Goal: Information Seeking & Learning: Learn about a topic

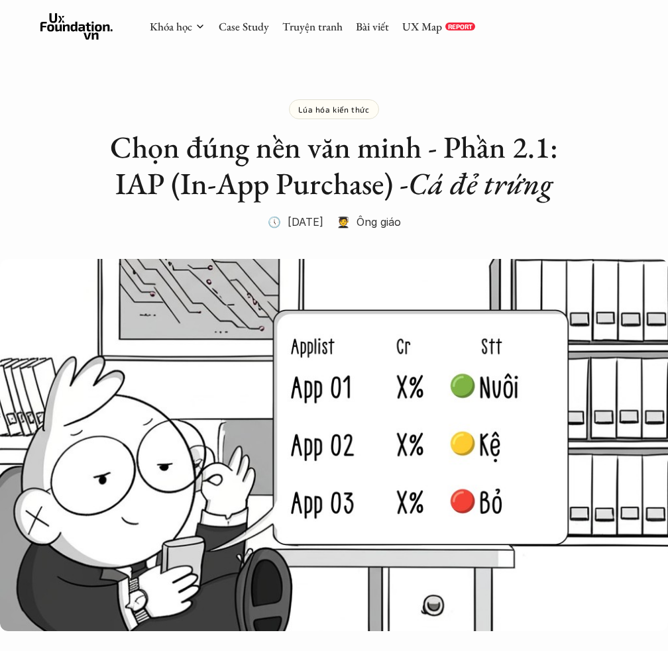
click at [385, 209] on div "Lúa hóa kiến thức Chọn đúng nền văn minh - Phần 2.1: IAP (In-App Purchase) - Cá…" at bounding box center [334, 149] width 468 height 166
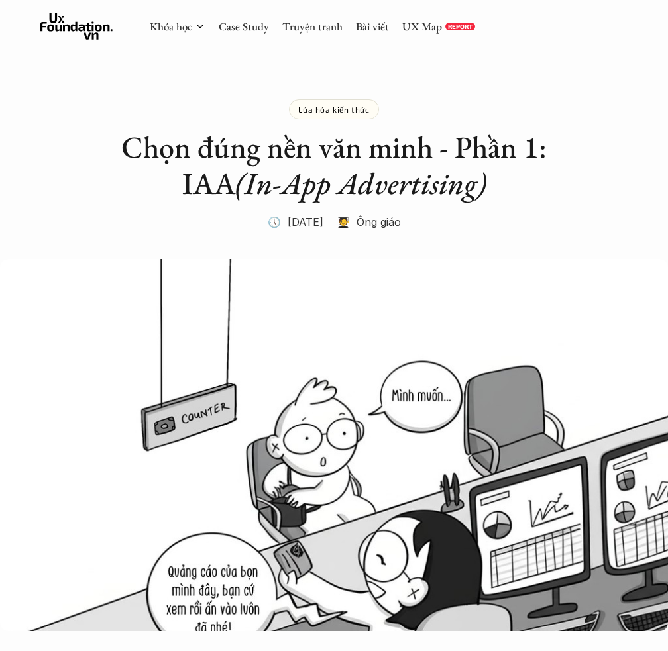
click at [297, 158] on h2 "Chọn đúng nền văn minh - Phần 1: IAA (In-App Advertising)" at bounding box center [334, 165] width 468 height 73
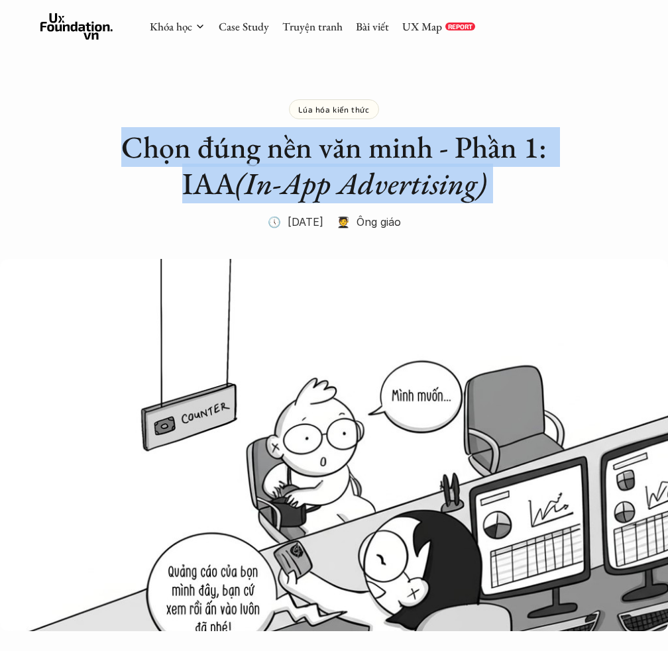
copy h2 "Chọn đúng nền văn minh - Phần 1: IAA (In-App Advertising)"
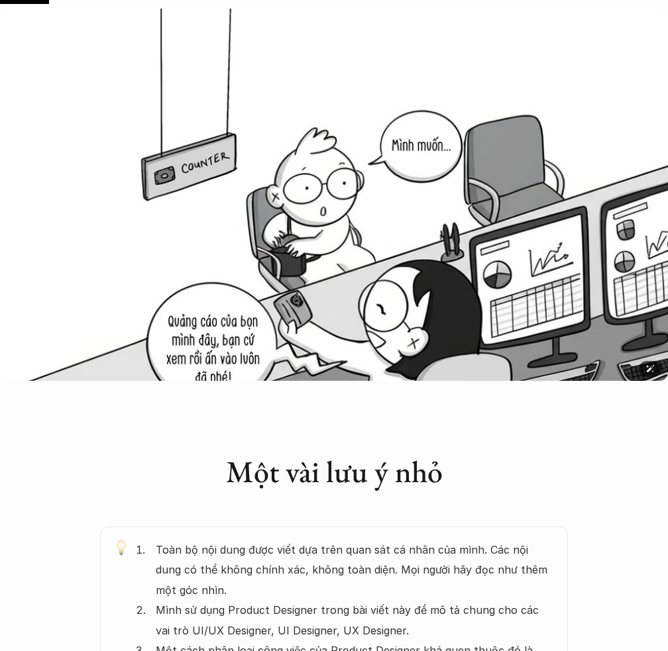
scroll to position [259, 0]
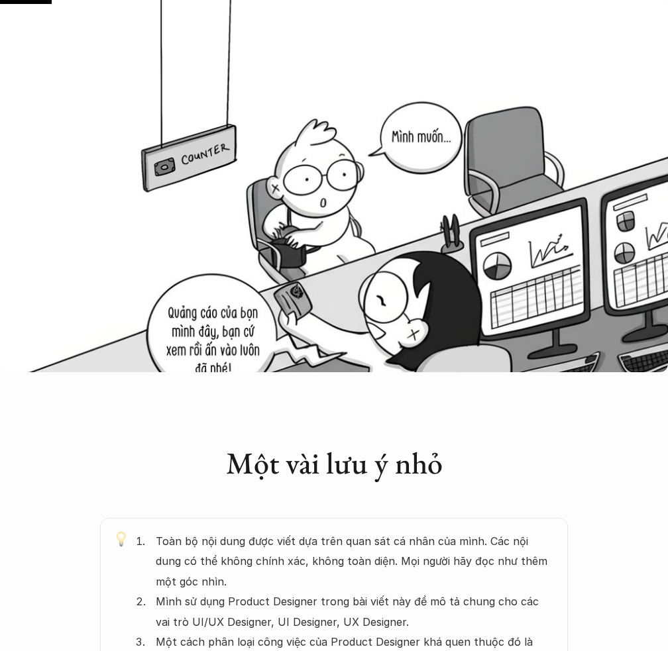
click at [358, 409] on div "Một vài lưu ý nhỏ" at bounding box center [334, 452] width 468 height 106
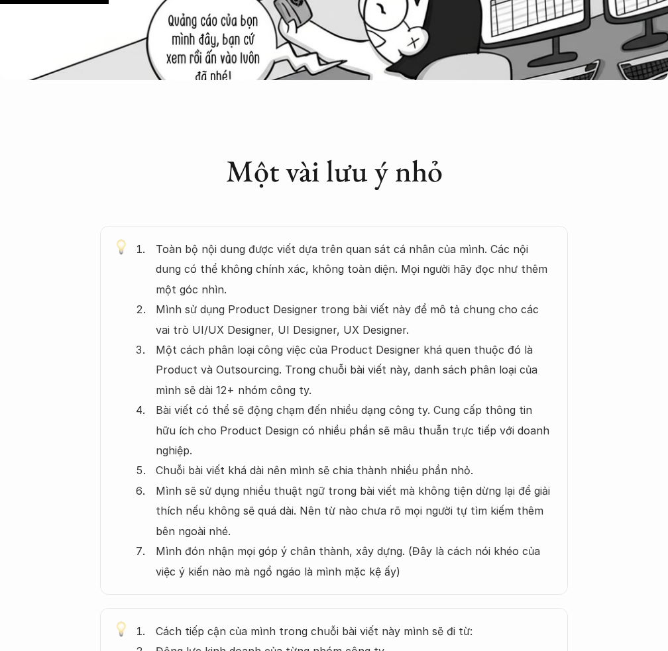
scroll to position [570, 0]
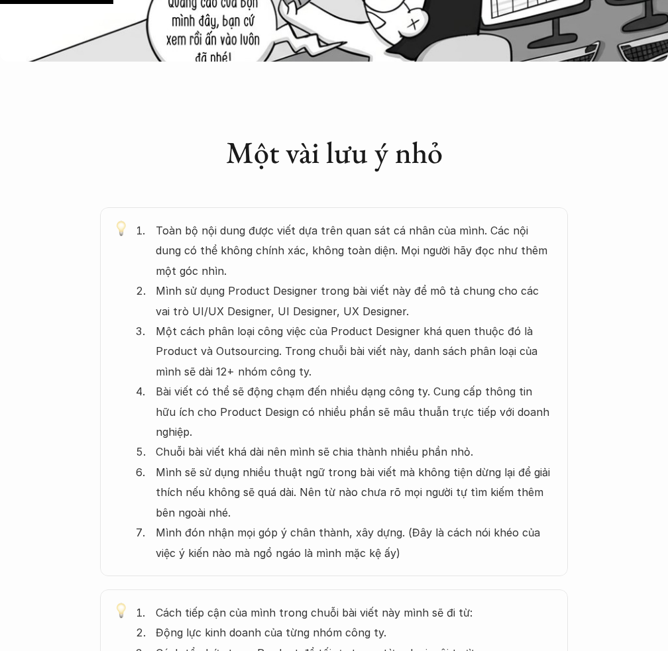
click at [346, 154] on h2 "Một vài lưu ý nhỏ" at bounding box center [334, 152] width 468 height 36
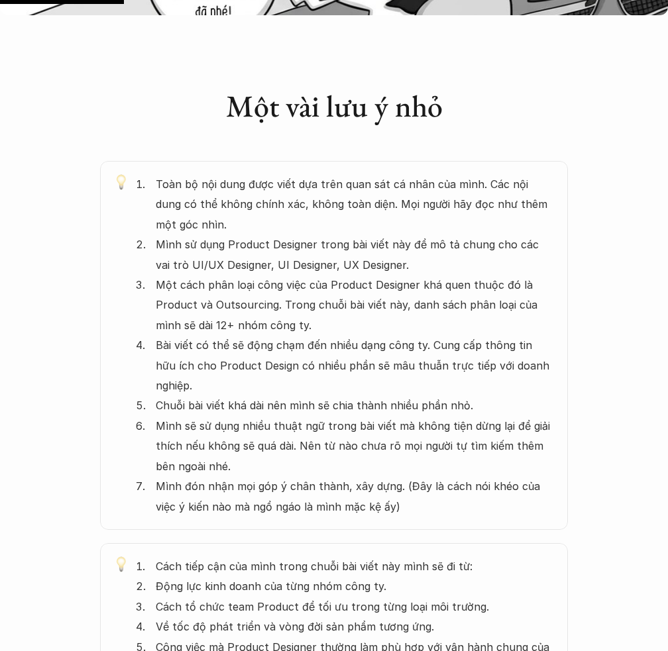
scroll to position [641, 0]
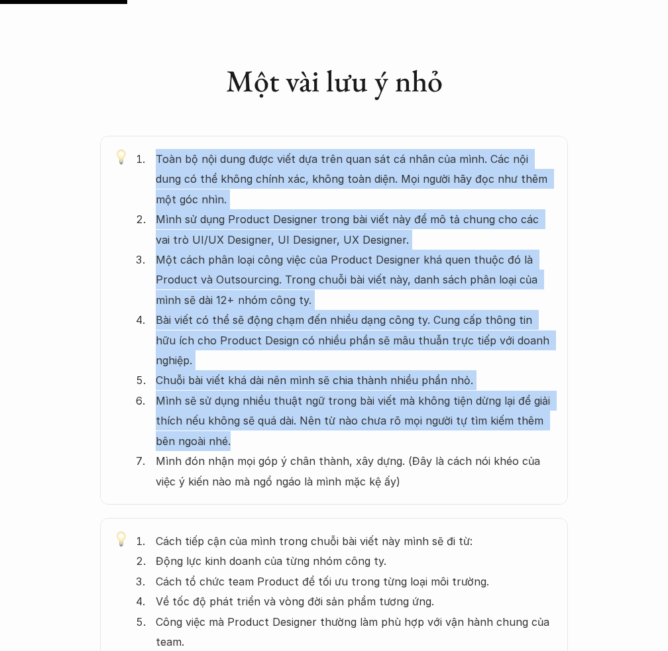
drag, startPoint x: 157, startPoint y: 155, endPoint x: 487, endPoint y: 413, distance: 418.7
click at [487, 413] on ol "Toàn bộ nội dung được viết dựa trên quan sát cá nhân của mình. Các nội dung có …" at bounding box center [345, 320] width 419 height 343
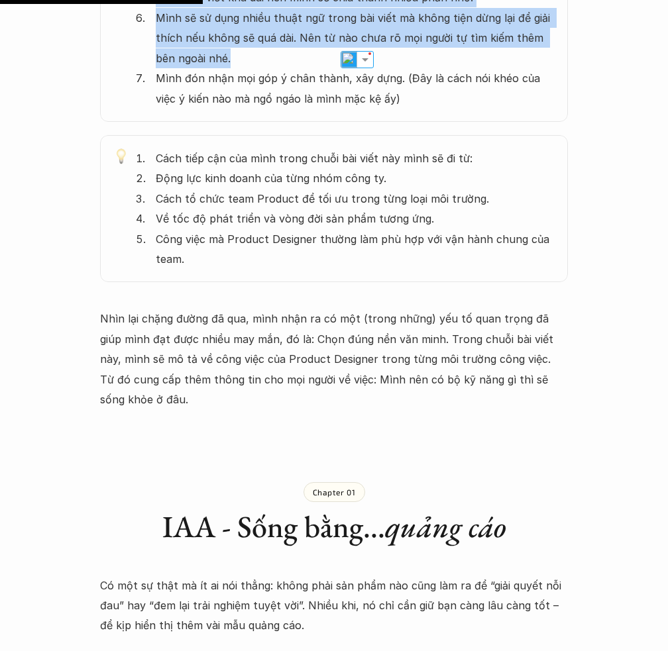
click at [426, 436] on div "Chapter 01 IAA - Sống bằng... quảng cáo" at bounding box center [334, 502] width 468 height 133
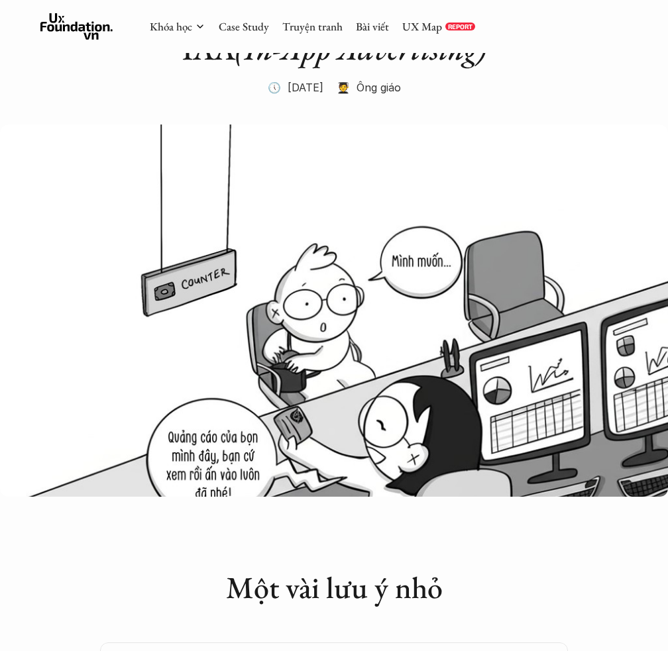
scroll to position [0, 0]
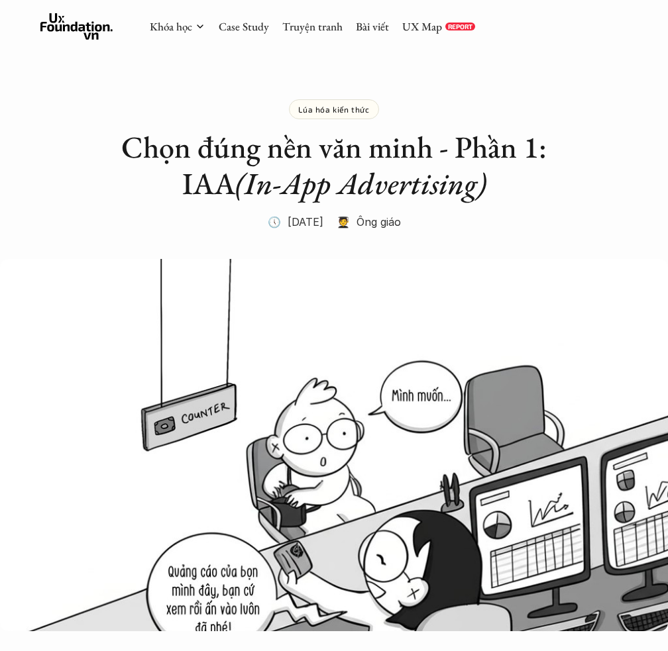
click at [409, 160] on h2 "Chọn đúng nền văn minh - Phần 1: IAA (In-App Advertising)" at bounding box center [334, 165] width 468 height 73
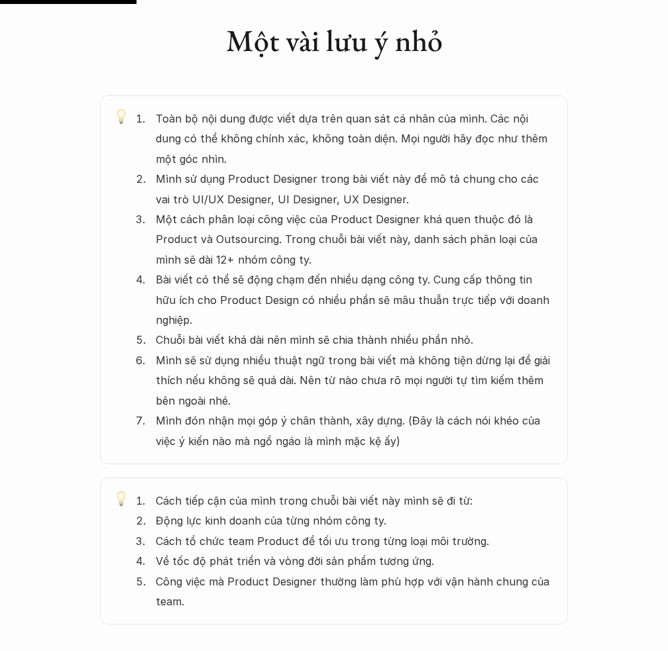
scroll to position [690, 0]
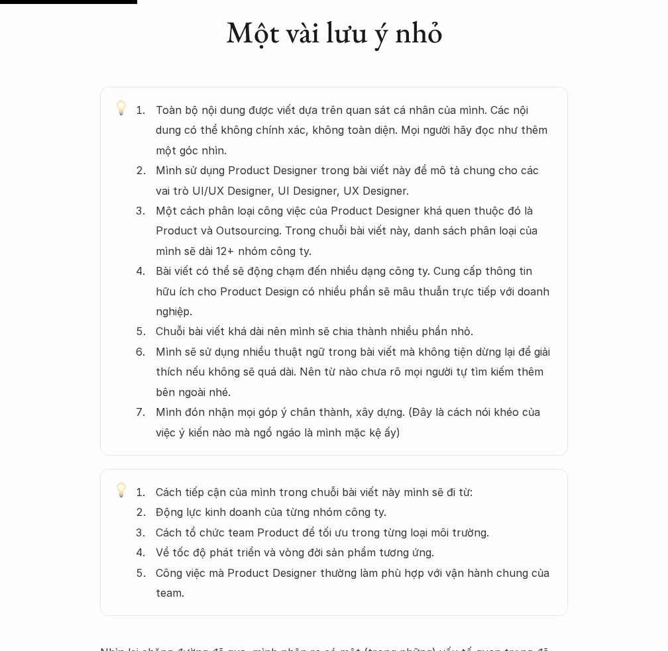
click at [380, 415] on p "Mình đón nhận mọi góp ý chân thành, xây dựng. (Đây là cách nói khéo của việc ý …" at bounding box center [355, 422] width 399 height 40
drag, startPoint x: 380, startPoint y: 415, endPoint x: 437, endPoint y: 409, distance: 57.9
click at [437, 409] on p "Mình đón nhận mọi góp ý chân thành, xây dựng. (Đây là cách nói khéo của việc ý …" at bounding box center [355, 422] width 399 height 40
click at [368, 237] on p "Một cách phân loại công việc của Product Designer khá quen thuộc đó là Product …" at bounding box center [355, 231] width 399 height 60
click at [215, 217] on p "Một cách phân loại công việc của Product Designer khá quen thuộc đó là Product …" at bounding box center [355, 231] width 399 height 60
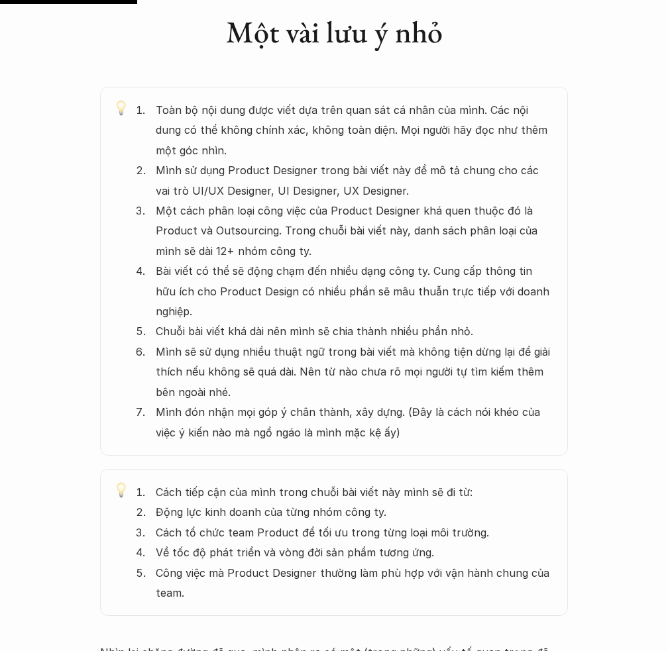
click at [215, 217] on p "Một cách phân loại công việc của Product Designer khá quen thuộc đó là Product …" at bounding box center [355, 231] width 399 height 60
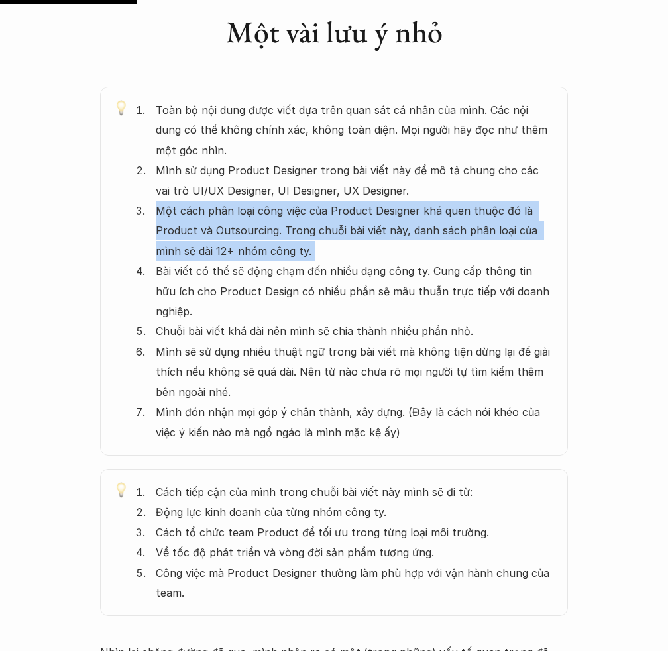
click at [364, 225] on p "Một cách phân loại công việc của Product Designer khá quen thuộc đó là Product …" at bounding box center [355, 231] width 399 height 60
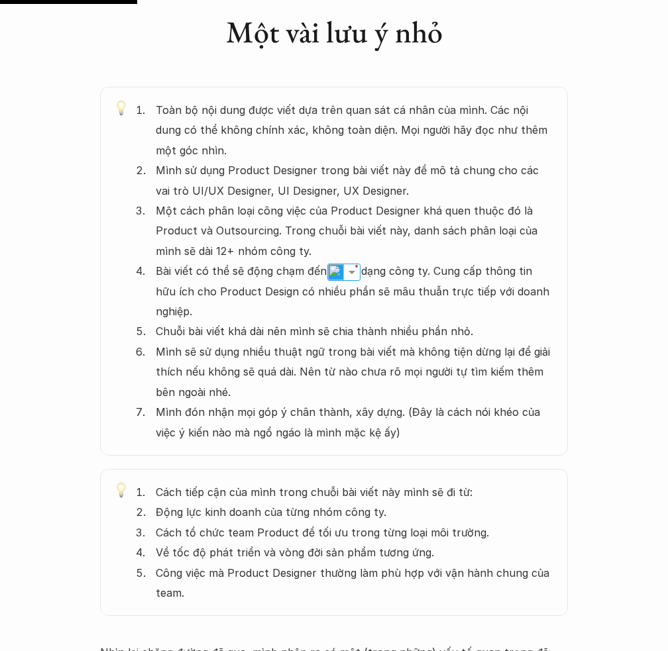
click at [260, 267] on p "Bài viết có thể sẽ động chạm đến nhiều dạng công ty. Cung cấp thông tin hữu ích…" at bounding box center [355, 291] width 399 height 60
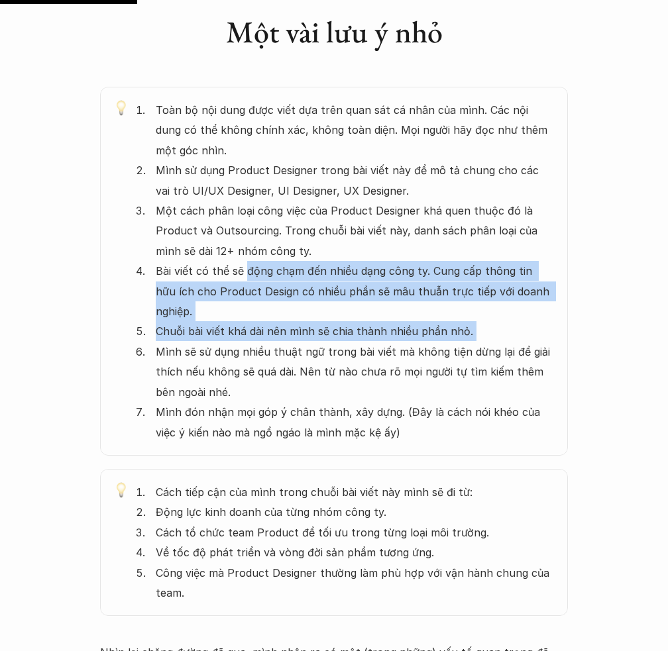
drag, startPoint x: 260, startPoint y: 267, endPoint x: 477, endPoint y: 309, distance: 220.6
click at [477, 309] on ol "Toàn bộ nội dung được viết dựa trên quan sát cá nhân của mình. Các nội dung có …" at bounding box center [345, 271] width 419 height 343
click at [477, 321] on p "Chuỗi bài viết khá dài nên mình sẽ chia thành nhiều phần nhỏ." at bounding box center [355, 331] width 399 height 20
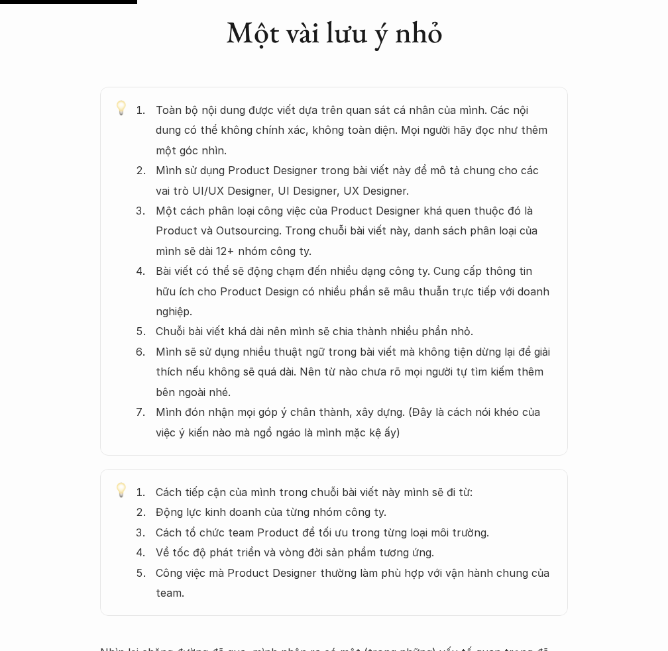
click at [477, 321] on p "Chuỗi bài viết khá dài nên mình sẽ chia thành nhiều phần nhỏ." at bounding box center [355, 331] width 399 height 20
click at [456, 292] on p "Bài viết có thể sẽ động chạm đến nhiều dạng công ty. Cung cấp thông tin hữu ích…" at bounding box center [355, 291] width 399 height 60
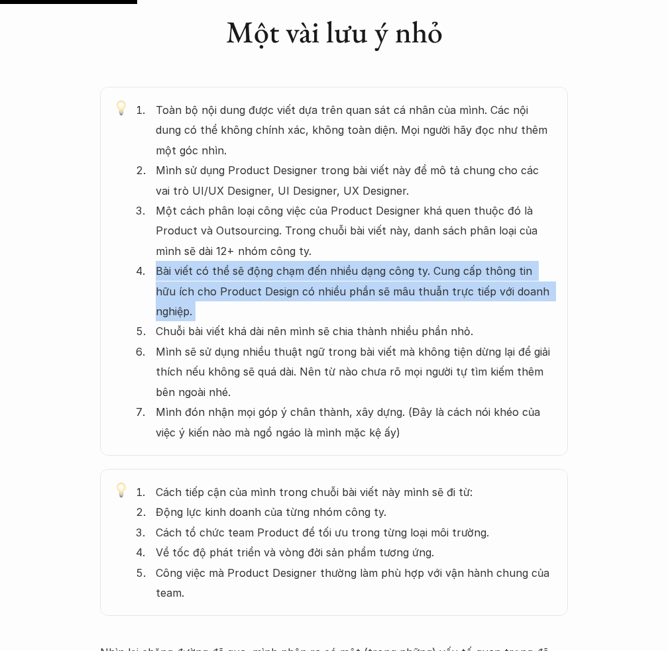
click at [456, 292] on p "Bài viết có thể sẽ động chạm đến nhiều dạng công ty. Cung cấp thông tin hữu ích…" at bounding box center [355, 291] width 399 height 60
click at [443, 321] on p "Chuỗi bài viết khá dài nên mình sẽ chia thành nhiều phần nhỏ." at bounding box center [355, 331] width 399 height 20
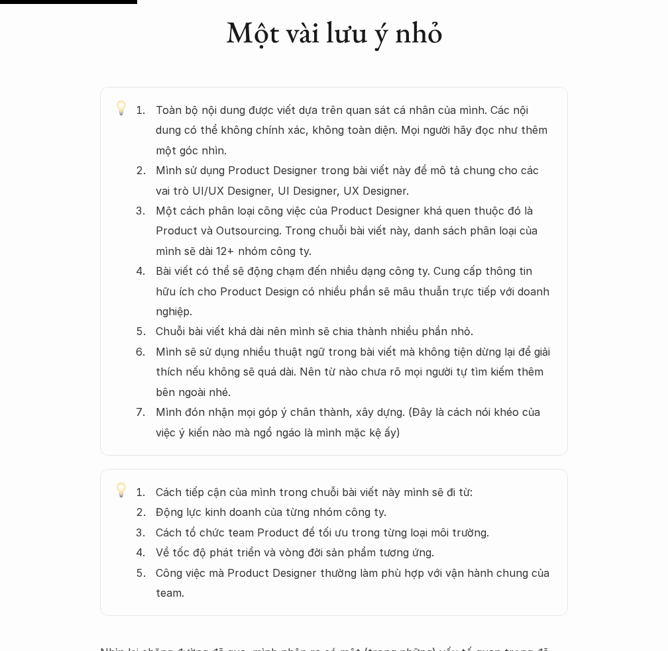
click at [443, 321] on p "Chuỗi bài viết khá dài nên mình sẽ chia thành nhiều phần nhỏ." at bounding box center [355, 331] width 399 height 20
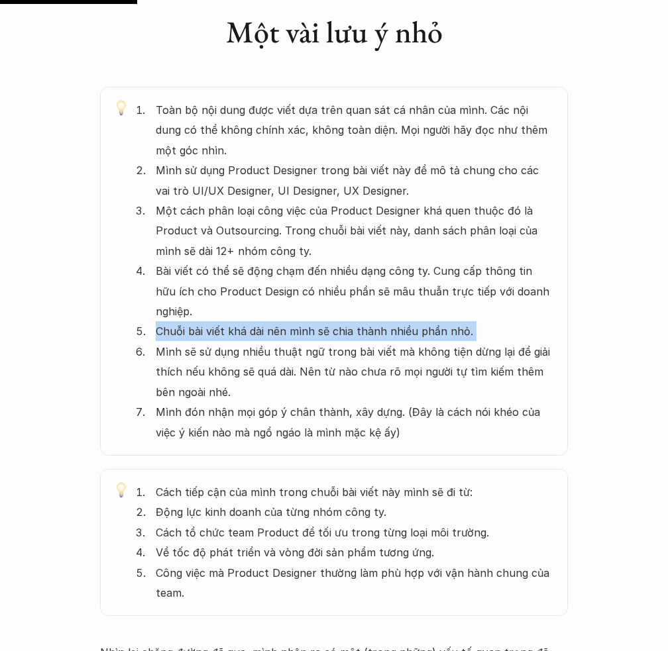
click at [443, 321] on p "Chuỗi bài viết khá dài nên mình sẽ chia thành nhiều phần nhỏ." at bounding box center [355, 331] width 399 height 20
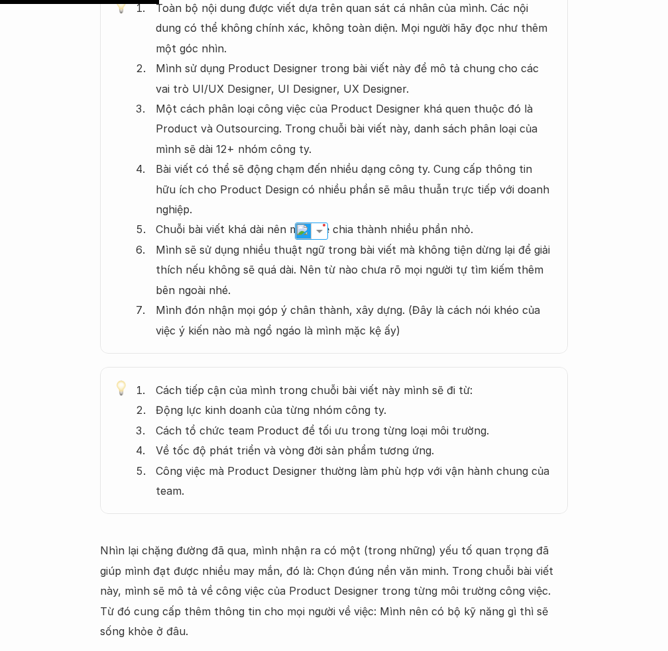
scroll to position [815, 0]
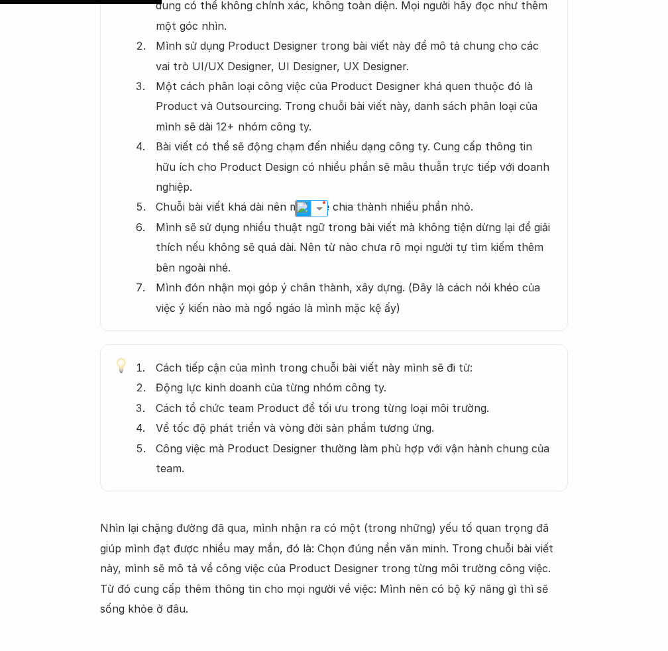
click at [400, 323] on div "Một vài lưu ý nhỏ Toàn bộ nội dung được viết dựa trên quan sát cá nhân của mình…" at bounding box center [334, 167] width 468 height 649
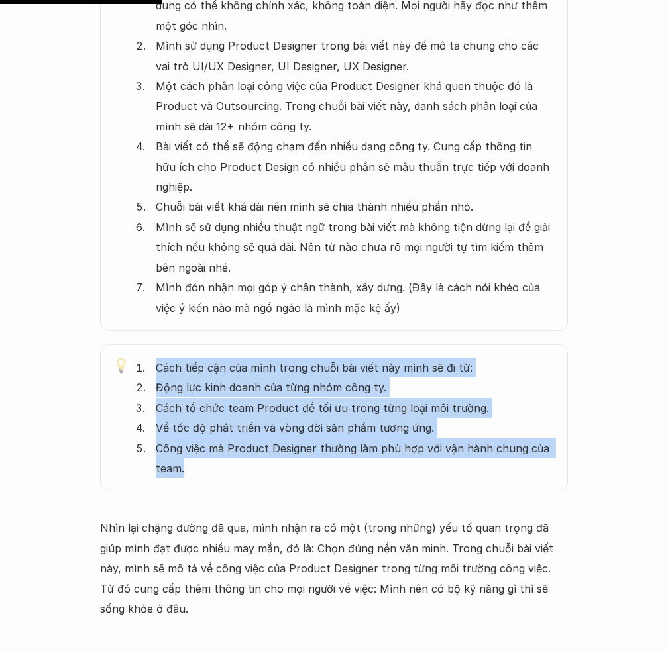
drag, startPoint x: 228, startPoint y: 449, endPoint x: 154, endPoint y: 348, distance: 125.1
click at [154, 358] on ol "Cách tiếp cận của mình trong chuỗi bài viết này mình sẽ đi từ: Động lực kinh do…" at bounding box center [345, 418] width 419 height 121
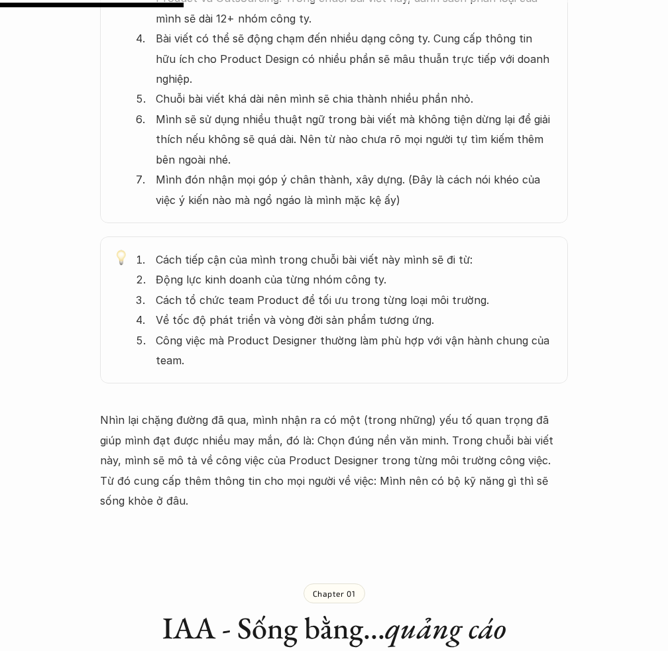
scroll to position [928, 0]
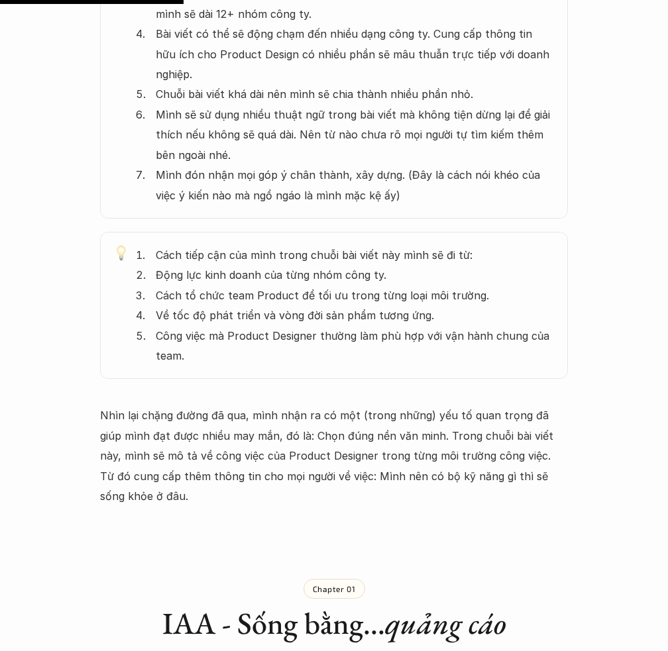
click at [318, 265] on p "Động lực kinh doanh của từng nhóm công ty." at bounding box center [355, 275] width 399 height 20
click at [369, 265] on p "Động lực kinh doanh của từng nhóm công ty." at bounding box center [355, 275] width 399 height 20
click at [445, 286] on p "Cách tổ chức team Product để tối ưu trong từng loại môi trường." at bounding box center [355, 296] width 399 height 20
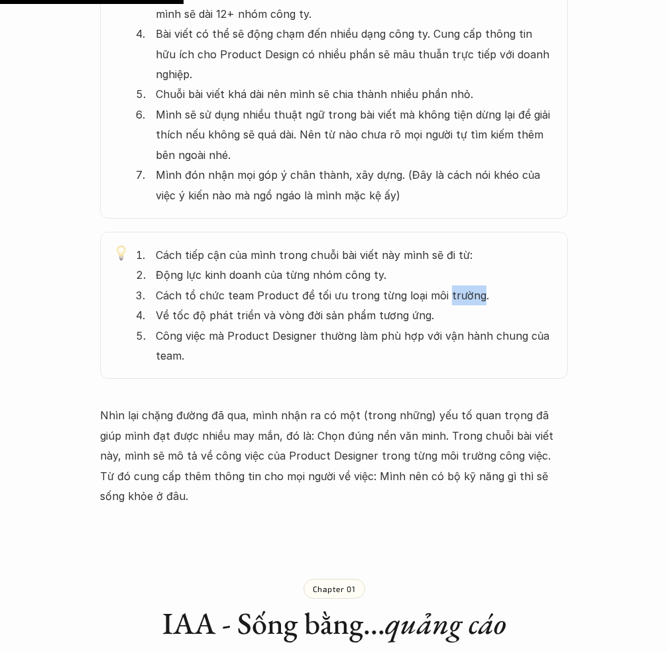
click at [445, 286] on p "Cách tổ chức team Product để tối ưu trong từng loại môi trường." at bounding box center [355, 296] width 399 height 20
click at [409, 305] on p "Về tốc độ phát triển và vòng đời sản phẩm tương ứng." at bounding box center [355, 315] width 399 height 20
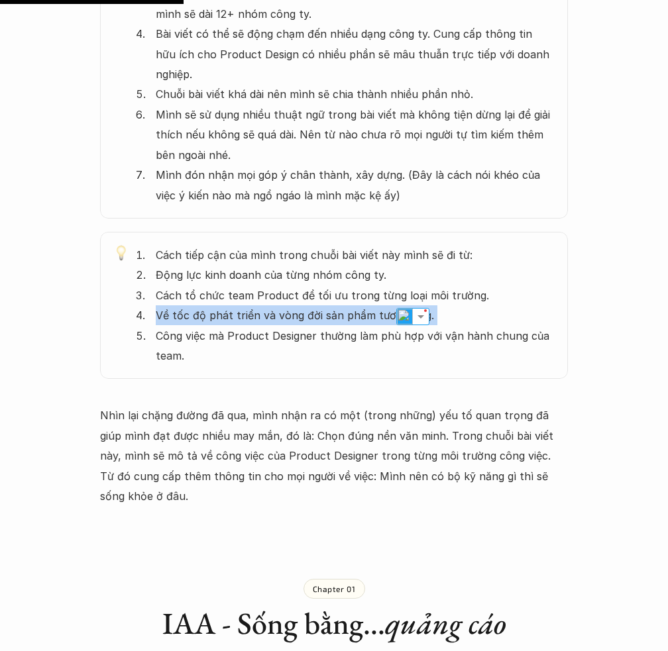
click at [409, 305] on p "Về tốc độ phát triển và vòng đời sản phẩm tương ứng." at bounding box center [355, 315] width 399 height 20
click at [403, 326] on p "Công việc mà Product Designer thường làm phù hợp với vận hành chung của team." at bounding box center [355, 346] width 399 height 40
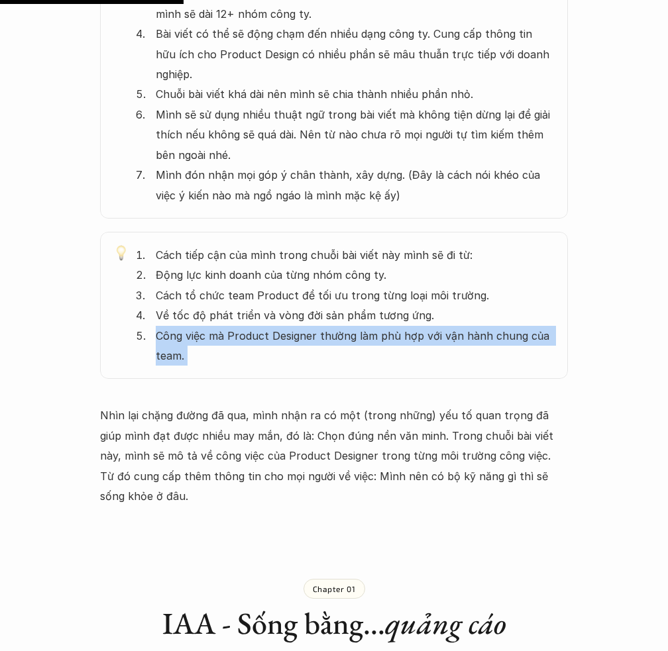
click at [394, 330] on p "Công việc mà Product Designer thường làm phù hợp với vận hành chung của team." at bounding box center [355, 346] width 399 height 40
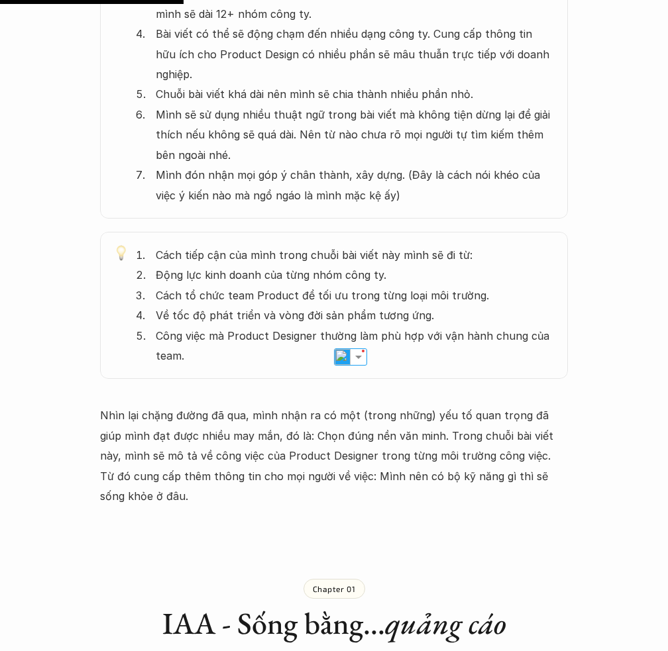
click at [394, 330] on p "Công việc mà Product Designer thường làm phù hợp với vận hành chung của team." at bounding box center [355, 346] width 399 height 40
click at [419, 305] on p "Về tốc độ phát triển và vòng đời sản phẩm tương ứng." at bounding box center [355, 315] width 399 height 20
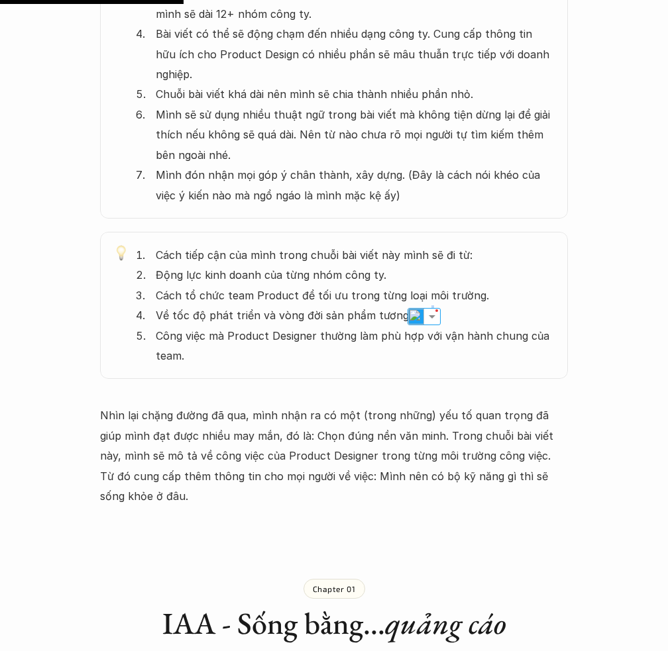
click at [419, 305] on p "Về tốc độ phát triển và vòng đời sản phẩm tương ứng." at bounding box center [355, 315] width 399 height 20
click at [457, 286] on p "Cách tổ chức team Product để tối ưu trong từng loại môi trường." at bounding box center [355, 296] width 399 height 20
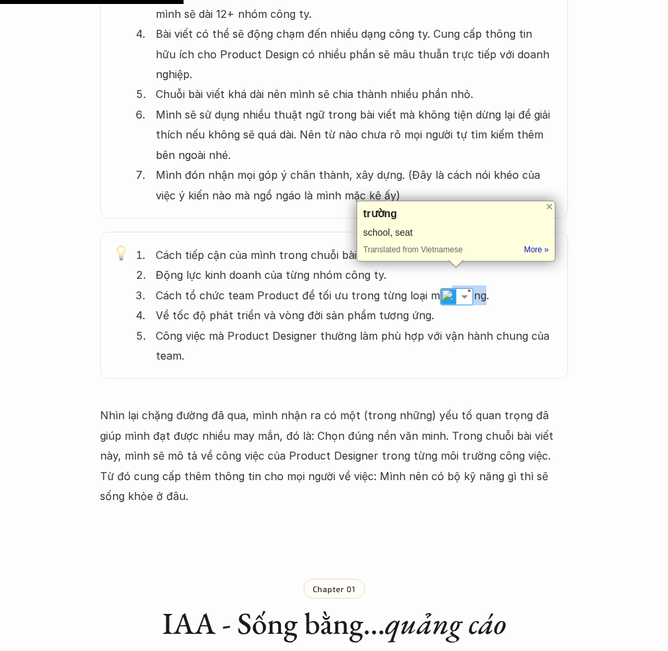
click at [457, 286] on p "Cách tổ chức team Product để tối ưu trong từng loại môi trường." at bounding box center [355, 296] width 399 height 20
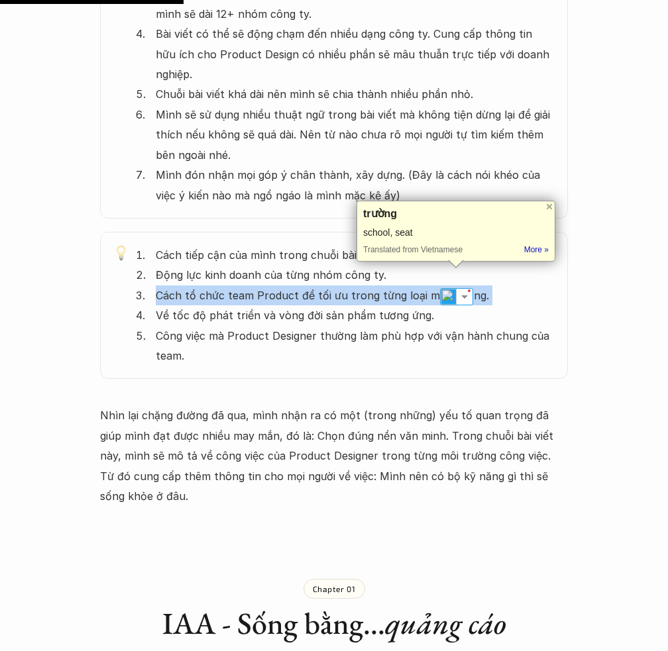
click at [457, 286] on p "Cách tổ chức team Product để tối ưu trong từng loại môi trường." at bounding box center [355, 296] width 399 height 20
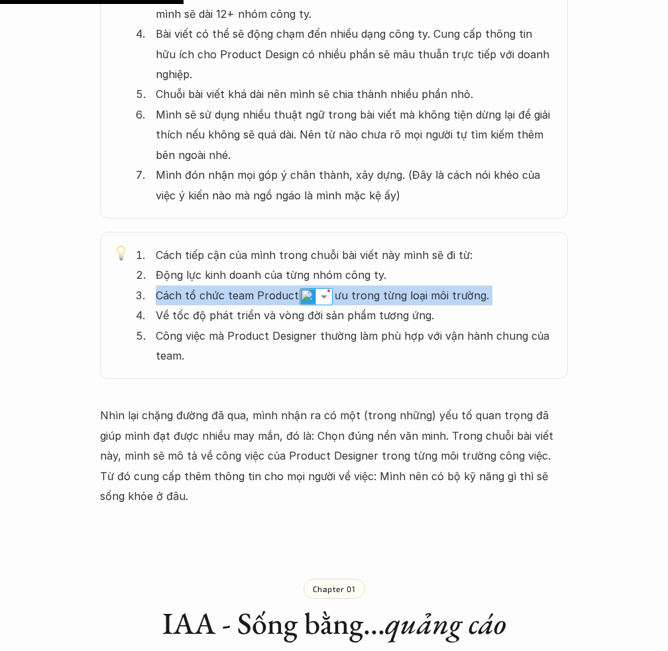
click at [514, 449] on p "Nhìn lại chặng đường đã qua, mình nhận ra có một (trong những) yếu tố quan trọn…" at bounding box center [334, 455] width 468 height 101
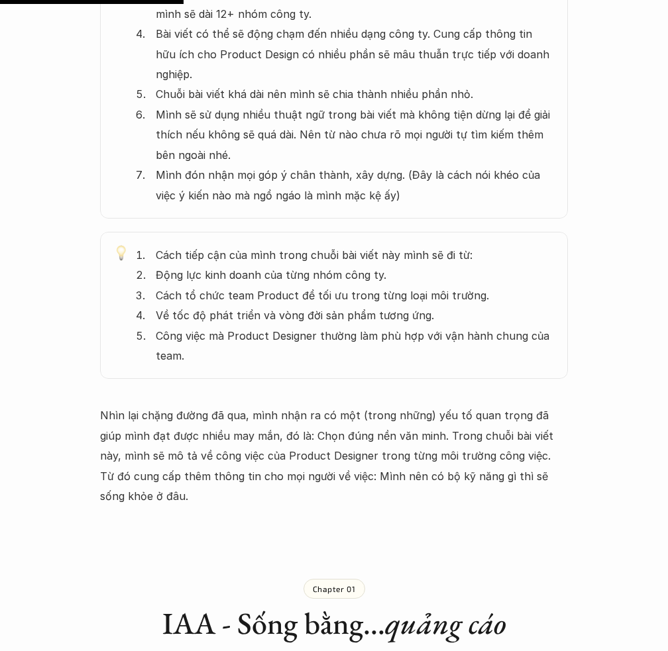
click at [443, 472] on p "Nhìn lại chặng đường đã qua, mình nhận ra có một (trong những) yếu tố quan trọn…" at bounding box center [334, 455] width 468 height 101
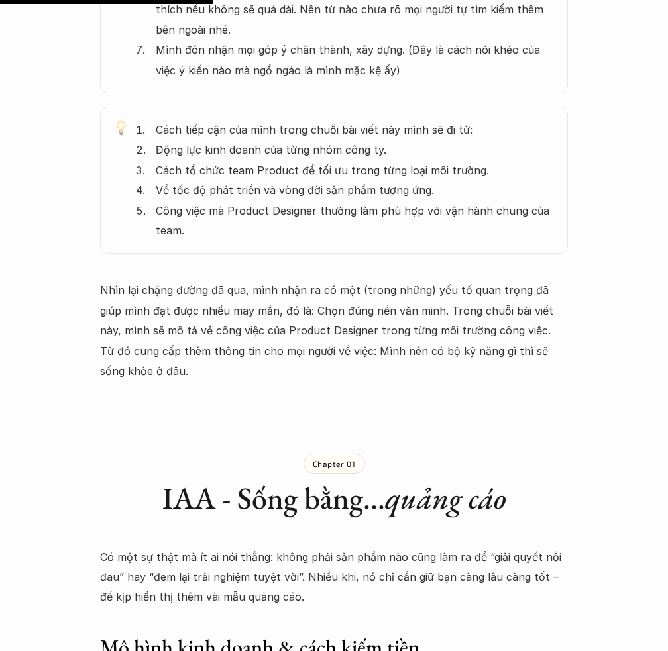
scroll to position [1044, 0]
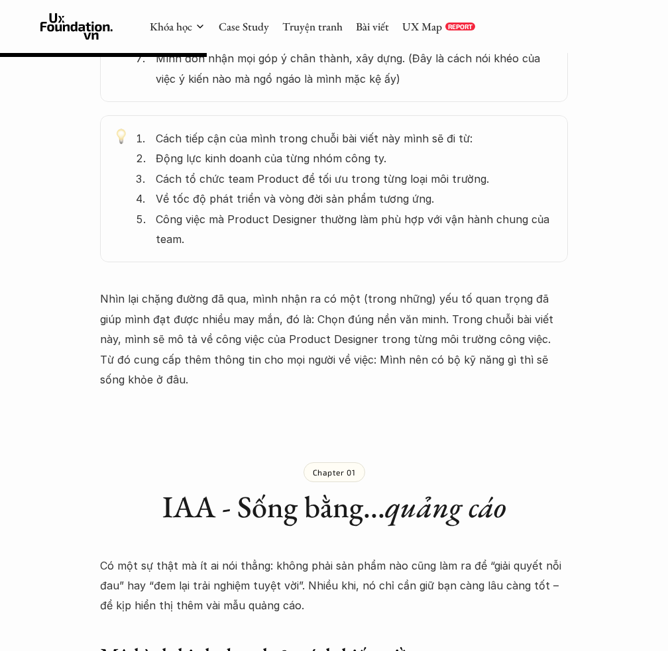
click at [370, 148] on p "Động lực kinh doanh của từng nhóm công ty." at bounding box center [355, 158] width 399 height 20
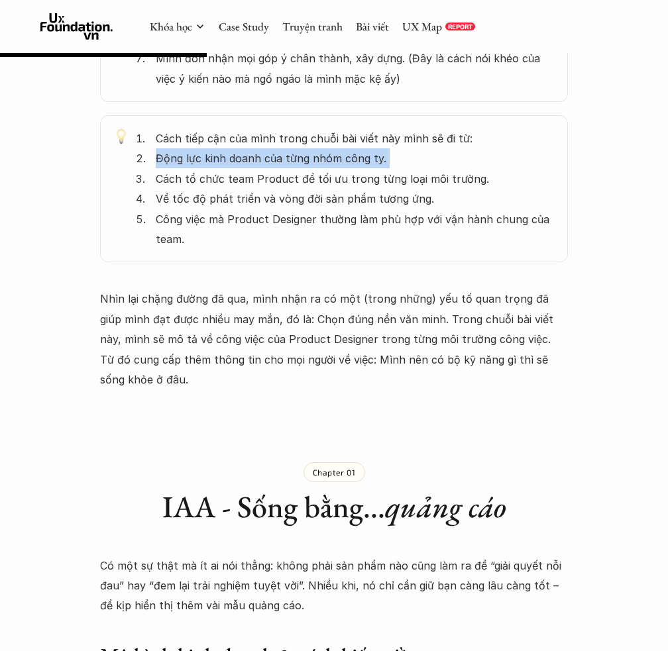
click at [368, 169] on p "Cách tổ chức team Product để tối ưu trong từng loại môi trường." at bounding box center [355, 179] width 399 height 20
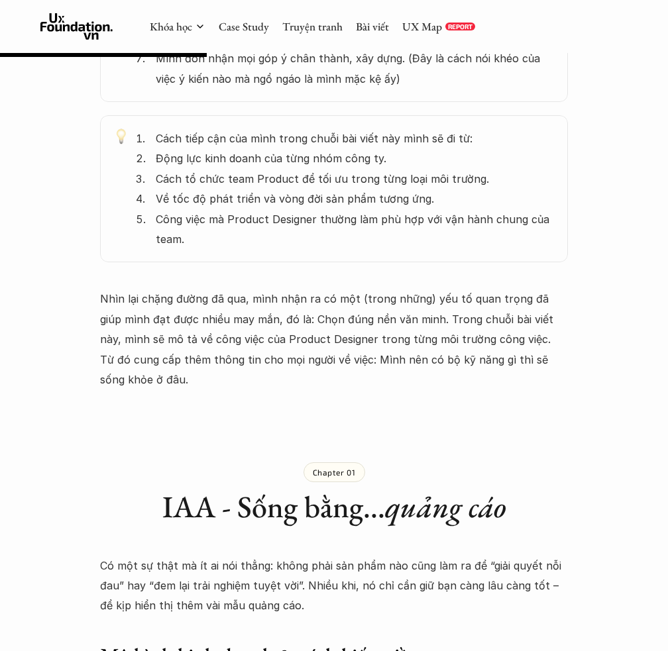
click at [368, 169] on p "Cách tổ chức team Product để tối ưu trong từng loại môi trường." at bounding box center [355, 179] width 399 height 20
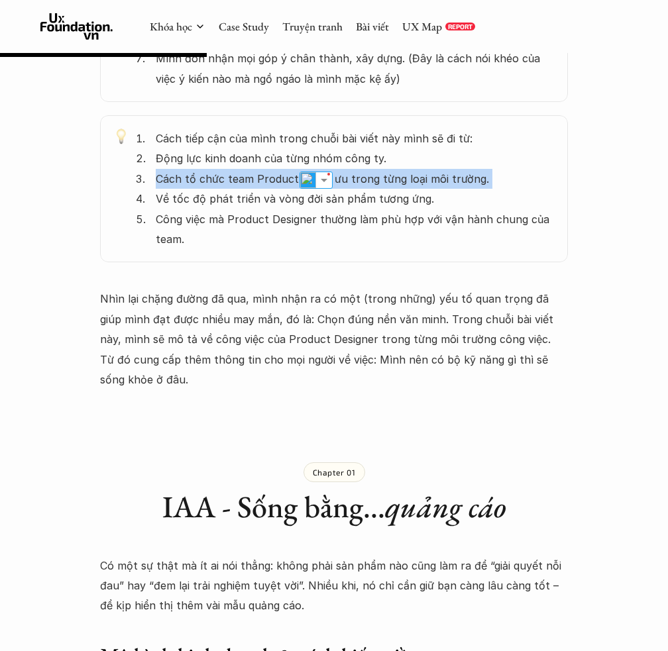
click at [372, 189] on p "Về tốc độ phát triển và vòng đời sản phẩm tương ứng." at bounding box center [355, 199] width 399 height 20
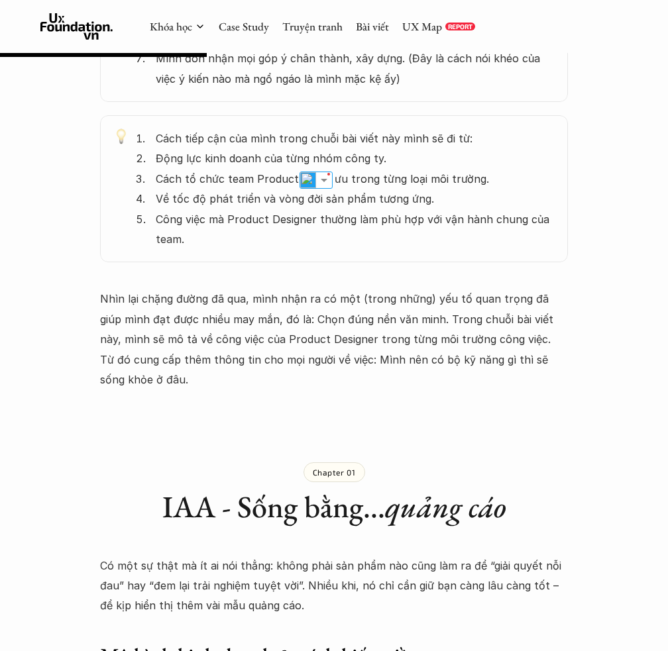
click at [372, 189] on p "Về tốc độ phát triển và vòng đời sản phẩm tương ứng." at bounding box center [355, 199] width 399 height 20
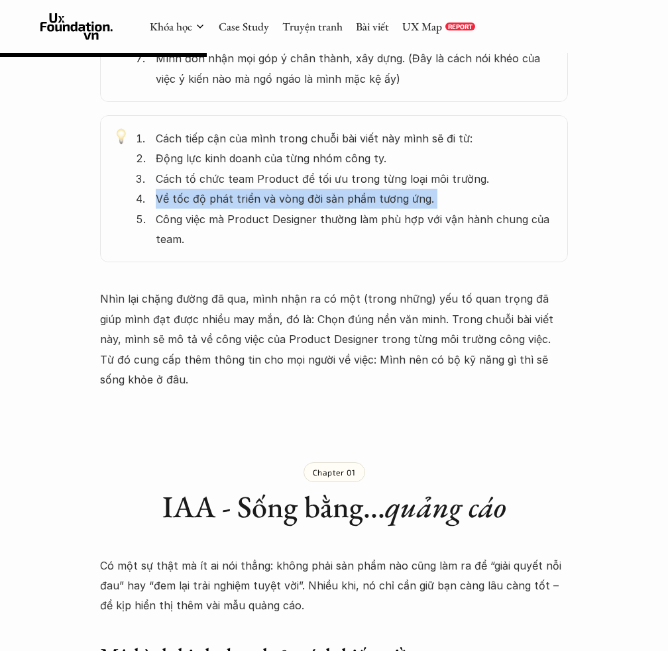
click at [358, 209] on p "Công việc mà Product Designer thường làm phù hợp với vận hành chung của team." at bounding box center [355, 229] width 399 height 40
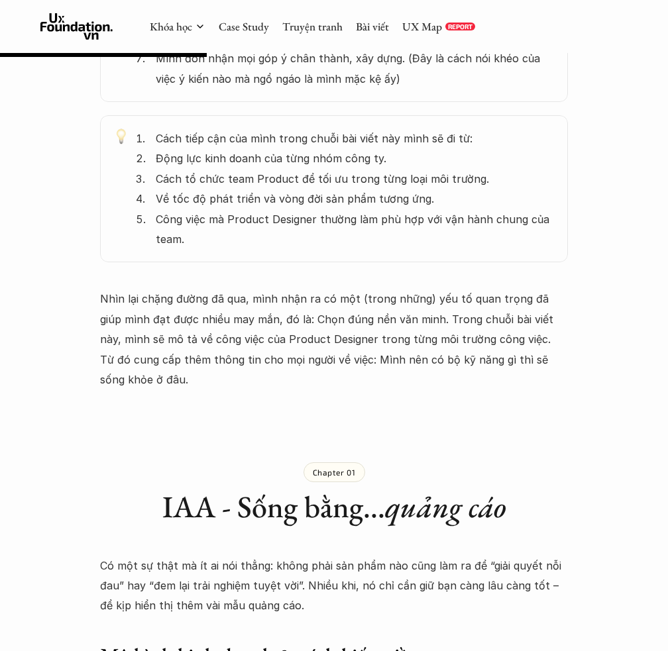
click at [358, 209] on p "Công việc mà Product Designer thường làm phù hợp với vận hành chung của team." at bounding box center [355, 229] width 399 height 40
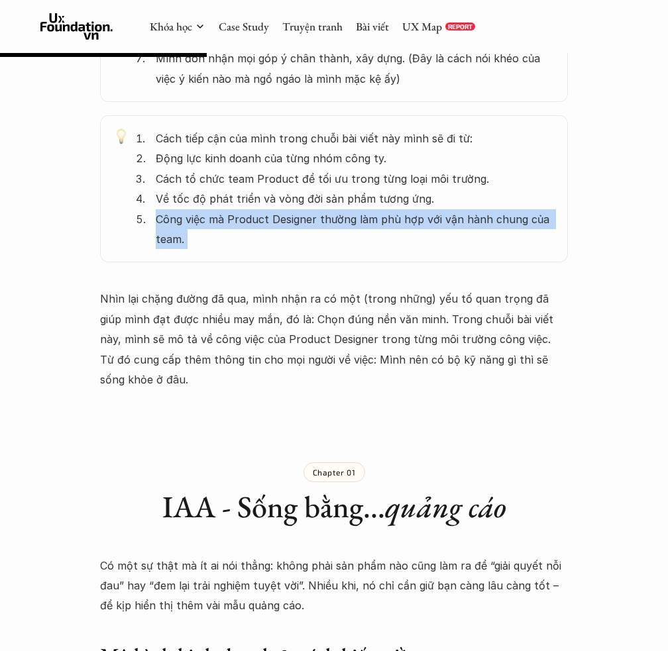
click at [358, 209] on p "Công việc mà Product Designer thường làm phù hợp với vận hành chung của team." at bounding box center [355, 229] width 399 height 40
click at [360, 226] on p "Công việc mà Product Designer thường làm phù hợp với vận hành chung của team." at bounding box center [355, 229] width 399 height 40
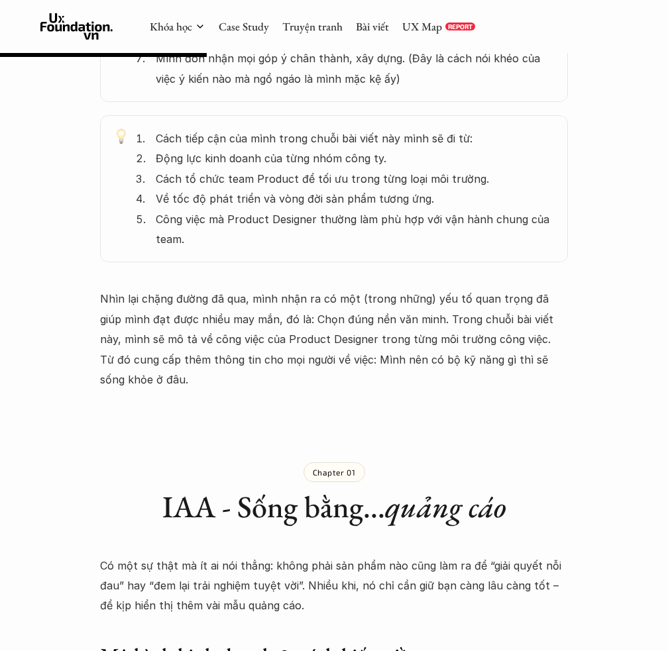
click at [335, 289] on p "Nhìn lại chặng đường đã qua, mình nhận ra có một (trong những) yếu tố quan trọn…" at bounding box center [334, 339] width 468 height 101
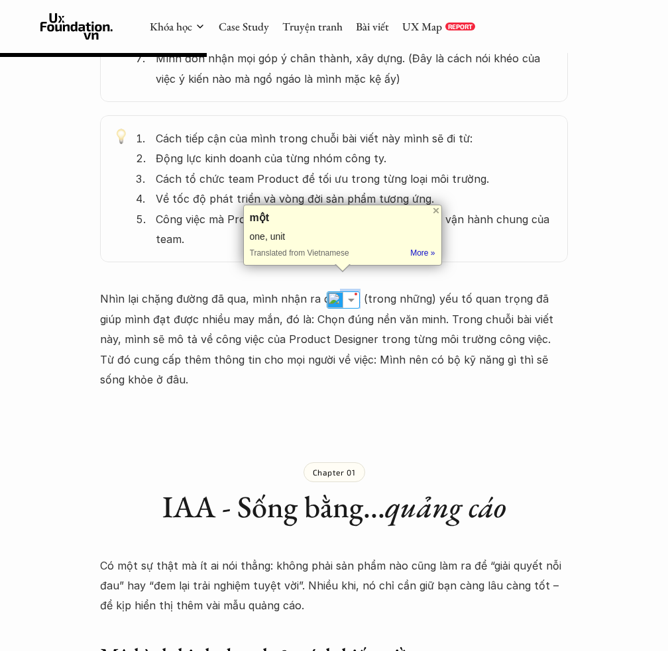
click at [335, 289] on p "Nhìn lại chặng đường đã qua, mình nhận ra có một (trong những) yếu tố quan trọn…" at bounding box center [334, 339] width 468 height 101
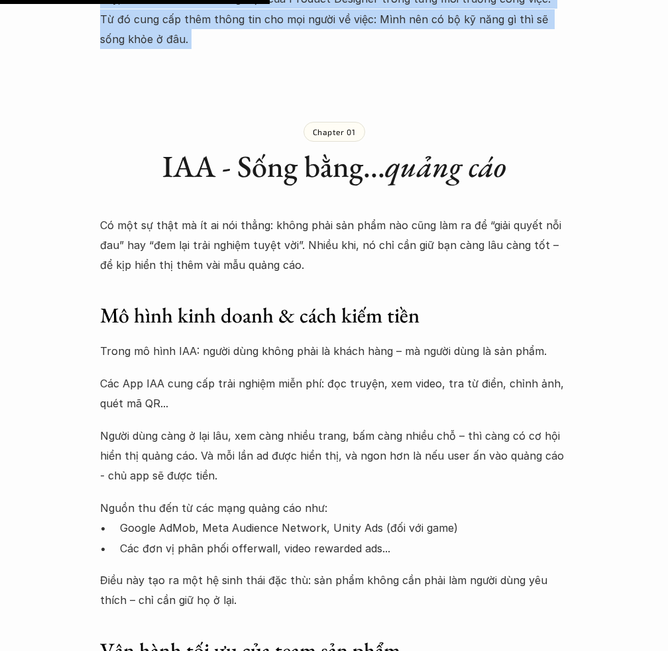
scroll to position [1386, 0]
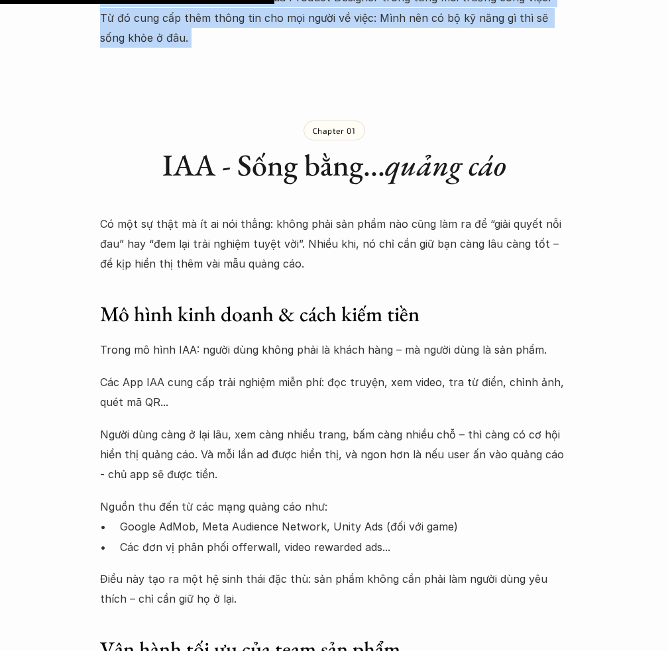
click at [340, 126] on p "Chapter 01" at bounding box center [334, 130] width 43 height 9
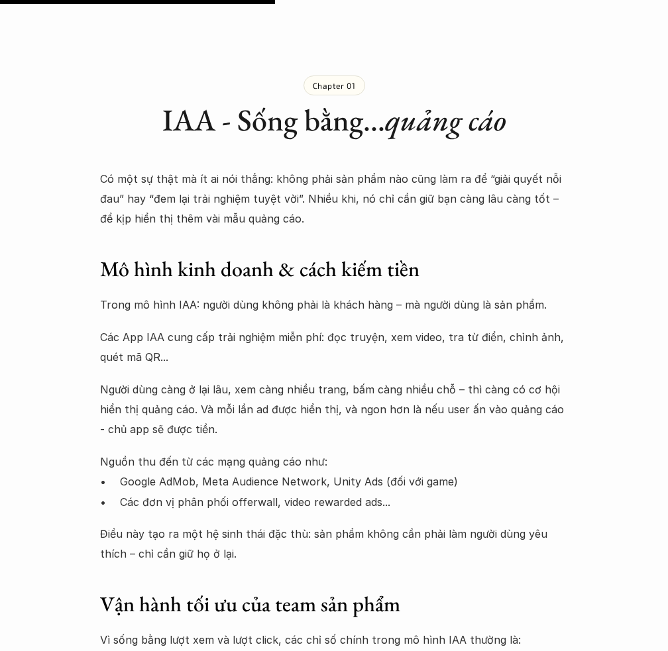
scroll to position [1432, 0]
click at [374, 168] on p "Có một sự thật mà ít ai nói thẳng: không phải sản phẩm nào cũng làm ra để “giải…" at bounding box center [334, 198] width 468 height 60
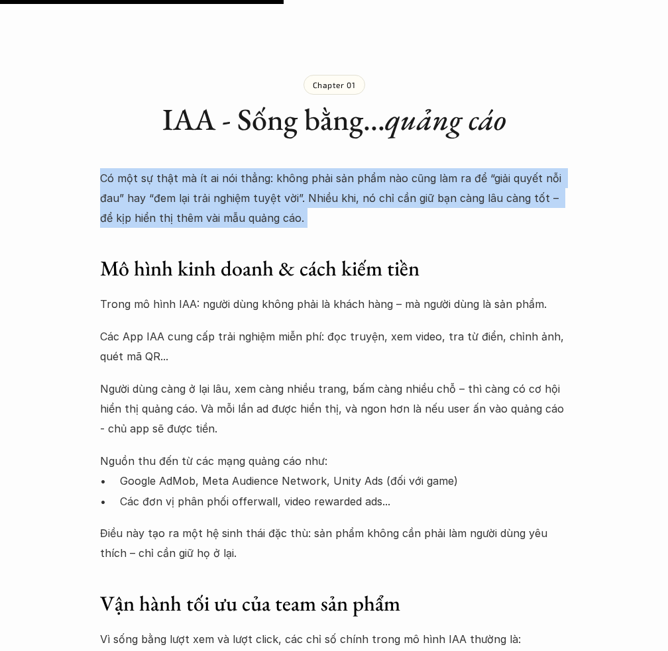
click at [374, 168] on p "Có một sự thật mà ít ai nói thẳng: không phải sản phẩm nào cũng làm ra để “giải…" at bounding box center [334, 198] width 468 height 60
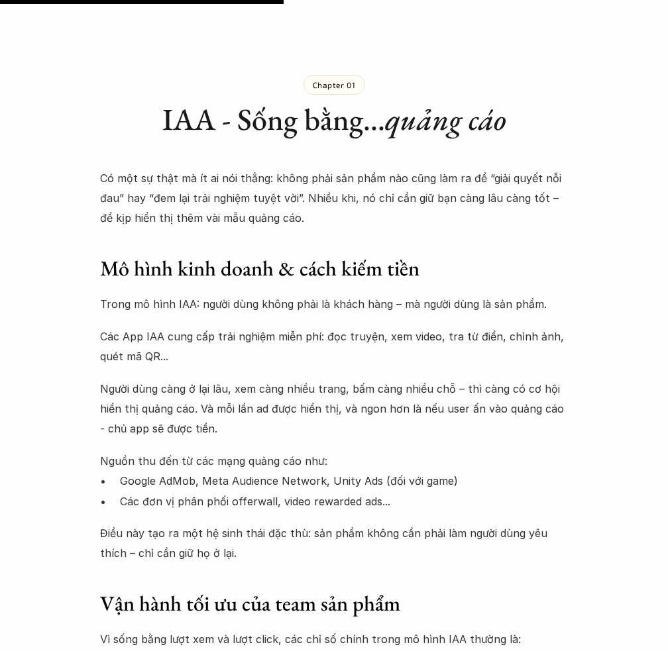
click at [299, 175] on p "Có một sự thật mà ít ai nói thẳng: không phải sản phẩm nào cũng làm ra để “giải…" at bounding box center [334, 198] width 468 height 60
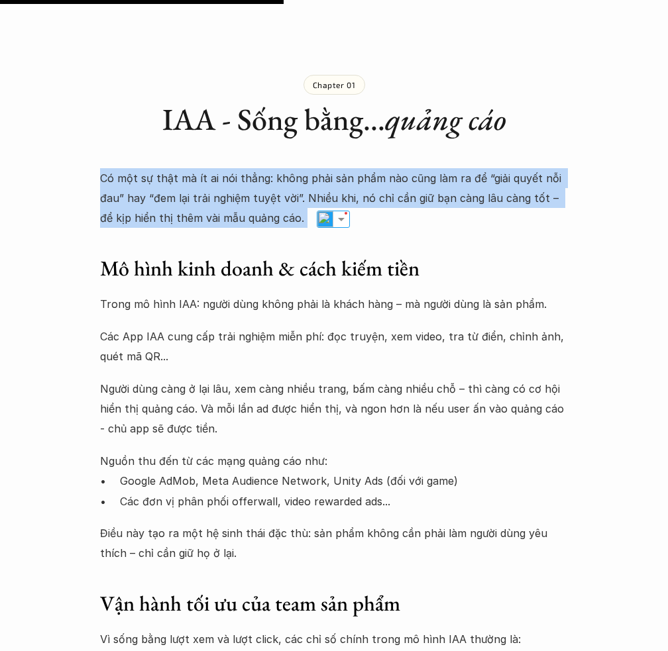
copy p "Có một sự thật mà ít ai nói thẳng: không phải sản phẩm nào cũng làm ra để “giải…"
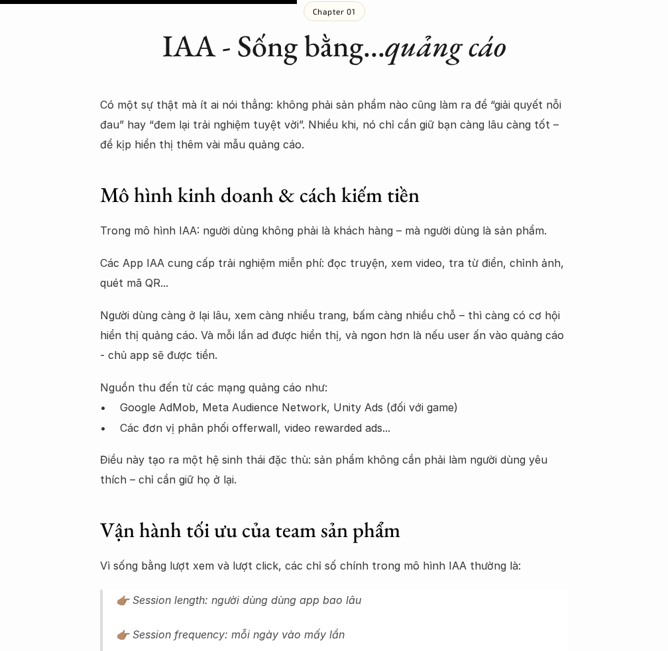
scroll to position [1515, 0]
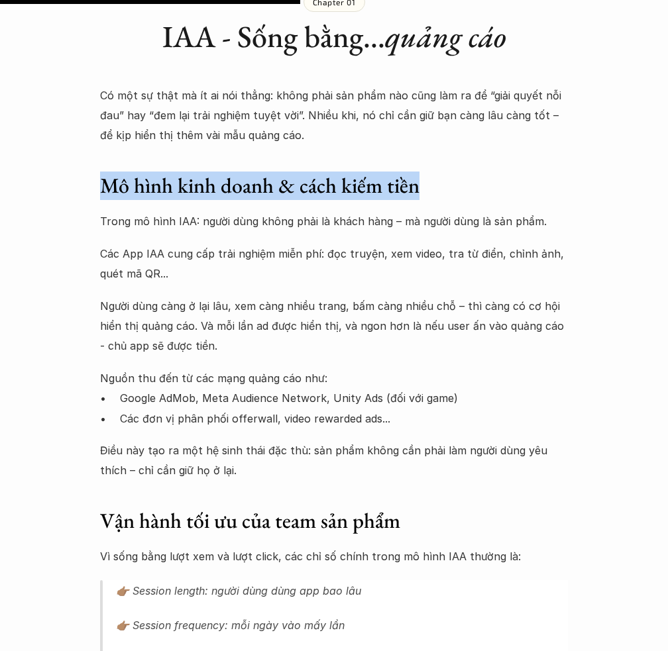
drag, startPoint x: 101, startPoint y: 166, endPoint x: 431, endPoint y: 163, distance: 330.6
click at [431, 172] on h3 "Mô hình kinh doanh & cách kiếm tiền" at bounding box center [334, 186] width 468 height 28
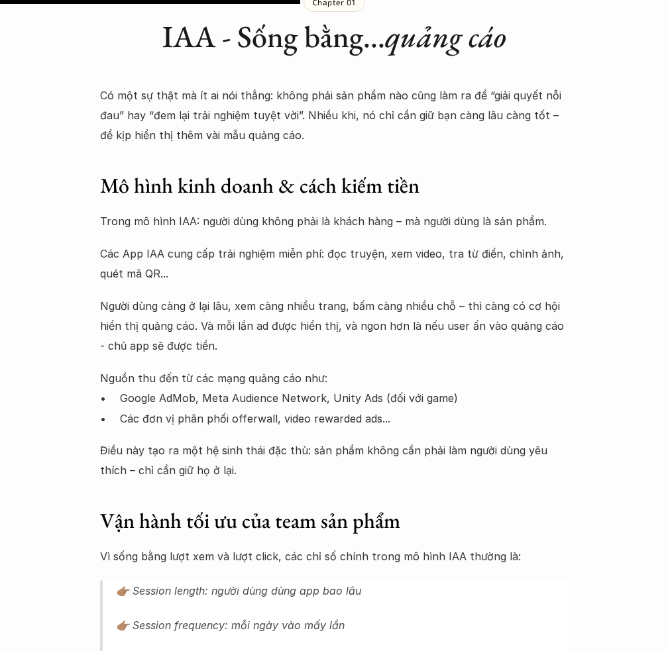
click at [431, 172] on h3 "Mô hình kinh doanh & cách kiếm tiền" at bounding box center [334, 186] width 468 height 28
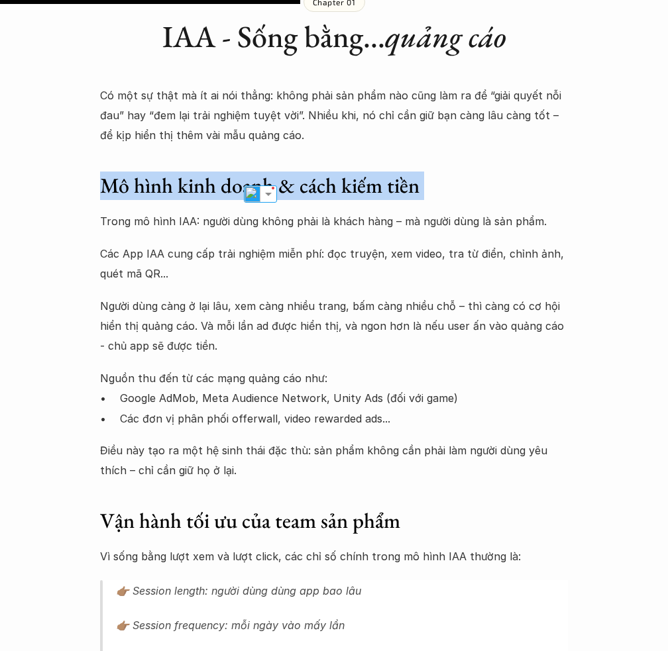
copy h3 "Mô hình kinh doanh & cách kiếm tiền"
click at [464, 211] on p "Trong mô hình IAA: người dùng không phải là khách hàng – mà người dùng là sản p…" at bounding box center [334, 221] width 468 height 20
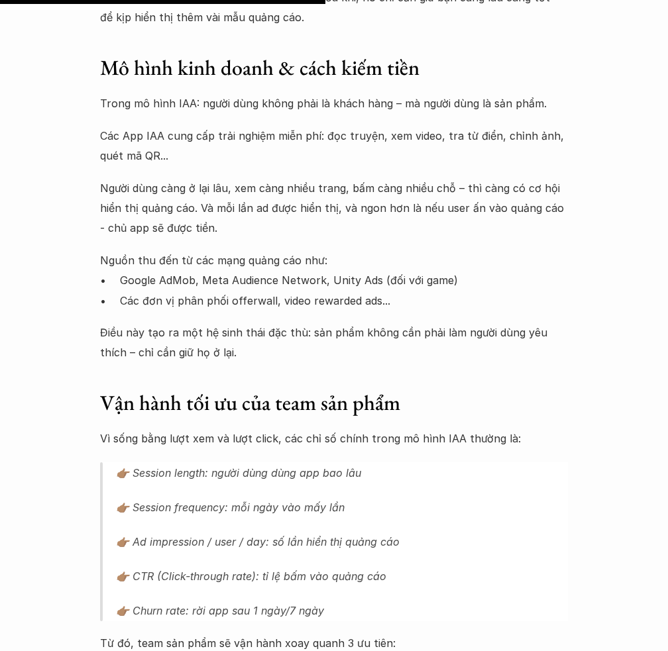
scroll to position [1652, 0]
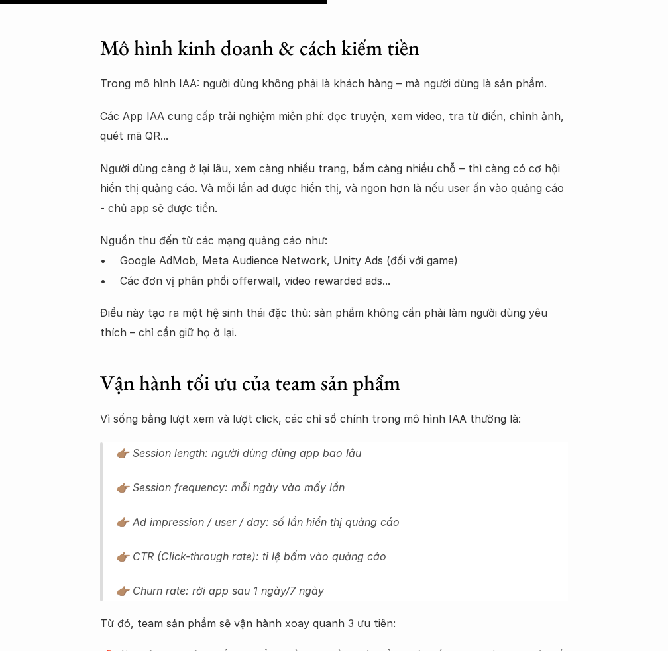
click at [267, 170] on p "Người dùng càng ở lại lâu, xem càng nhiều trang, bấm càng nhiều chỗ – thì càng …" at bounding box center [334, 188] width 468 height 60
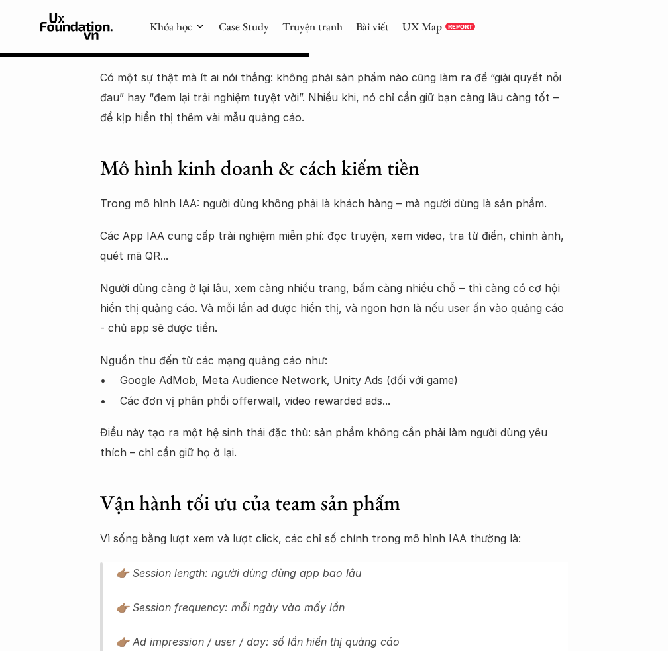
scroll to position [1521, 0]
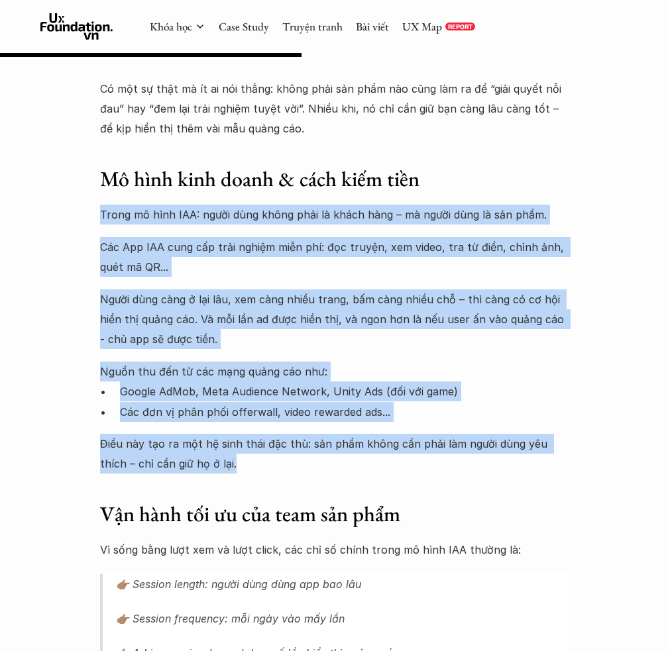
copy div "Trong mô hình IAA: người dùng không phải là khách hàng – mà người dùng là sản p…"
drag, startPoint x: 93, startPoint y: 195, endPoint x: 500, endPoint y: 445, distance: 477.4
click at [500, 445] on div "Lúa hóa kiến thức Chọn đúng nền văn minh - Phần 1: IAA (In-App Advertising) 🕔 1…" at bounding box center [334, 554] width 668 height 4019
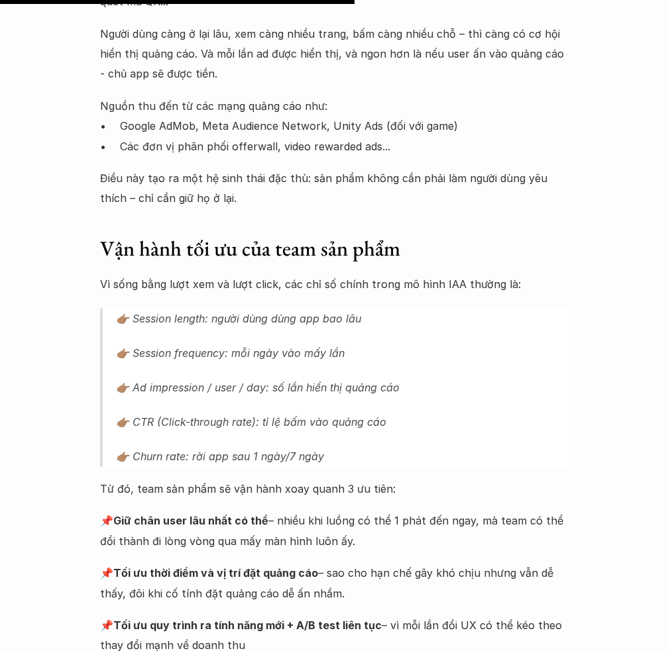
scroll to position [1788, 0]
click at [386, 235] on h3 "Vận hành tối ưu của team sản phẩm" at bounding box center [334, 249] width 468 height 28
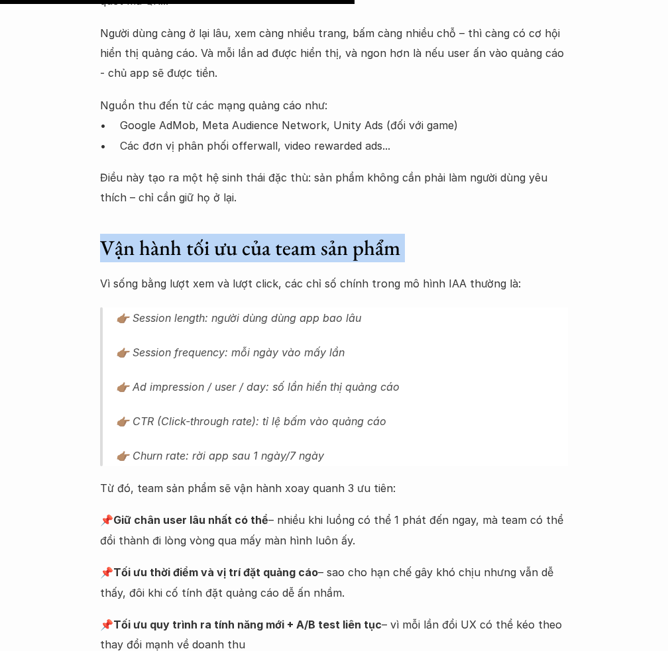
click at [386, 235] on h3 "Vận hành tối ưu của team sản phẩm" at bounding box center [334, 249] width 468 height 28
copy h3 "Vận hành tối ưu của team sản phẩm"
click at [486, 342] on p "👉🏽 Session frequency: mỗi ngày vào mấy lần" at bounding box center [342, 352] width 452 height 21
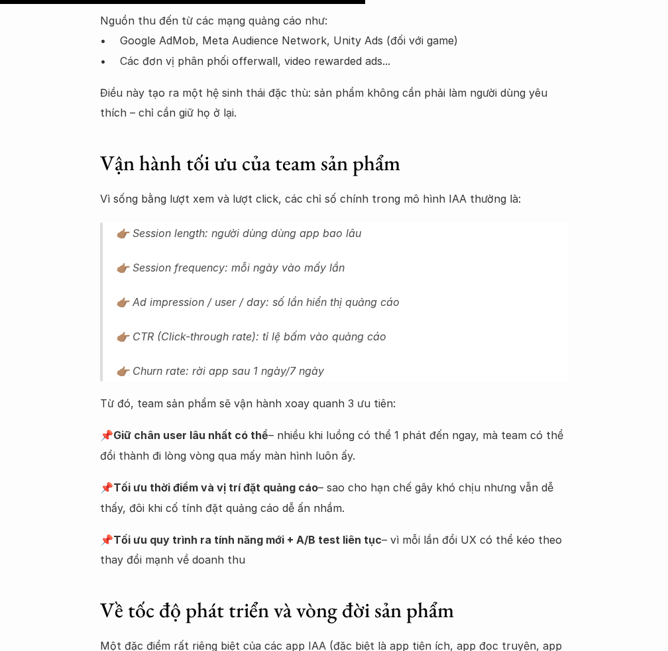
scroll to position [1882, 0]
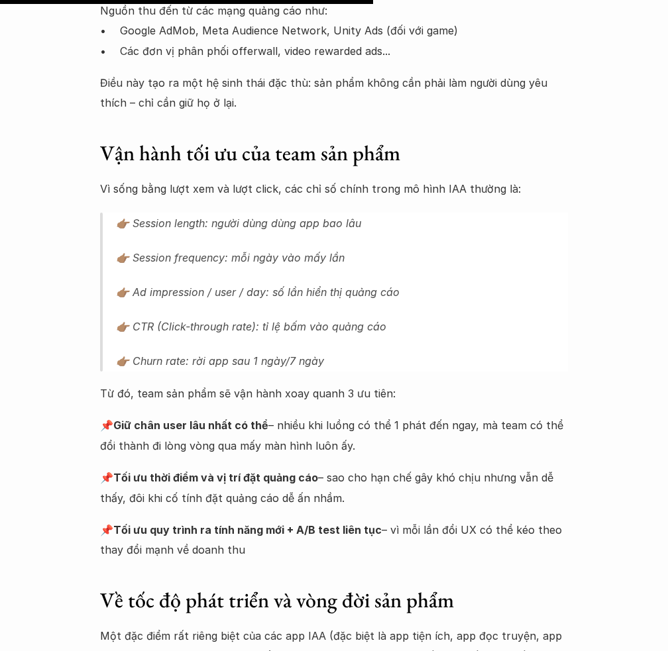
copy div "Vì sống bằng lượt xem và lượt click, các chỉ số chính trong mô hình IAA thường …"
drag, startPoint x: 77, startPoint y: 162, endPoint x: 402, endPoint y: 530, distance: 490.5
click at [402, 530] on div "Lúa hóa kiến thức Chọn đúng nền văn minh - Phần 1: IAA (In-App Advertising) 🕔 1…" at bounding box center [334, 193] width 668 height 4019
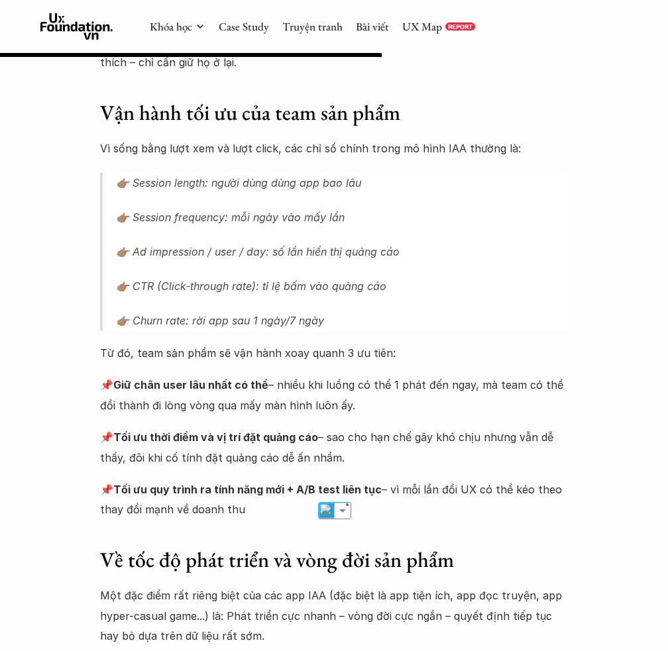
scroll to position [1908, 0]
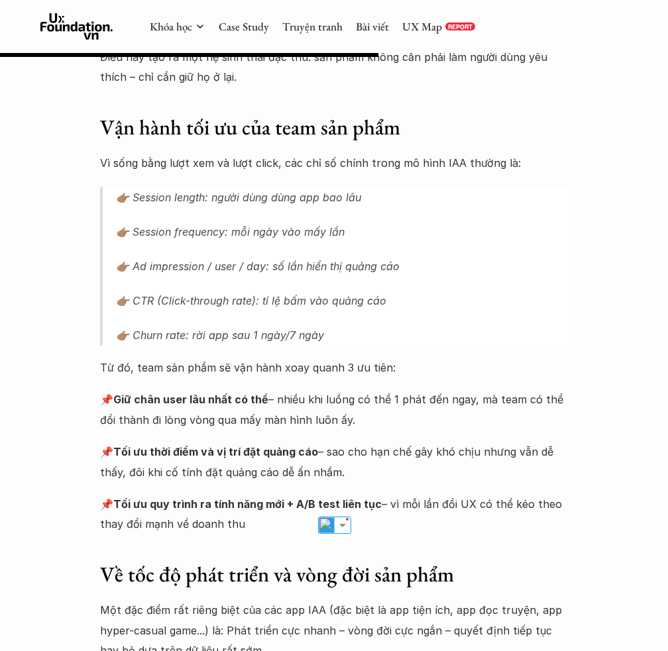
click at [458, 290] on p "👉🏽 CTR (Click-through rate): tỉ lệ bấm vào quảng cáo" at bounding box center [342, 300] width 452 height 21
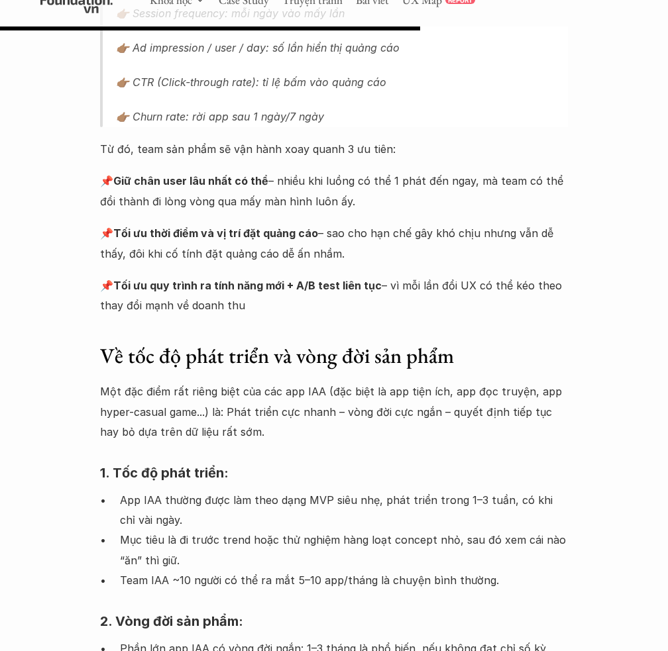
scroll to position [2139, 0]
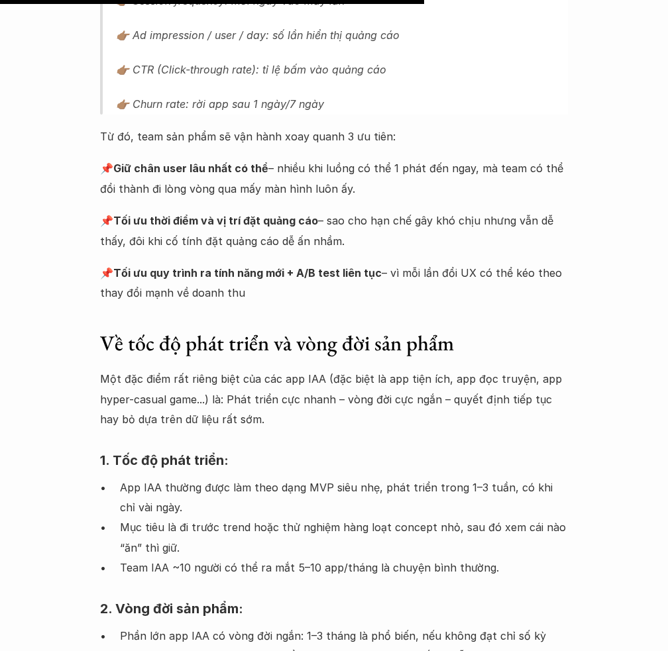
click at [217, 330] on h3 "Về tốc độ phát triển và vòng đời sản phẩm" at bounding box center [334, 344] width 468 height 28
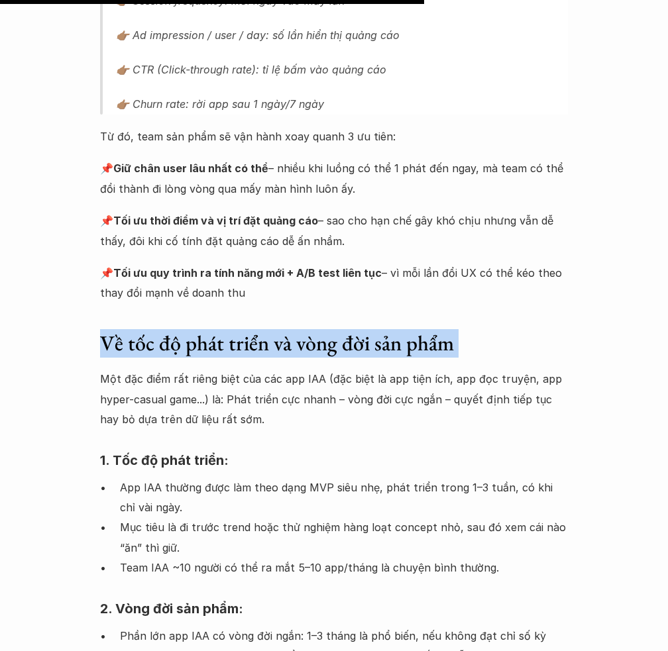
copy h3 "Về tốc độ phát triển và vòng đời sản phẩm"
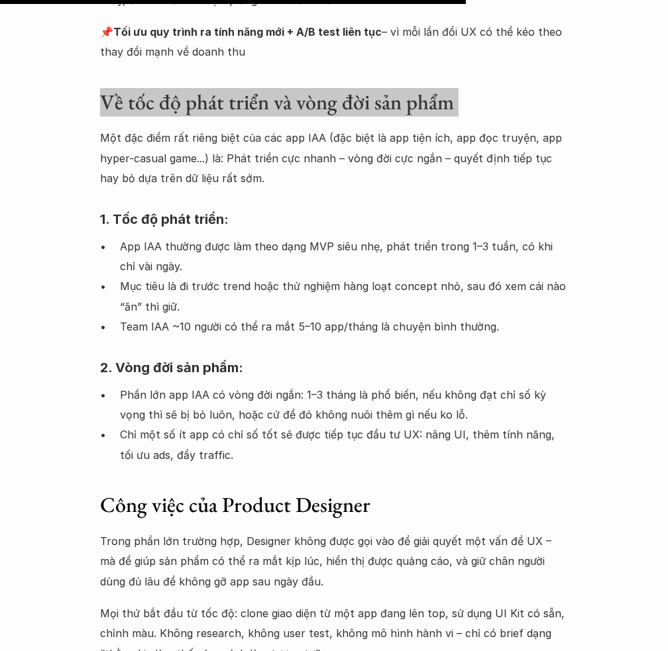
scroll to position [2386, 0]
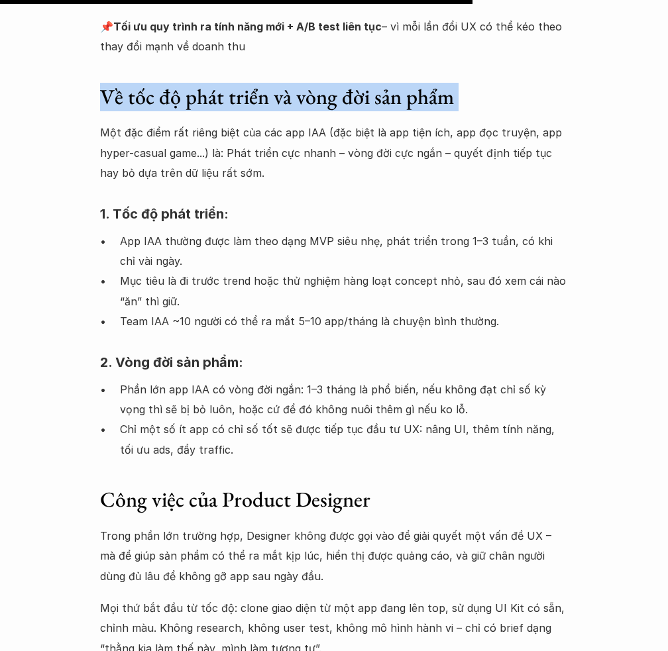
click at [172, 123] on p "Một đặc điểm rất riêng biệt của các app IAA (đặc biệt là app tiện ích, app đọc …" at bounding box center [334, 153] width 468 height 60
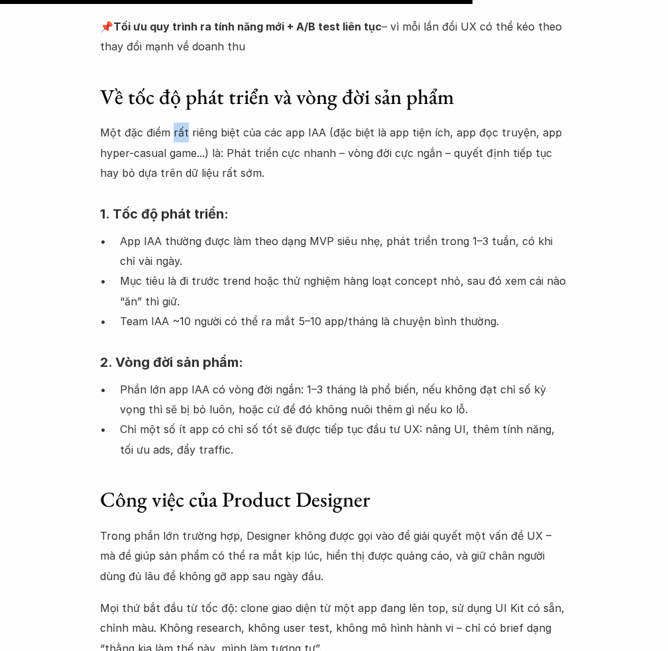
click at [172, 123] on p "Một đặc điểm rất riêng biệt của các app IAA (đặc biệt là app tiện ích, app đọc …" at bounding box center [334, 153] width 468 height 60
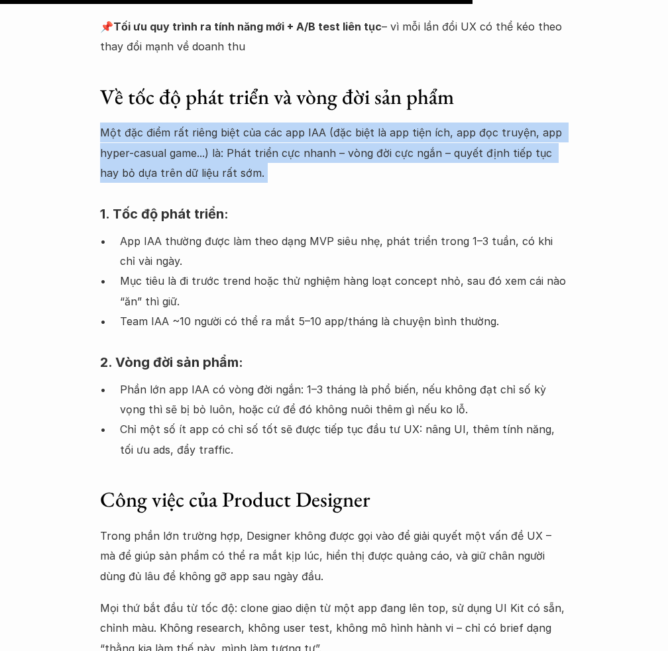
copy p "Một đặc điểm rất riêng biệt của các app IAA (đặc biệt là app tiện ích, app đọc …"
click at [196, 197] on h4 "1. Tốc độ phát triển:" at bounding box center [334, 214] width 468 height 34
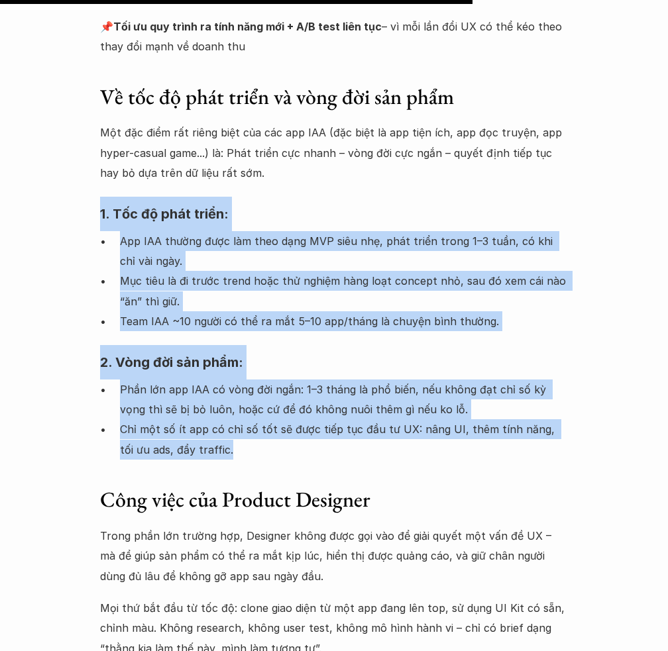
copy div "1. Tốc độ phát triển: App IAA thường được làm theo dạng MVP siêu nhẹ, phát triể…"
drag, startPoint x: 96, startPoint y: 188, endPoint x: 352, endPoint y: 439, distance: 359.3
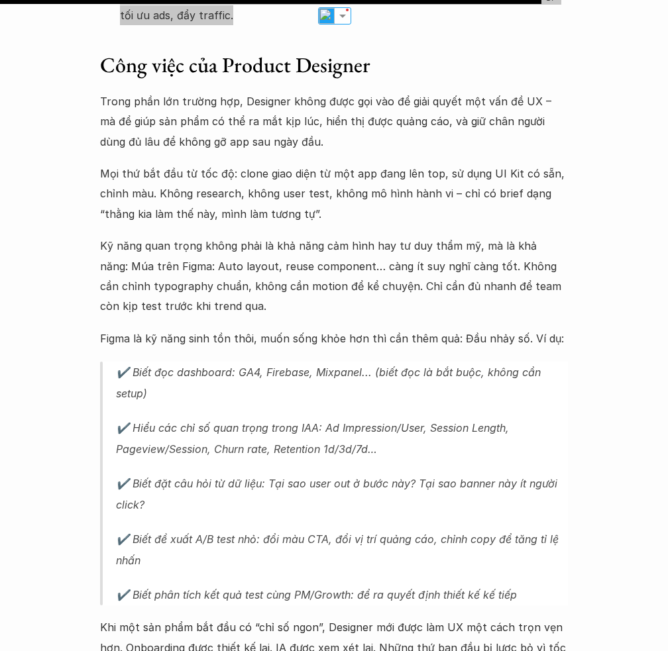
scroll to position [2833, 0]
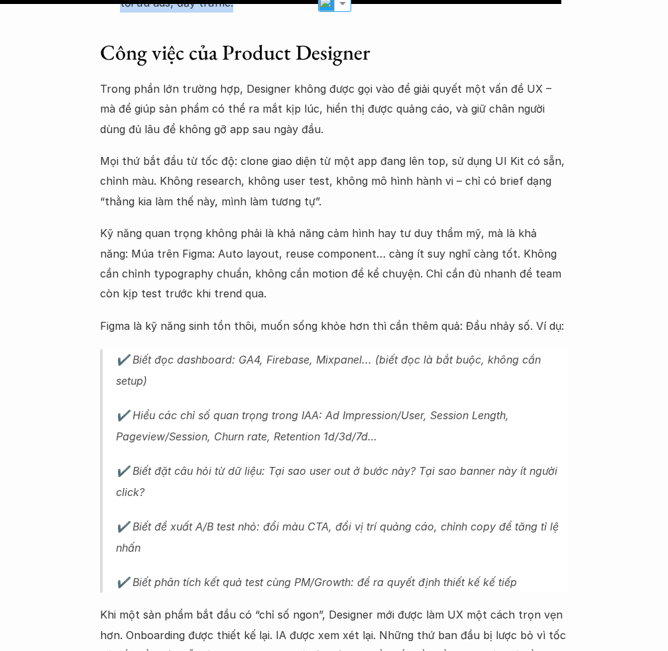
click at [357, 223] on p "Kỹ năng quan trọng không phải là khả năng cảm hình hay tư duy thẩm mỹ, mà là kh…" at bounding box center [334, 263] width 468 height 81
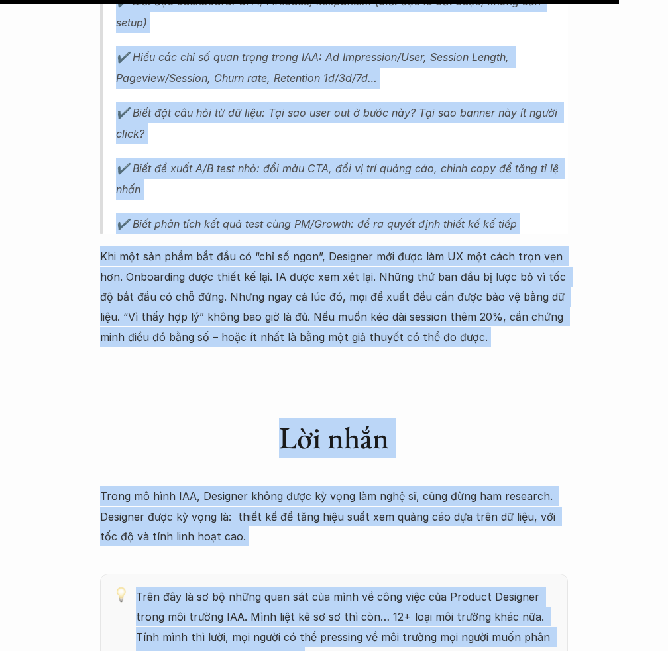
scroll to position [3250, 0]
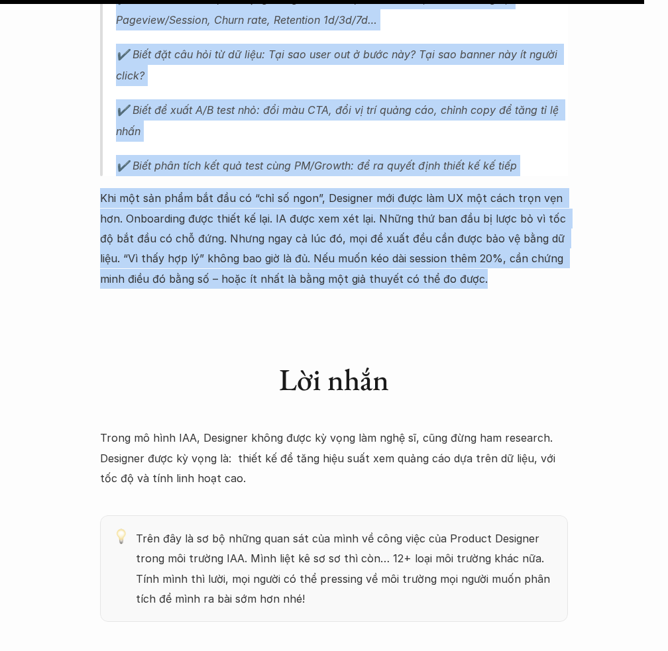
drag, startPoint x: 103, startPoint y: 171, endPoint x: 516, endPoint y: 254, distance: 421.6
copy div "Công việc của Product Designer Trong phần lớn trường hợp, Designer không được g…"
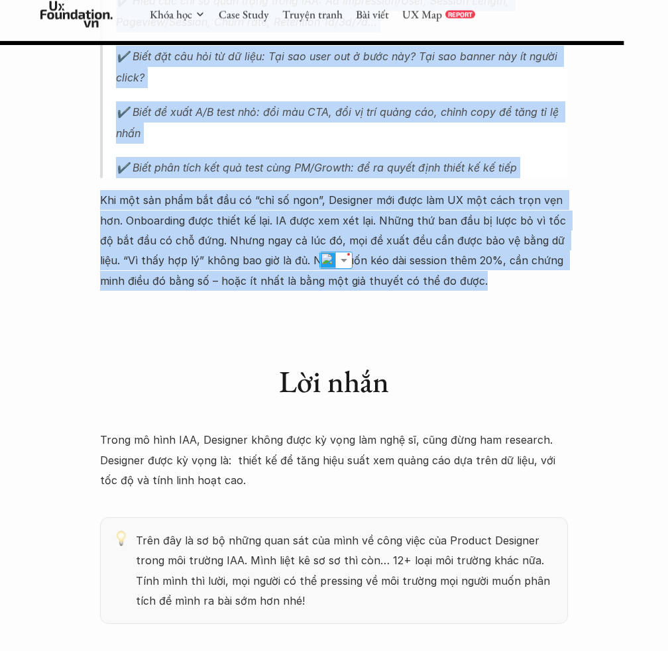
scroll to position [3123, 0]
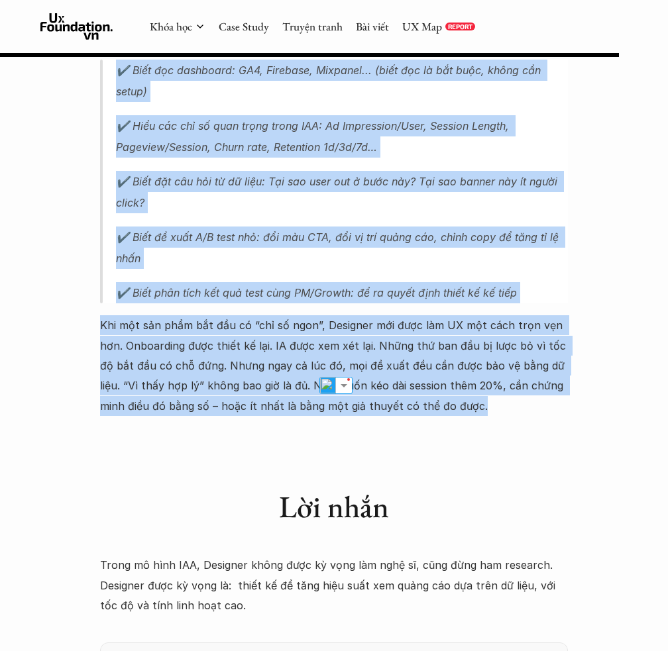
click at [380, 555] on p "Trong mô hình IAA, Designer không được kỳ vọng làm nghệ sĩ, cũng đừng ham resea…" at bounding box center [334, 585] width 468 height 60
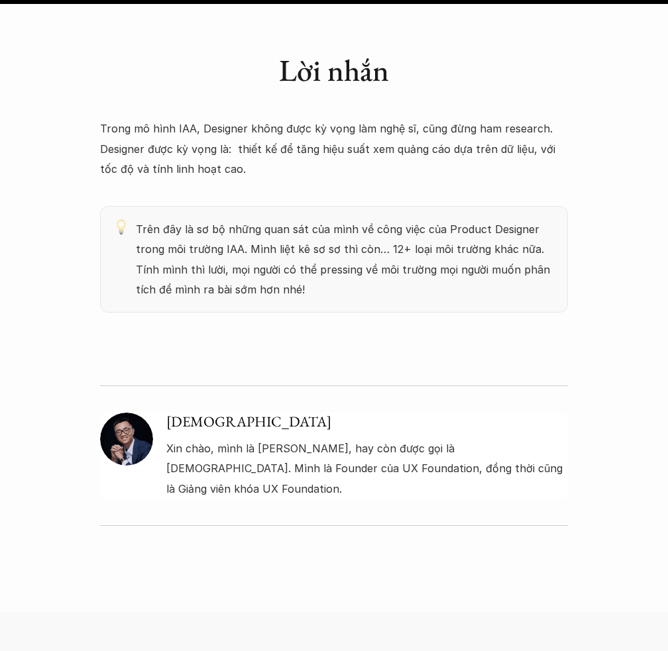
scroll to position [3560, 0]
click at [326, 438] on p "Xin chào, mình là Chung, hay còn được gọi là Ông Giáo. Mình là Founder của UX F…" at bounding box center [367, 468] width 402 height 60
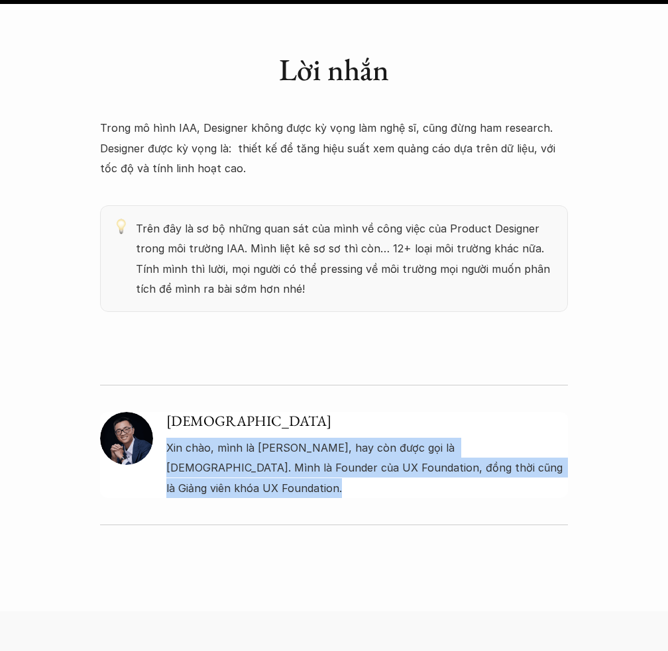
click at [326, 438] on p "Xin chào, mình là Chung, hay còn được gọi là Ông Giáo. Mình là Founder của UX F…" at bounding box center [367, 468] width 402 height 60
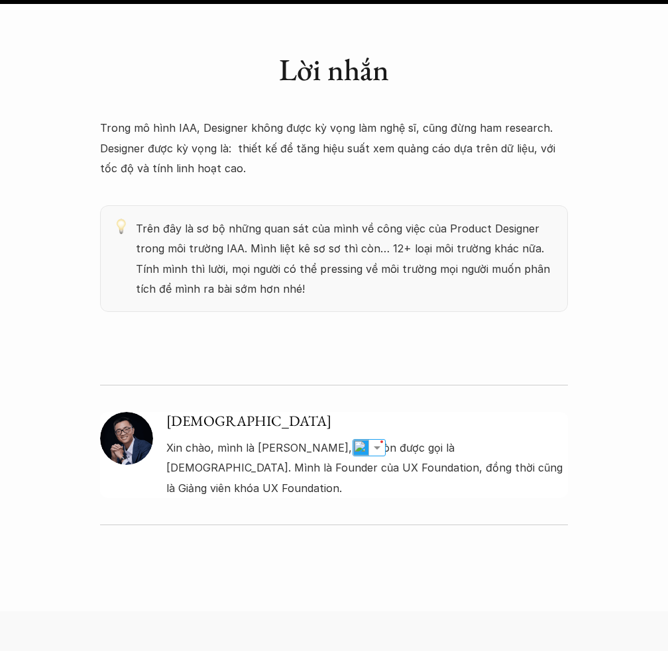
click at [134, 412] on img at bounding box center [126, 438] width 53 height 53
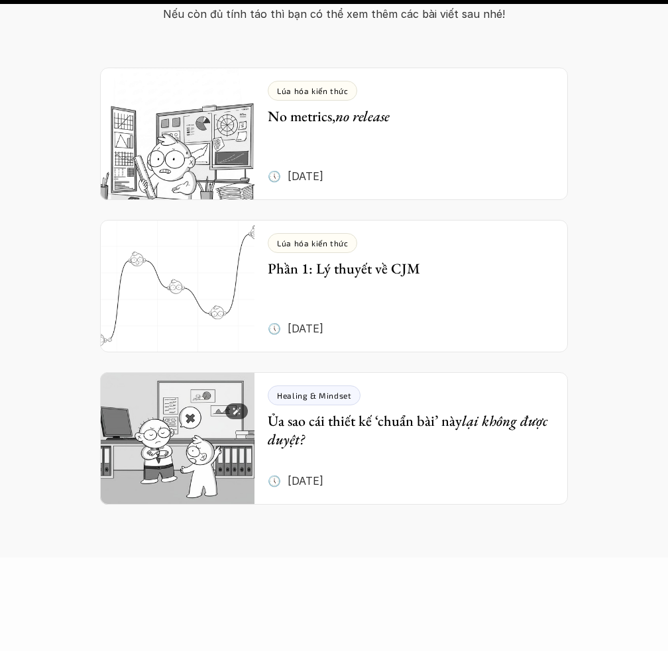
scroll to position [4310, 0]
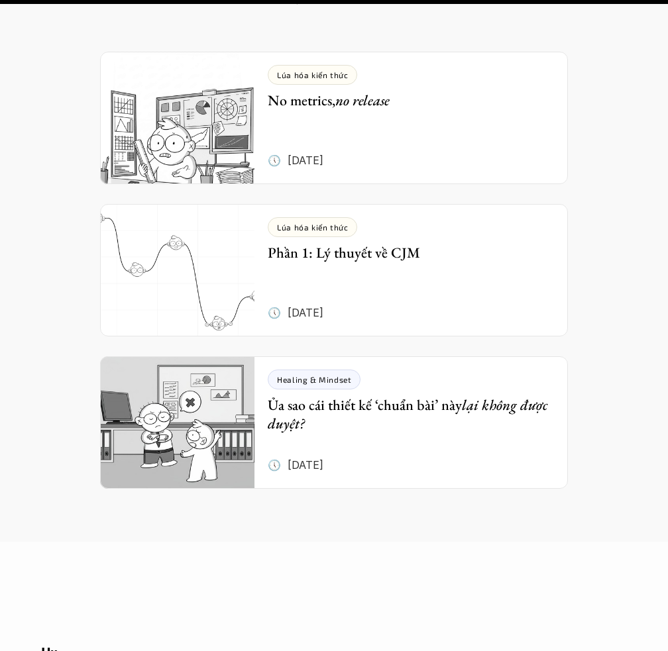
click at [163, 451] on div "Đọc hoa hết cả mắt Nếu còn đủ tính táo thì bạn có thể xem thêm các bài viết sau…" at bounding box center [334, 202] width 668 height 680
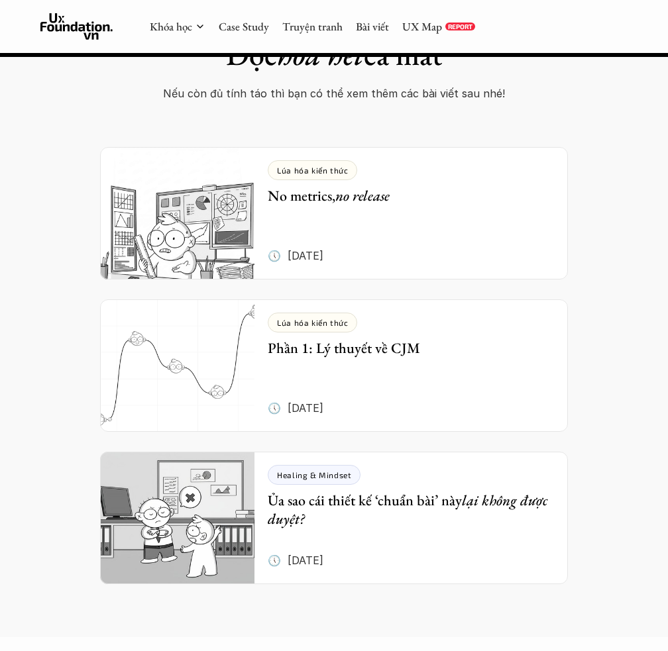
scroll to position [4185, 0]
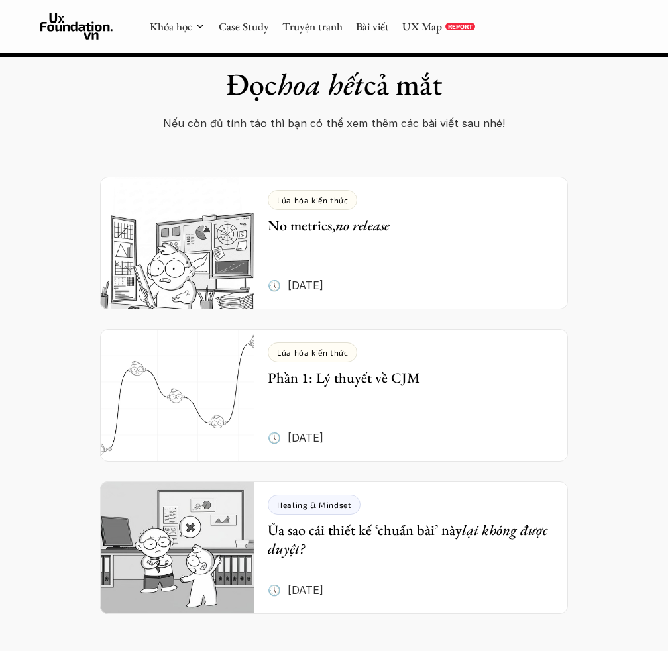
click at [417, 186] on div "Lúa hóa kiến thức No metrics, no release 🕔 28 thg 7, 2025" at bounding box center [418, 243] width 300 height 133
click at [612, 174] on div "Đọc hoa hết cả mắt Nếu còn đủ tính táo thì bạn có thể xem thêm các bài viết sau…" at bounding box center [334, 327] width 668 height 680
click at [604, 170] on div "Đọc hoa hết cả mắt Nếu còn đủ tính táo thì bạn có thể xem thêm các bài viết sau…" at bounding box center [334, 327] width 668 height 680
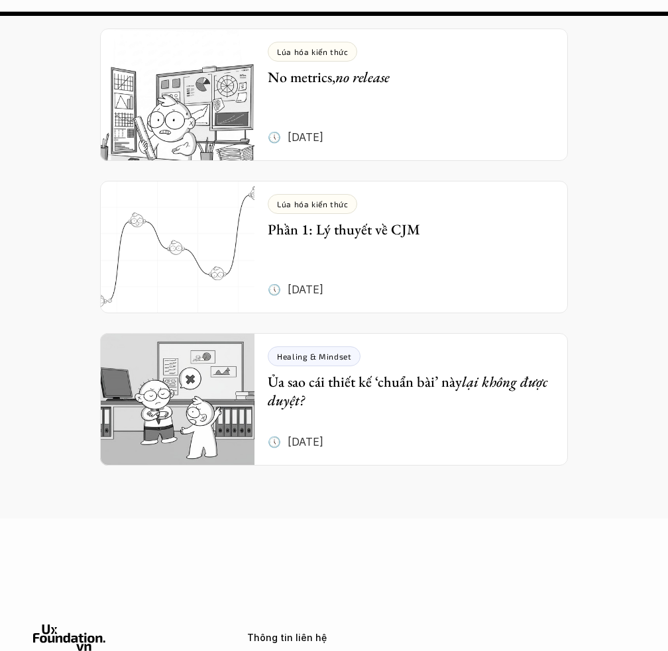
scroll to position [4330, 0]
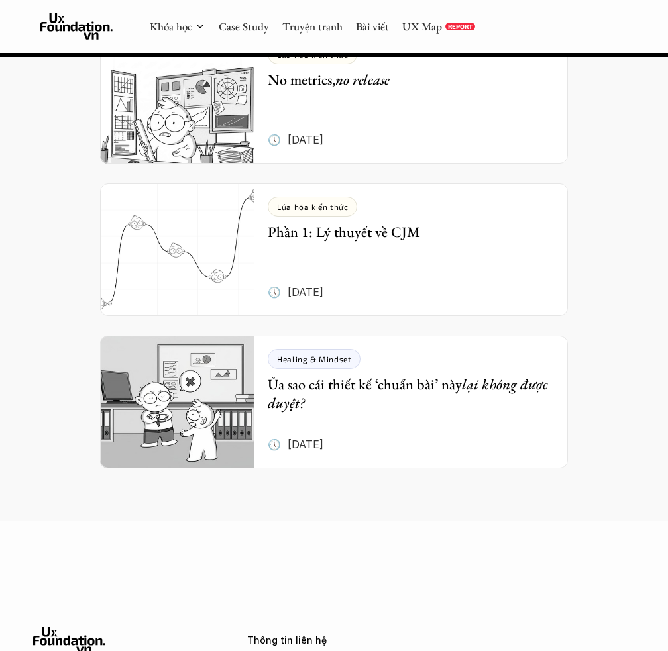
click at [610, 179] on div "Đọc hoa hết cả mắt Nếu còn đủ tính táo thì bạn có thể xem thêm các bài viết sau…" at bounding box center [334, 181] width 668 height 680
click at [488, 376] on h5 "Ủa sao cái thiết kế ‘chuẩn bài’ này lại không được duyệt?" at bounding box center [411, 395] width 287 height 38
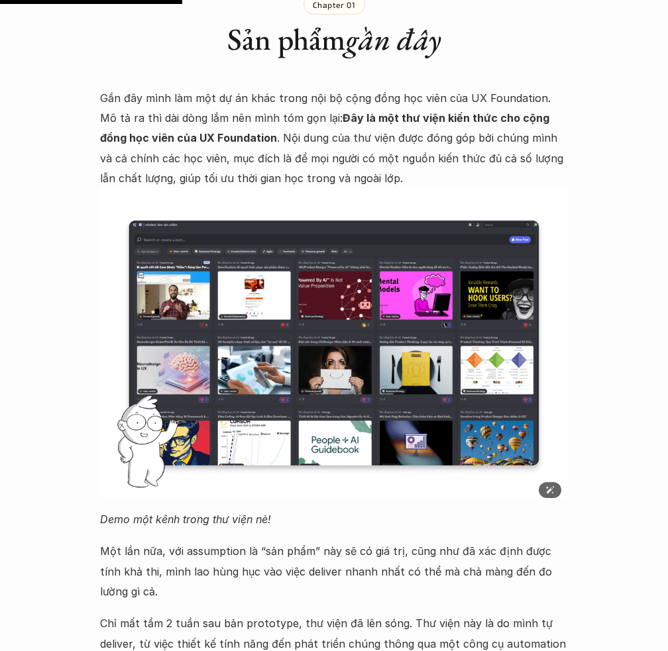
scroll to position [1289, 0]
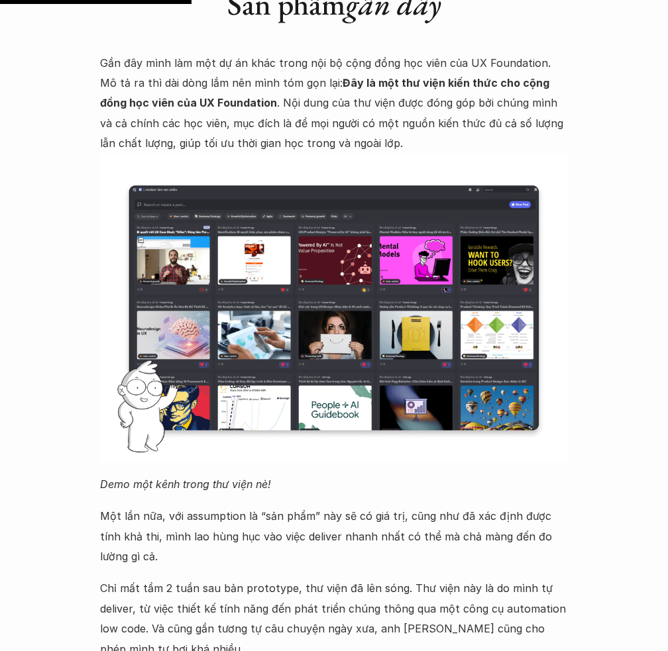
click at [330, 474] on p "Demo một kênh trong thư viện nè!" at bounding box center [334, 484] width 468 height 20
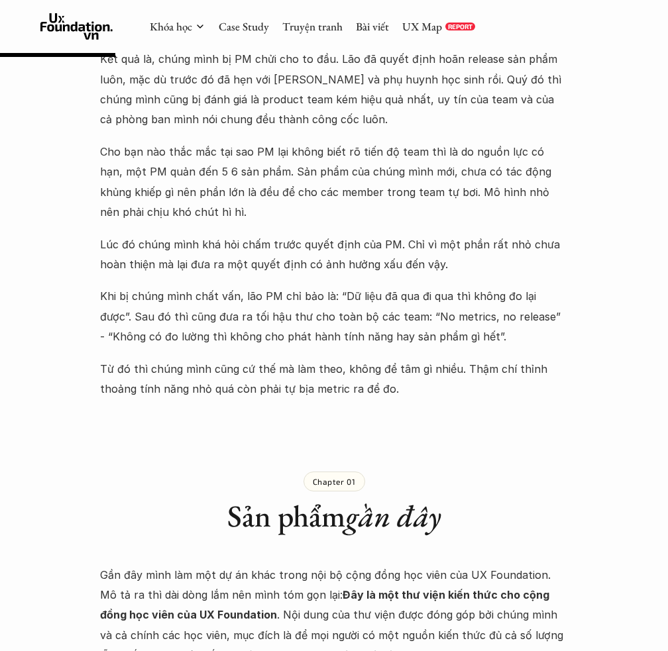
scroll to position [777, 0]
click at [321, 566] on p "Gần đây mình làm một dự án khác trong nội bộ cộng đồng học viên của UX Foundati…" at bounding box center [334, 616] width 468 height 101
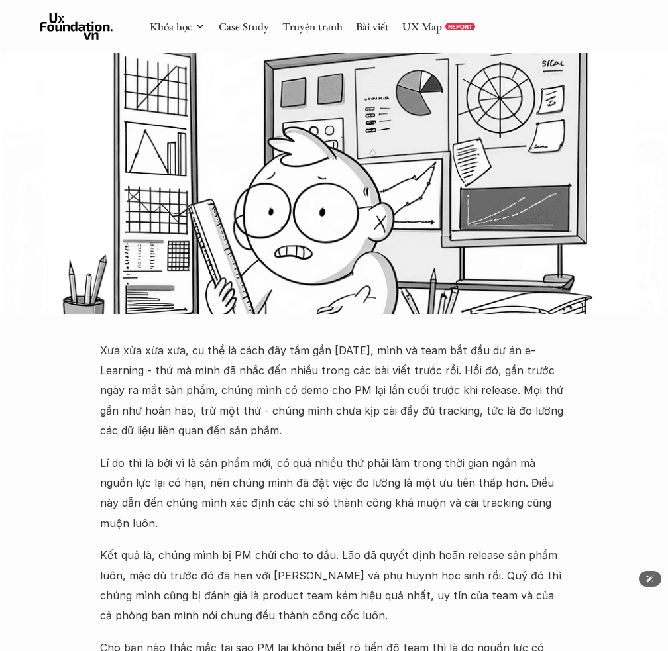
scroll to position [506, 0]
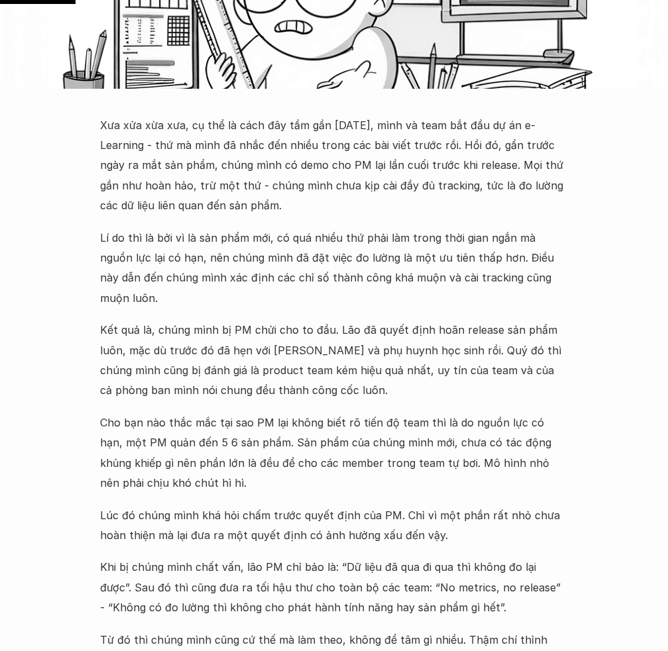
click at [334, 506] on p "Lúc đó chúng mình khá hỏi chấm trước quyết định của PM. Chỉ vì một phần rất nhỏ…" at bounding box center [334, 526] width 468 height 40
click at [324, 123] on p "Xưa xửa xừa xưa, cụ thể là cách đây tầm gần 2 năm, mình và team bắt đầu dự án e…" at bounding box center [334, 165] width 468 height 101
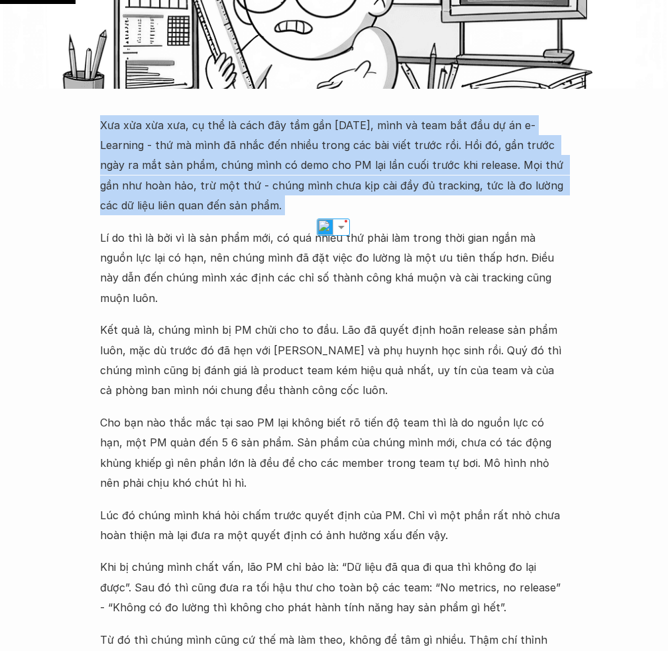
click at [327, 176] on p "Xưa xửa xừa xưa, cụ thể là cách đây tầm gần 2 năm, mình và team bắt đầu dự án e…" at bounding box center [334, 165] width 468 height 101
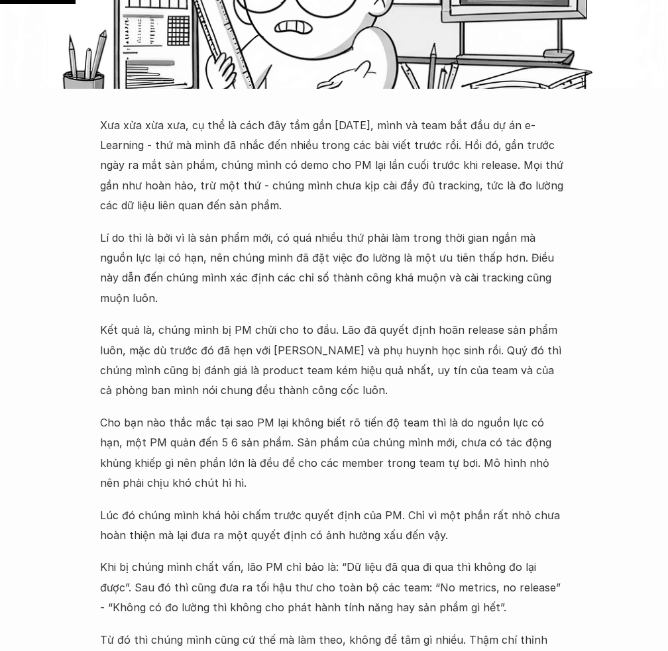
click at [382, 413] on p "Cho bạn nào thắc mắc tại sao PM lại không biết rõ tiến độ team thì là do nguồn …" at bounding box center [334, 453] width 468 height 81
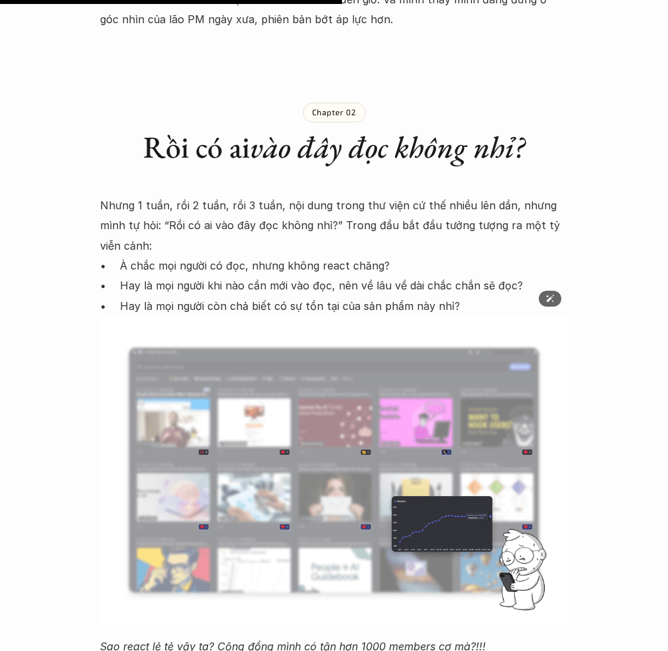
scroll to position [2375, 0]
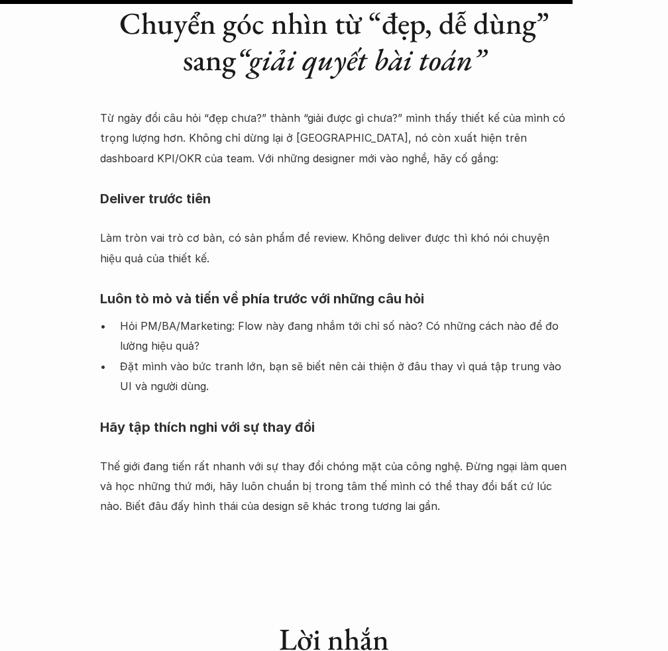
scroll to position [1615, 0]
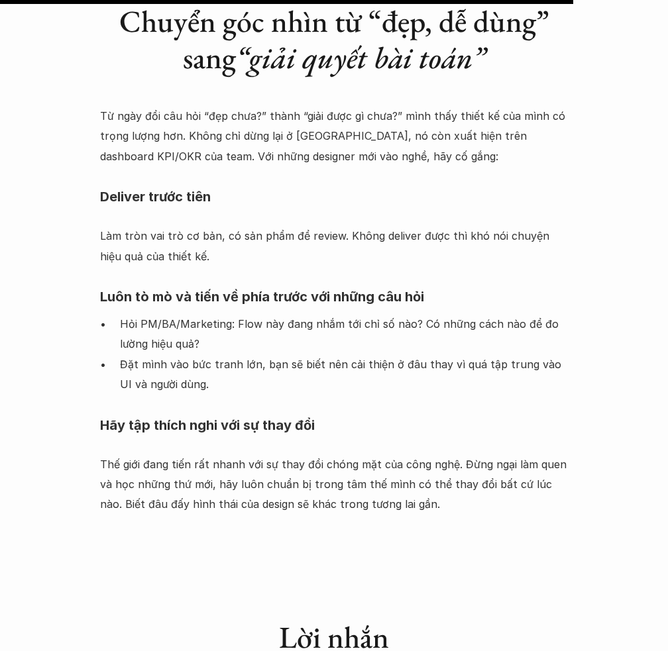
click at [488, 340] on p "Hỏi PM/BA/Marketing: Flow này đang nhắm tới chỉ số nào? Có những cách nào để đo…" at bounding box center [344, 334] width 448 height 40
click at [201, 341] on p "Hỏi PM/BA/Marketing: Flow này đang nhắm tới chỉ số nào? Có những cách nào để đo…" at bounding box center [344, 334] width 448 height 40
drag, startPoint x: 201, startPoint y: 341, endPoint x: 209, endPoint y: 343, distance: 8.1
click at [209, 343] on p "Hỏi PM/BA/Marketing: Flow này đang nhắm tới chỉ số nào? Có những cách nào để đo…" at bounding box center [344, 334] width 448 height 40
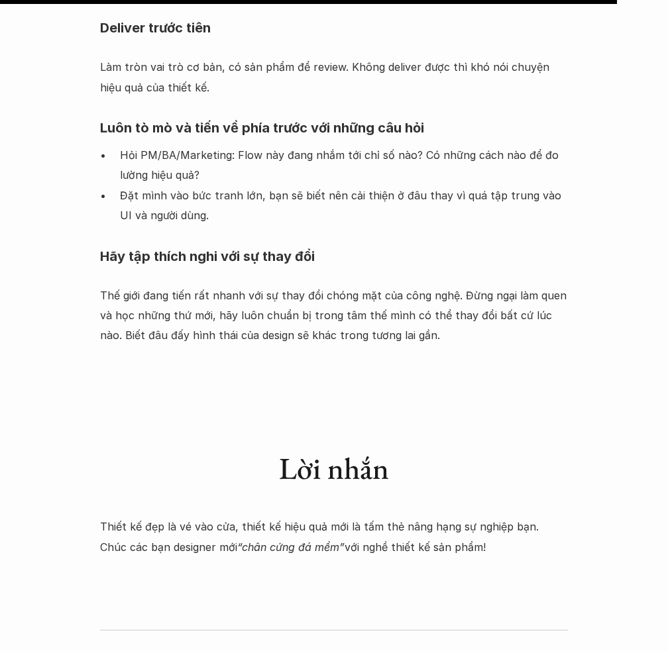
scroll to position [1795, 0]
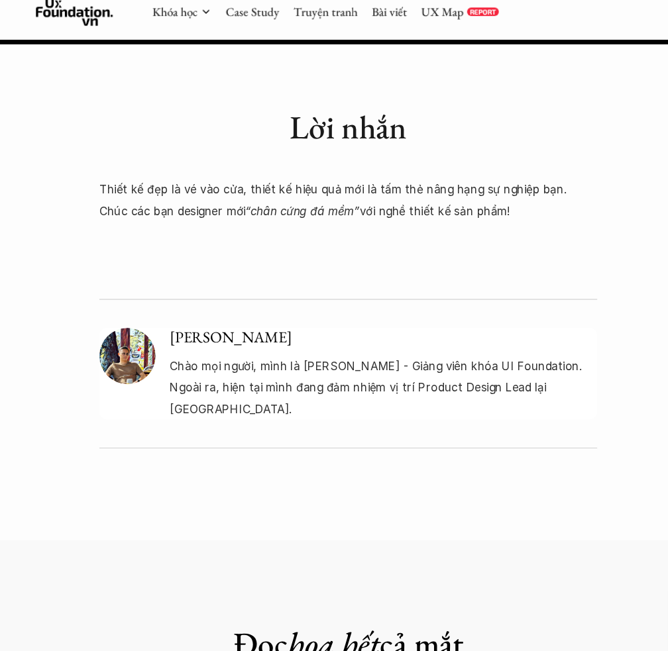
scroll to position [2118, 0]
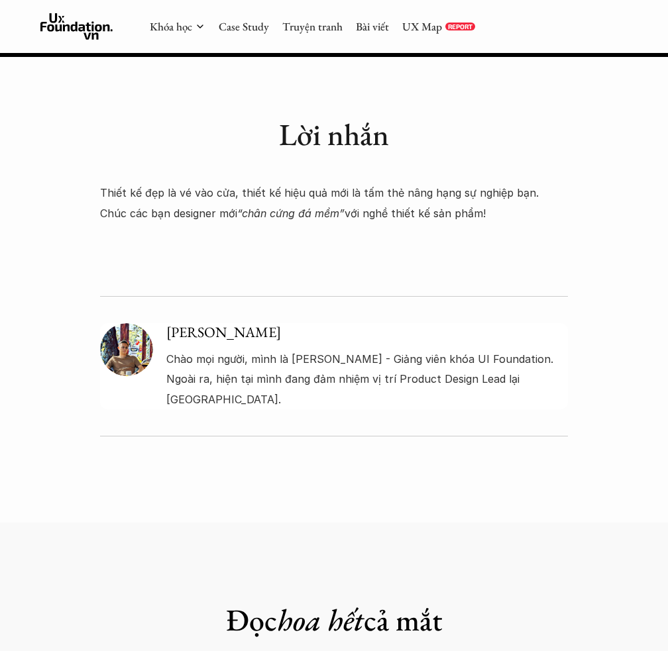
click at [315, 395] on div "Hoàng Anh Chào mọi người, mình là Nguyễn Hoàng Anh - Giảng viên khóa UI Foundat…" at bounding box center [334, 343] width 468 height 187
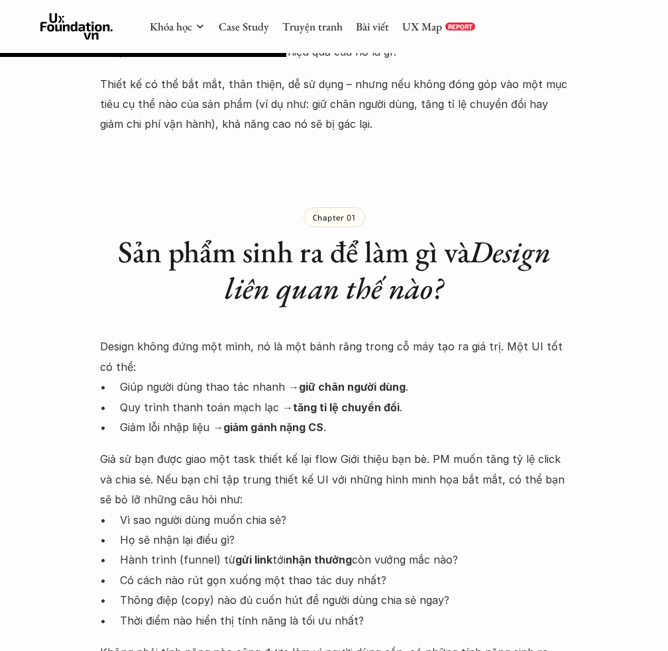
scroll to position [786, 0]
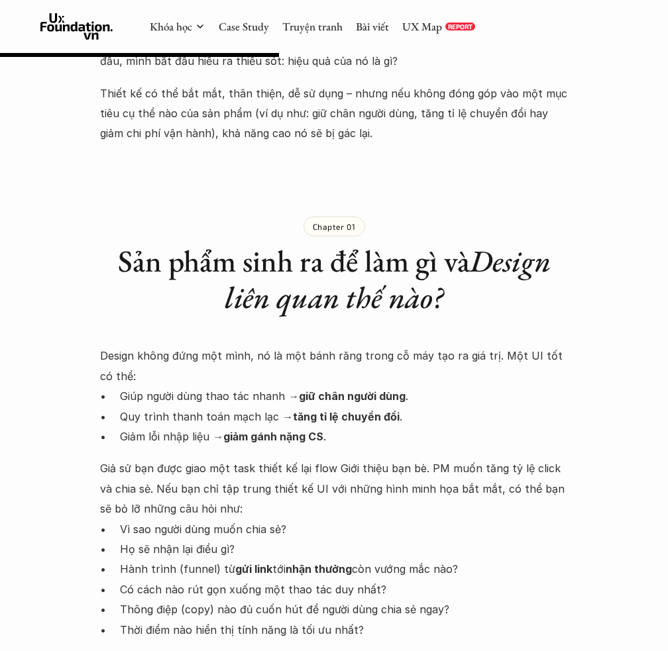
click at [329, 515] on p "Giả sử bạn được giao một task thiết kế lại flow Giới thiệu bạn bè. PM muốn tăng…" at bounding box center [334, 488] width 468 height 60
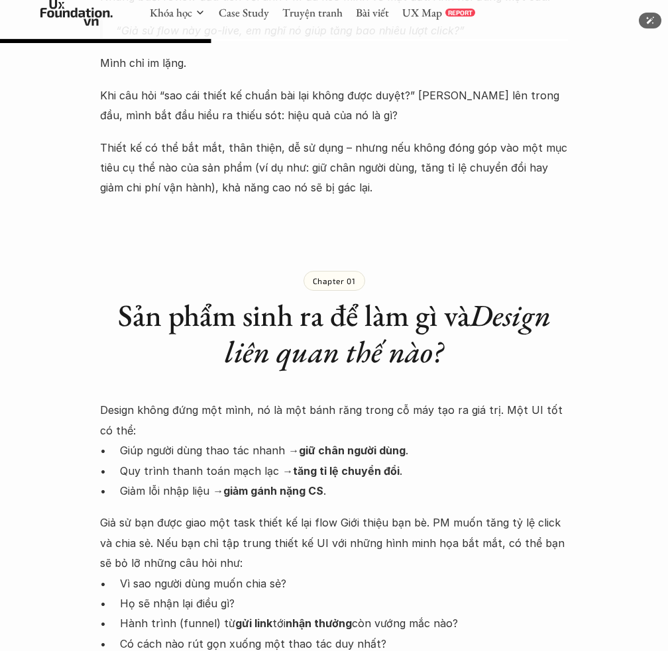
scroll to position [1016, 0]
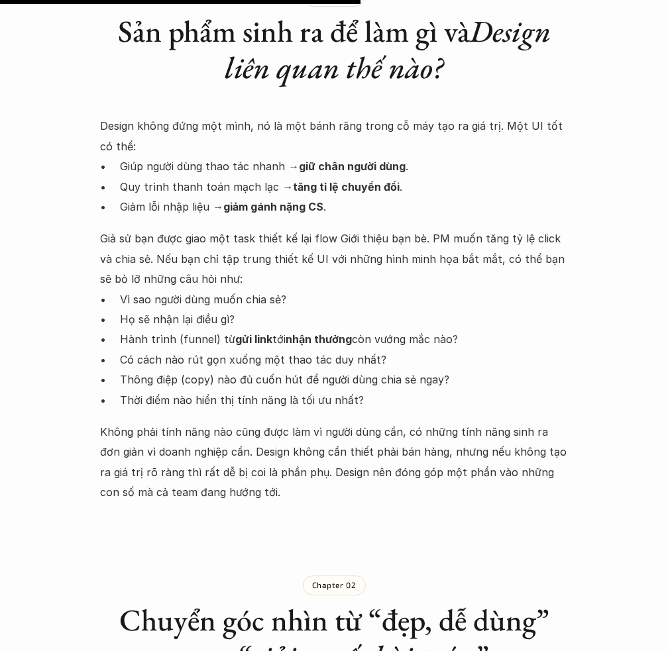
click at [329, 515] on div "Healing & Mindset Ủa sao cái thiết kế ‘chuẩn bài’ này lại không được duyệt? 🕔 2…" at bounding box center [334, 295] width 668 height 2488
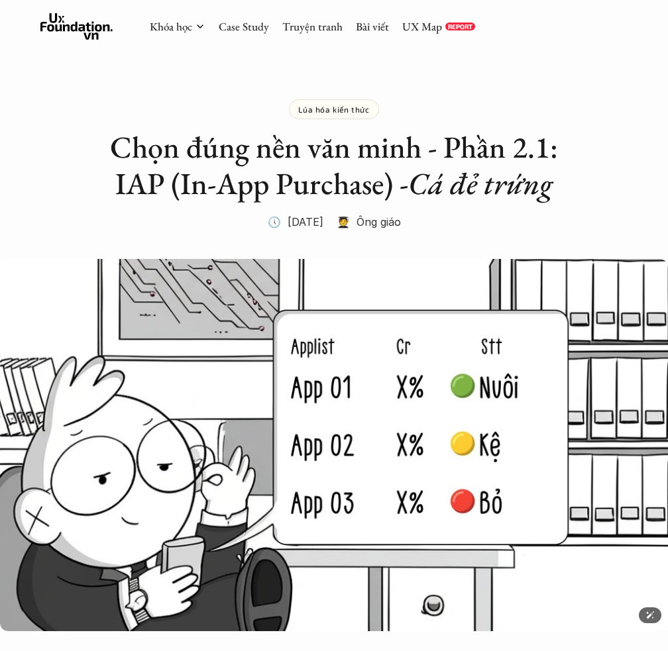
click at [341, 181] on h2 "Chọn đúng nền văn minh - Phần 2.1: IAP (In-App Purchase) - Cá đẻ trứng" at bounding box center [334, 165] width 468 height 73
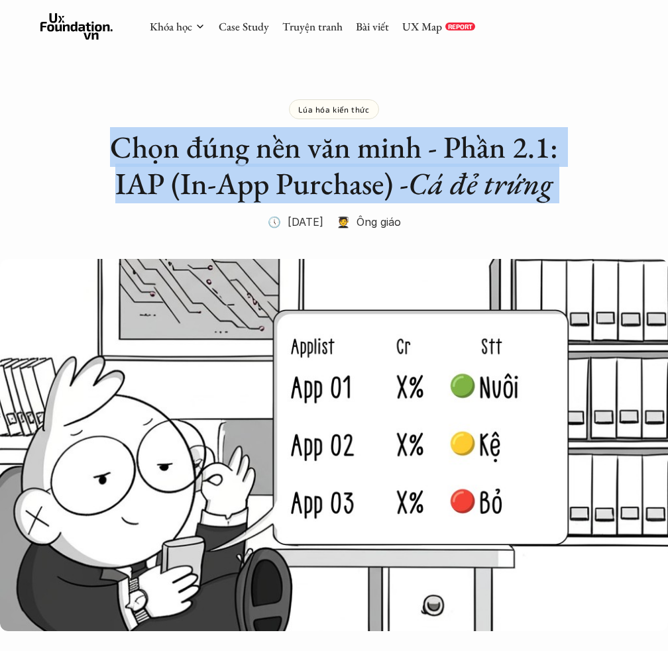
copy h2 "Chọn đúng nền văn minh - Phần 2.1: IAP (In-App Purchase) - Cá đẻ trứng"
click at [516, 188] on em "Cá đẻ trứng" at bounding box center [480, 184] width 144 height 40
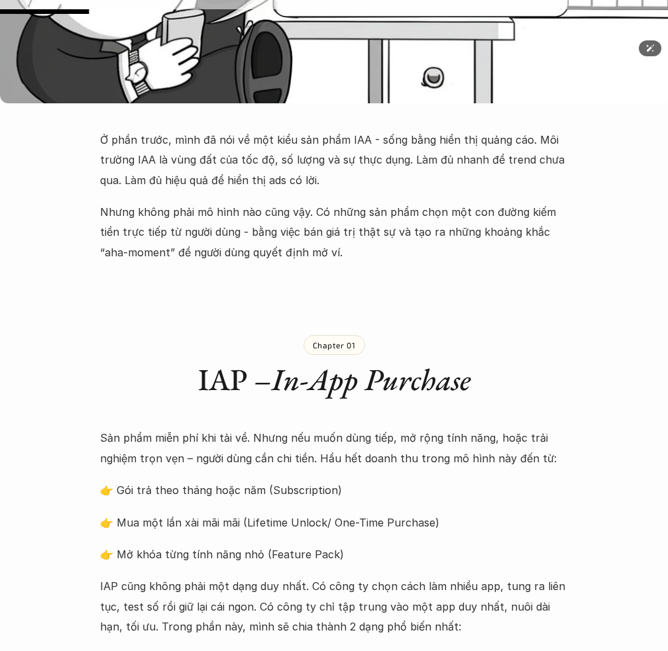
scroll to position [510, 0]
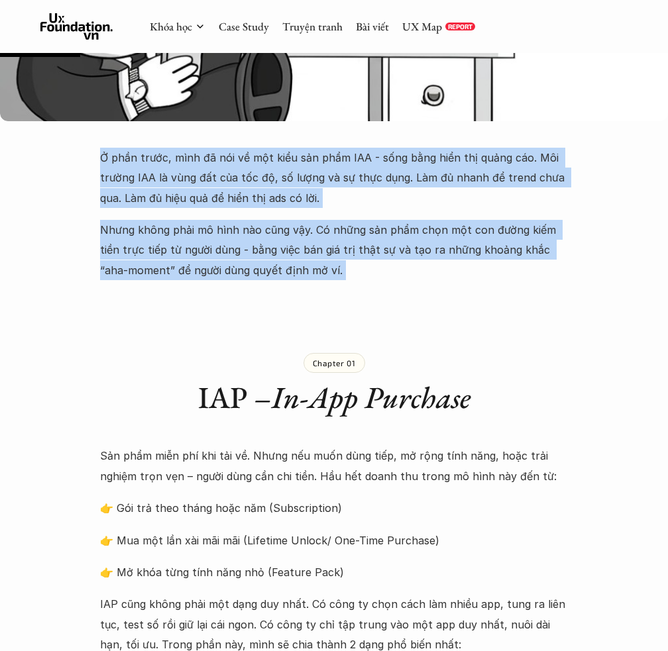
drag, startPoint x: 97, startPoint y: 158, endPoint x: 342, endPoint y: 296, distance: 281.0
click at [384, 248] on p "Nhưng không phải mô hình nào cũng vậy. Có những sản phẩm chọn một con đường kiế…" at bounding box center [334, 250] width 468 height 60
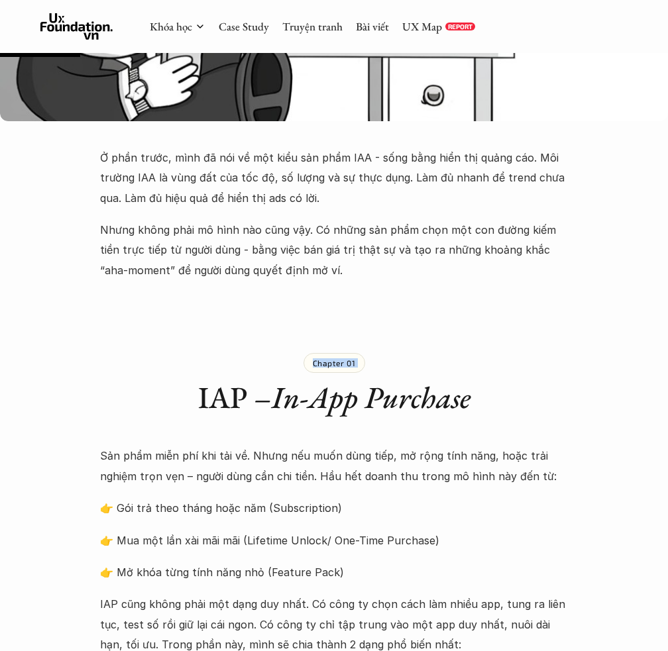
drag, startPoint x: 384, startPoint y: 285, endPoint x: 210, endPoint y: 316, distance: 176.4
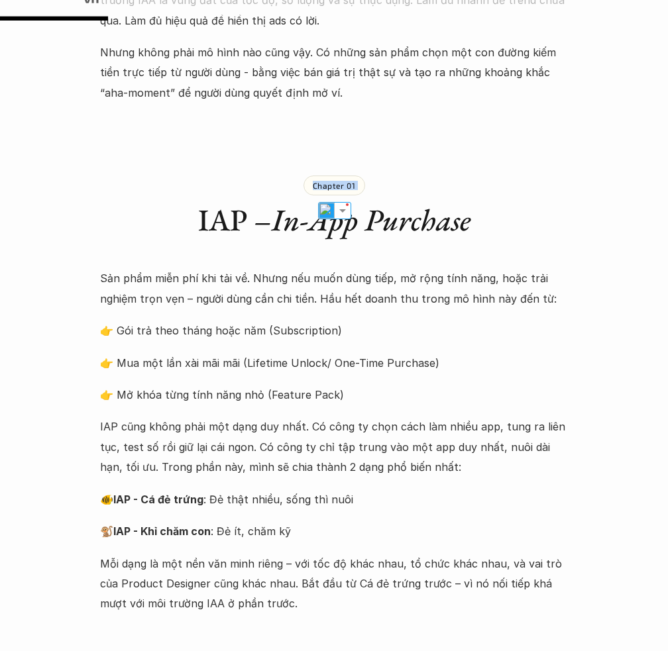
scroll to position [721, 0]
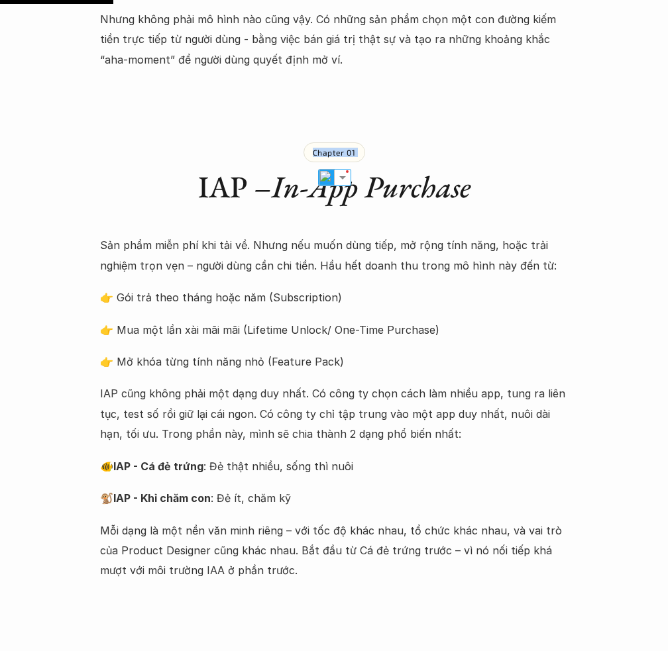
click at [213, 189] on h1 "IAP – In-App Purchase" at bounding box center [334, 187] width 468 height 36
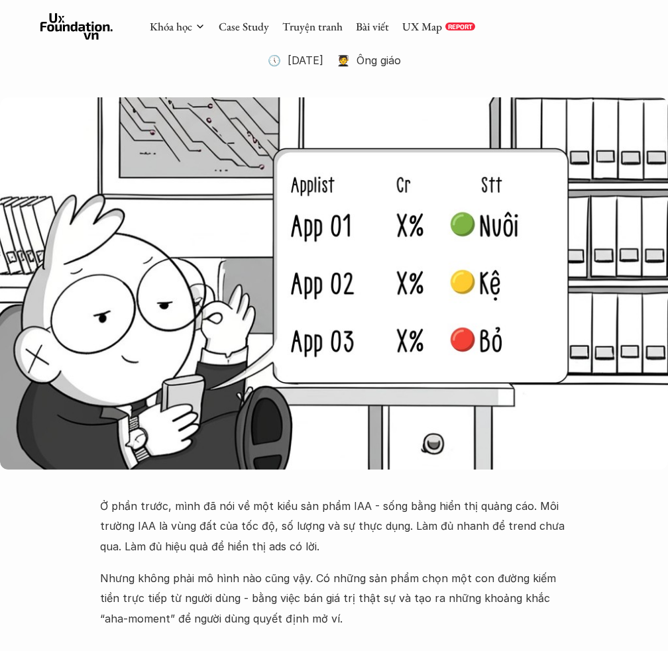
scroll to position [0, 0]
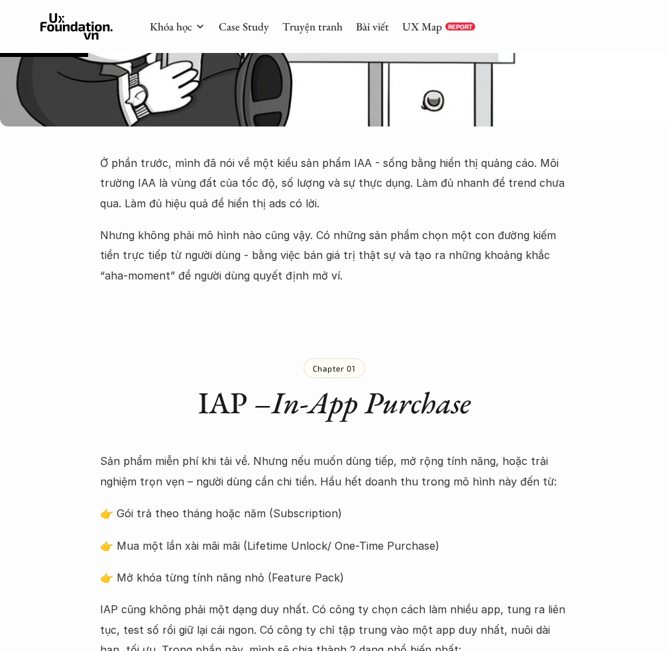
scroll to position [498, 0]
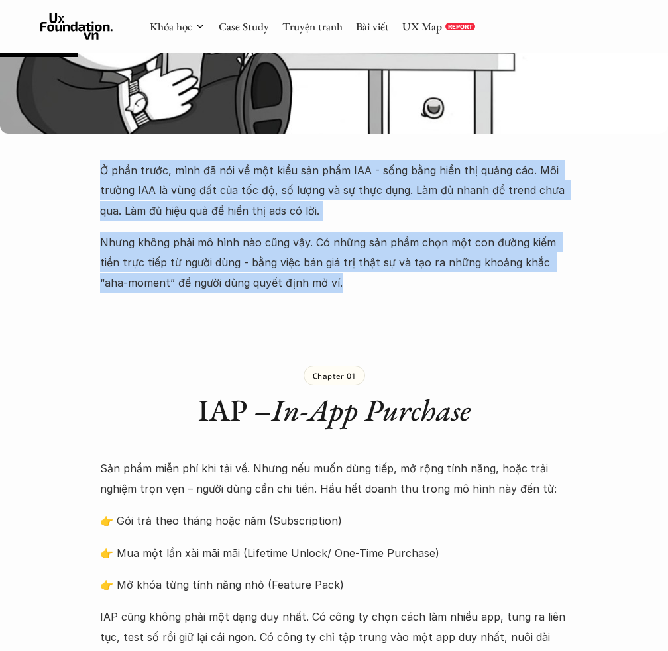
copy div "Ở phần trước, mình đã nói về một kiểu sản phẩm IAA - sống bằng hiển thị quảng c…"
drag, startPoint x: 320, startPoint y: 281, endPoint x: 96, endPoint y: 167, distance: 251.3
click at [415, 188] on p "Ở phần trước, mình đã nói về một kiểu sản phẩm IAA - sống bằng hiển thị quảng c…" at bounding box center [334, 190] width 468 height 60
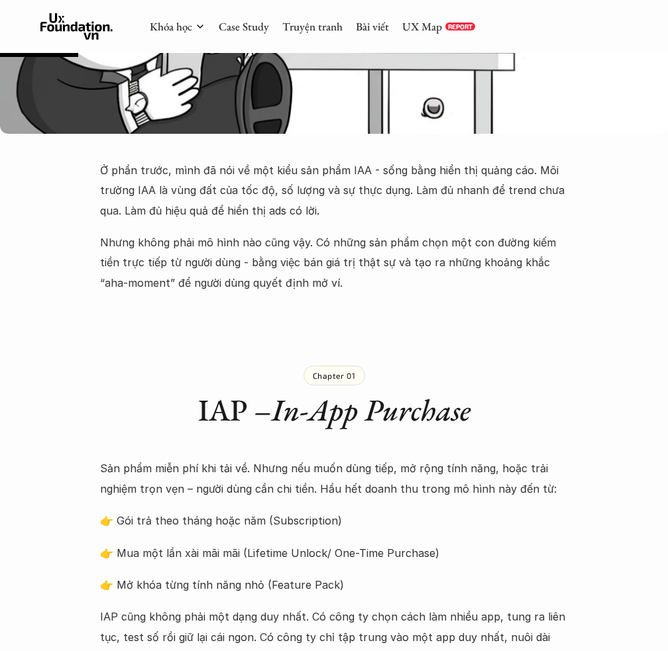
click at [319, 281] on p "Nhưng không phải mô hình nào cũng vậy. Có những sản phẩm chọn một con đường kiế…" at bounding box center [334, 263] width 468 height 60
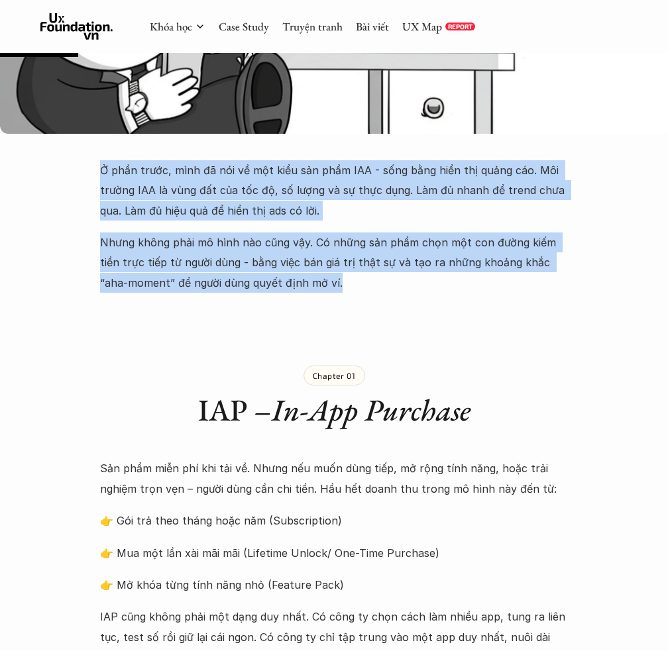
copy div "Ở phần trước, mình đã nói về một kiểu sản phẩm IAA - sống bằng hiển thị quảng c…"
drag, startPoint x: 319, startPoint y: 281, endPoint x: 97, endPoint y: 172, distance: 246.5
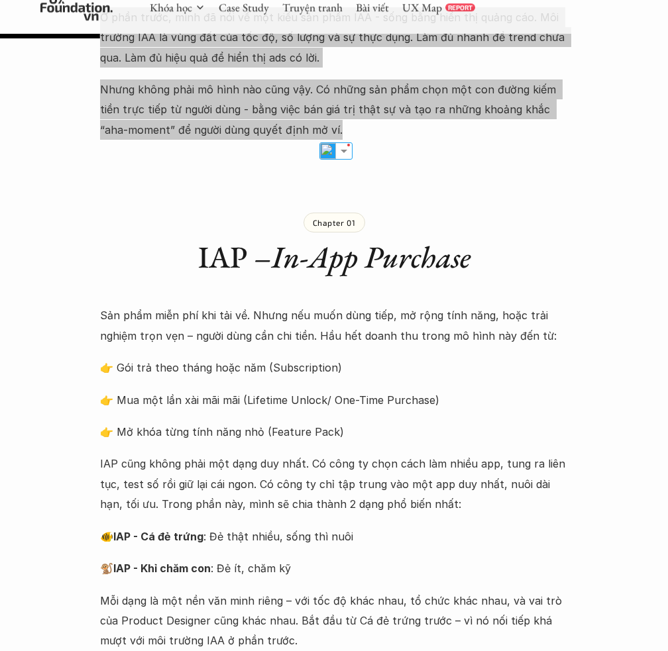
scroll to position [665, 0]
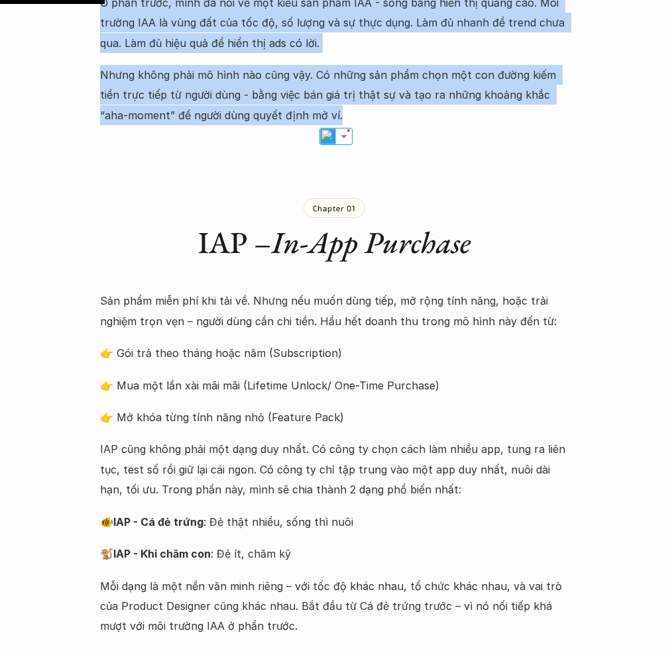
click at [315, 255] on em "In-App Purchase" at bounding box center [371, 243] width 199 height 40
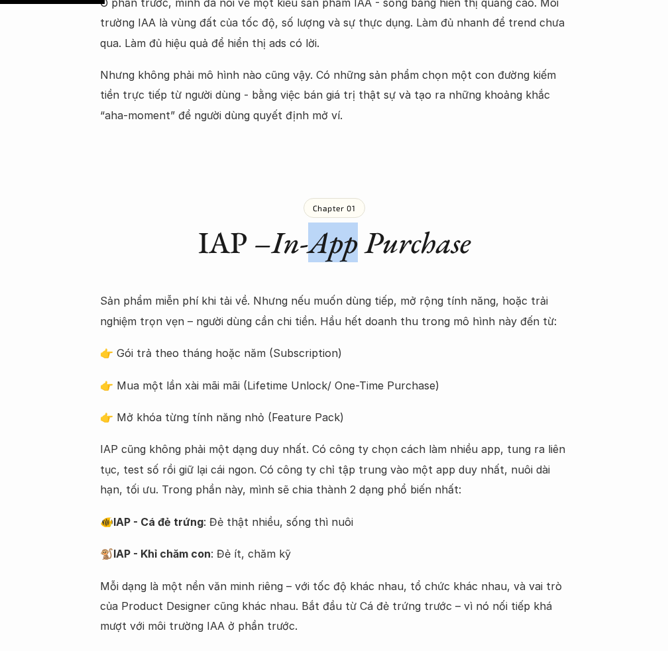
click at [315, 255] on em "In-App Purchase" at bounding box center [371, 243] width 199 height 40
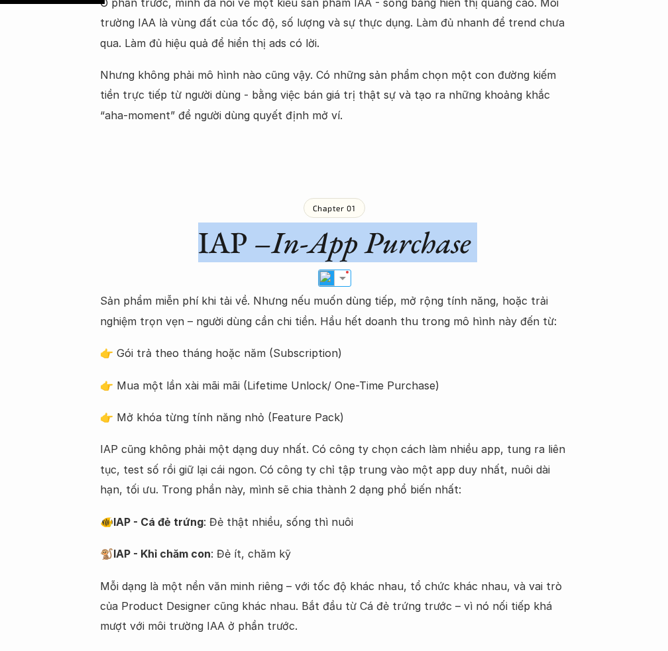
copy h1 "IAP – In-App Purchase"
click at [191, 329] on p "Sản phẩm miễn phí khi tải về. Nhưng nếu muốn dùng tiếp, mở rộng tính năng, hoặc…" at bounding box center [334, 311] width 468 height 40
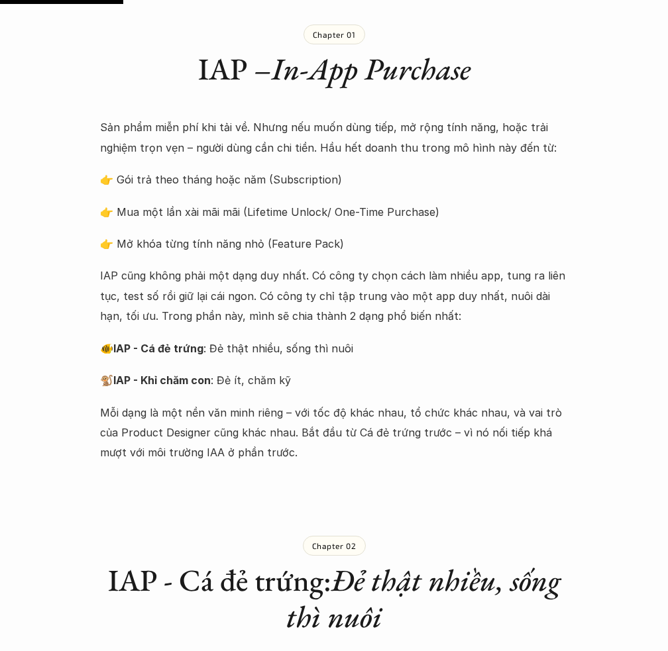
scroll to position [848, 0]
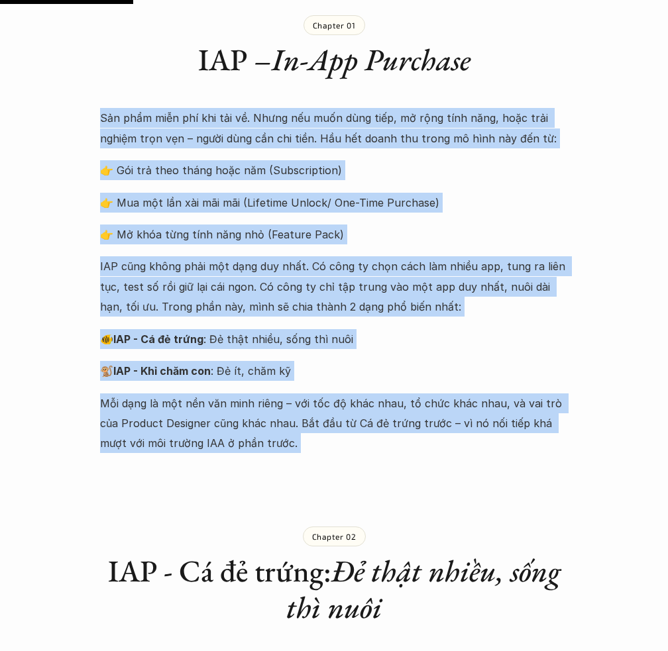
copy div "Sản phẩm miễn phí khi tải về. Nhưng nếu muốn dùng tiếp, mở rộng tính năng, hoặc…"
drag, startPoint x: 95, startPoint y: 111, endPoint x: 344, endPoint y: 472, distance: 438.3
click at [489, 326] on div "Sản phẩm miễn phí khi tải về. Nhưng nếu muốn dùng tiếp, mở rộng tính năng, hoặc…" at bounding box center [334, 280] width 468 height 345
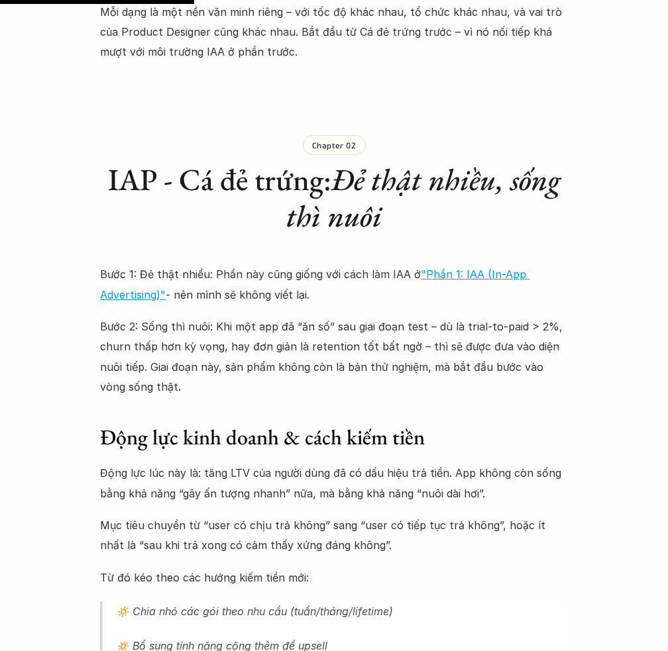
scroll to position [1242, 0]
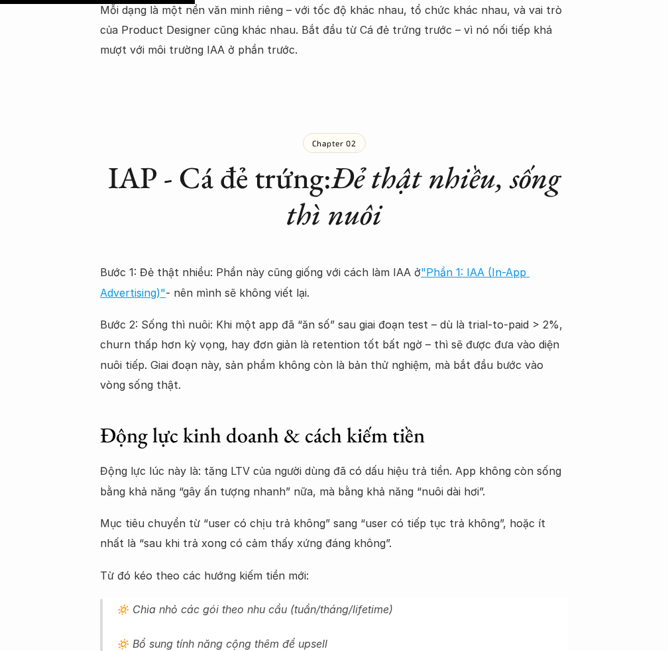
click at [282, 174] on h2 "IAP - Cá đẻ trứng: Đẻ thật nhiều, sống thì nuôi" at bounding box center [334, 196] width 468 height 73
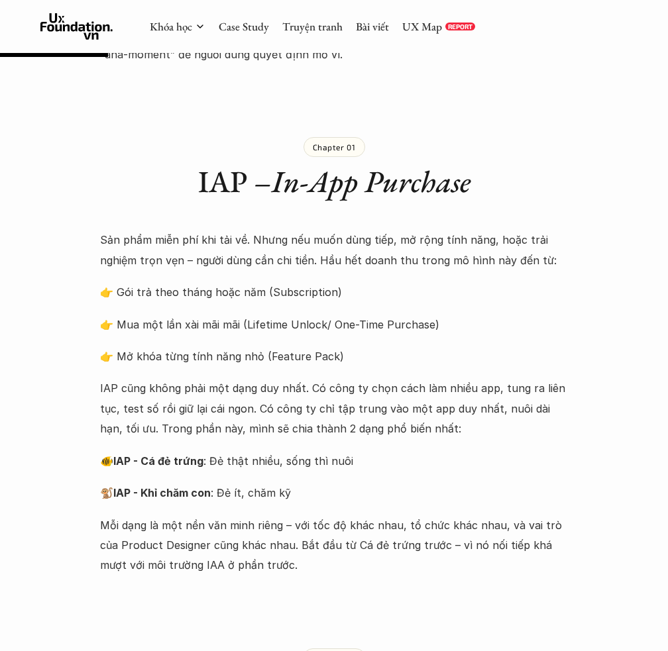
scroll to position [678, 0]
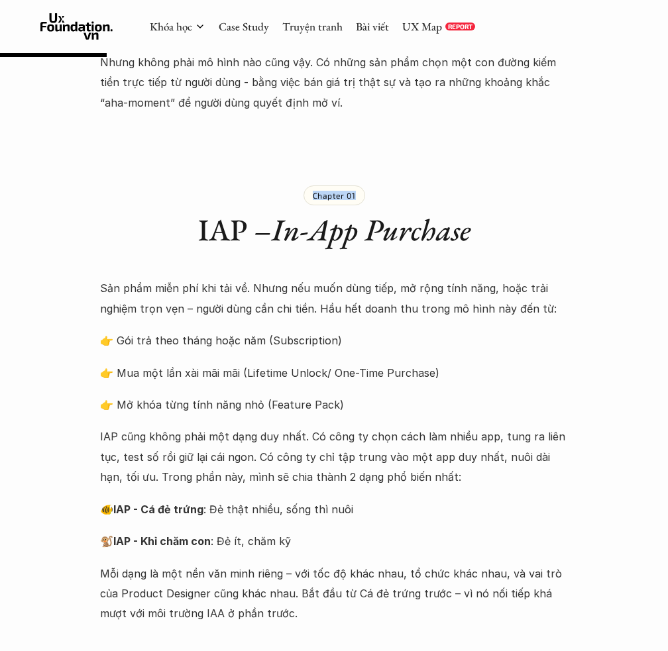
drag, startPoint x: 357, startPoint y: 193, endPoint x: 313, endPoint y: 193, distance: 44.4
click at [313, 193] on div "Chapter 01" at bounding box center [334, 196] width 62 height 20
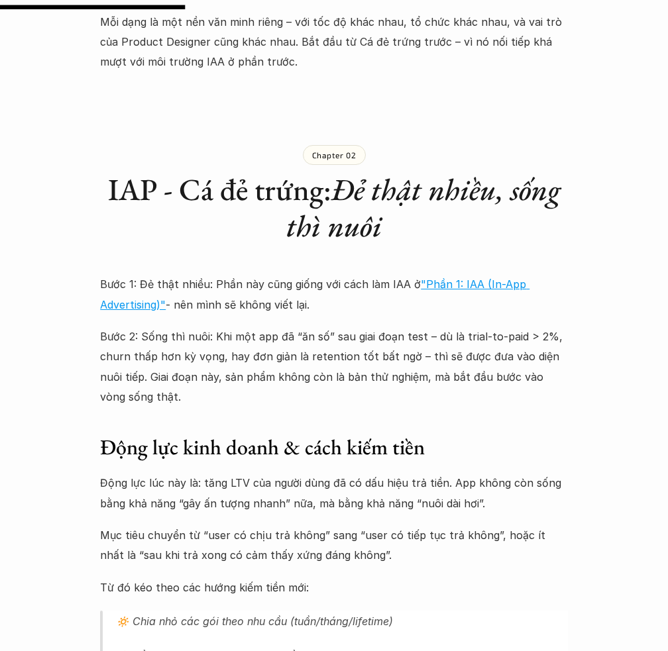
scroll to position [1235, 0]
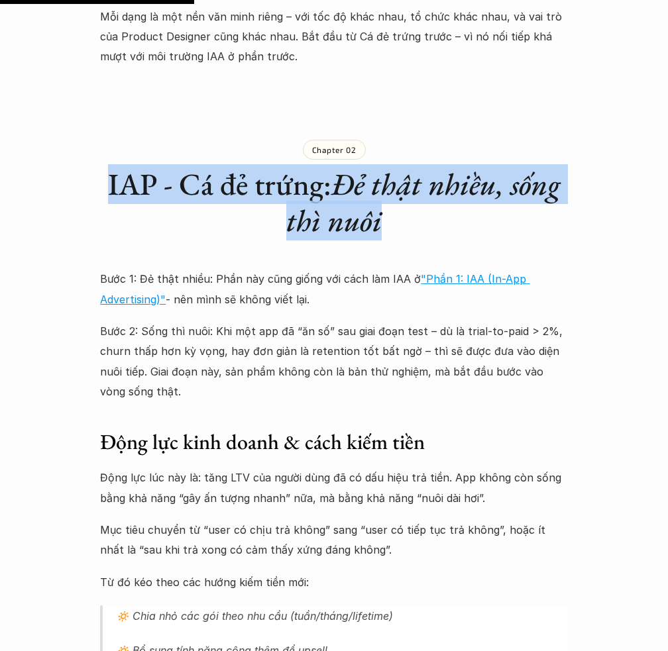
copy h2 "IAP - Cá đẻ trứng: Đẻ thật nhiều, sống thì nuôi"
drag, startPoint x: 395, startPoint y: 217, endPoint x: 107, endPoint y: 185, distance: 290.0
click at [107, 185] on h2 "IAP - Cá đẻ trứng: Đẻ thật nhiều, sống thì nuôi" at bounding box center [334, 202] width 468 height 73
click at [339, 147] on p "Chapter 02" at bounding box center [334, 149] width 44 height 9
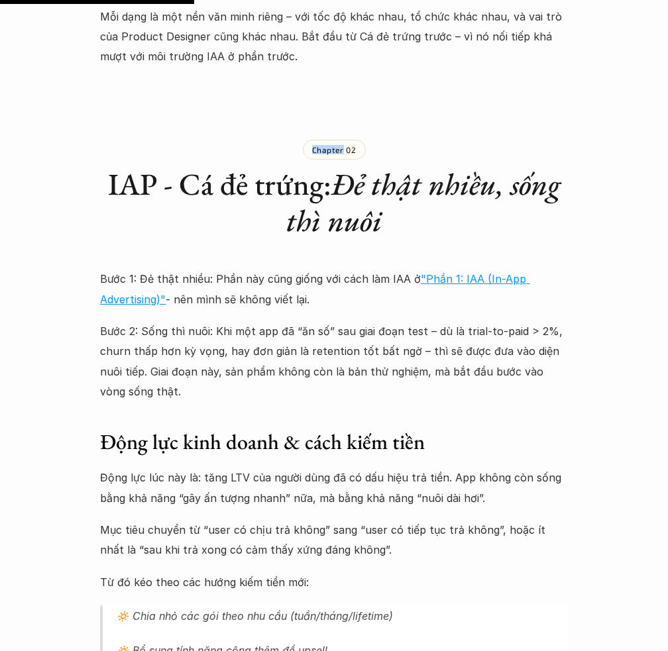
click at [339, 147] on p "Chapter 02" at bounding box center [334, 149] width 44 height 9
copy p "Chapter 02"
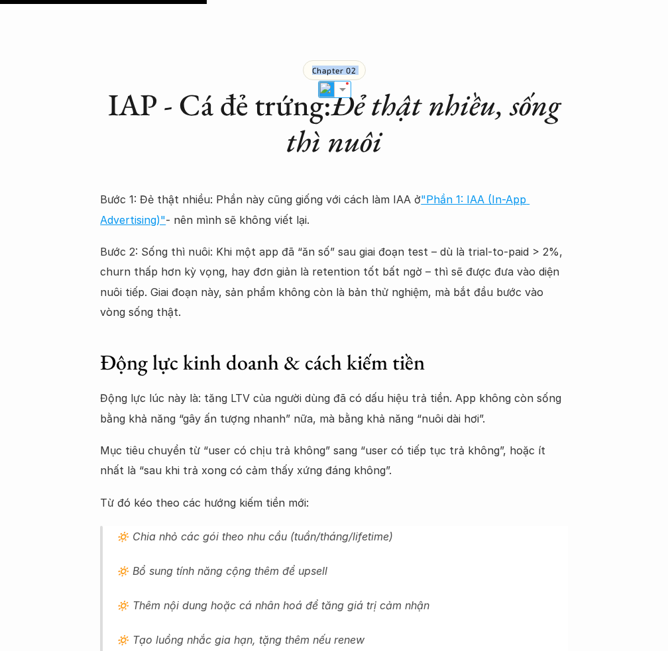
click at [319, 320] on p "Bước 2: Sống thì nuôi: Khi một app đã “ăn số” sau giai đoạn test – dù là trial-…" at bounding box center [334, 282] width 468 height 81
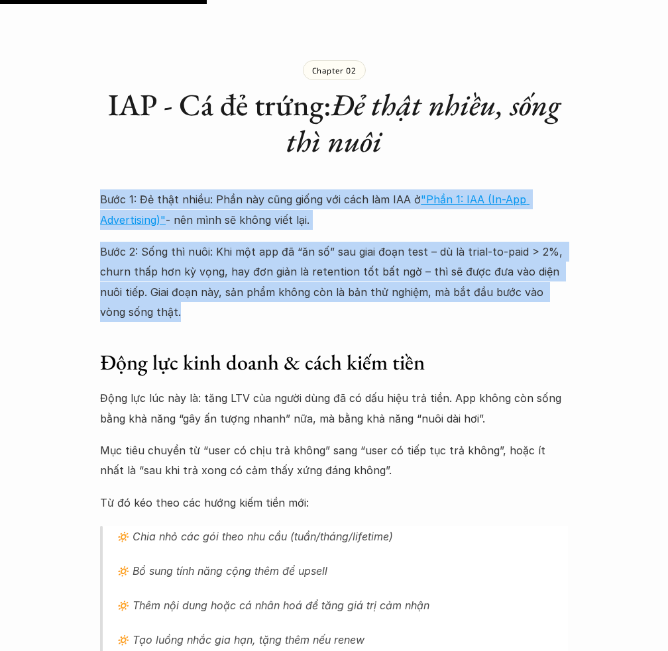
drag, startPoint x: 100, startPoint y: 195, endPoint x: 318, endPoint y: 311, distance: 246.6
copy div "Bước 1: Đẻ thật nhiều: Phần này cũng giống với cách làm IAA ở "Phần 1: IAA (In-…"
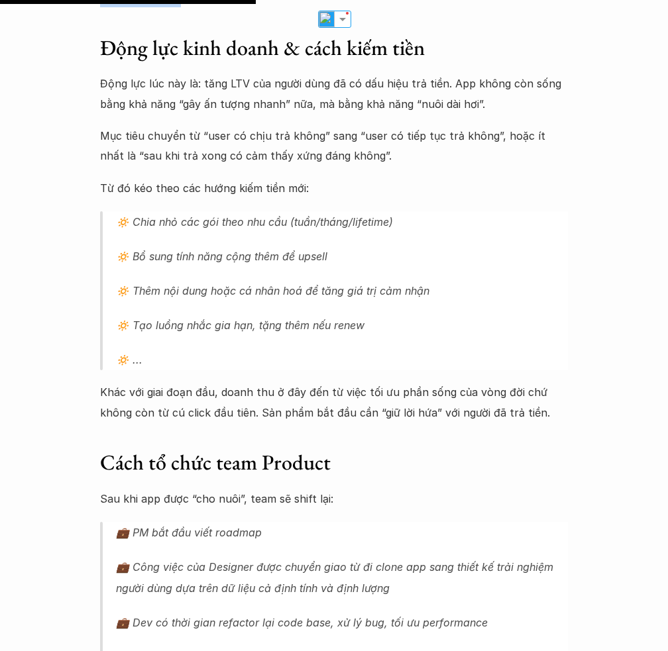
scroll to position [1576, 0]
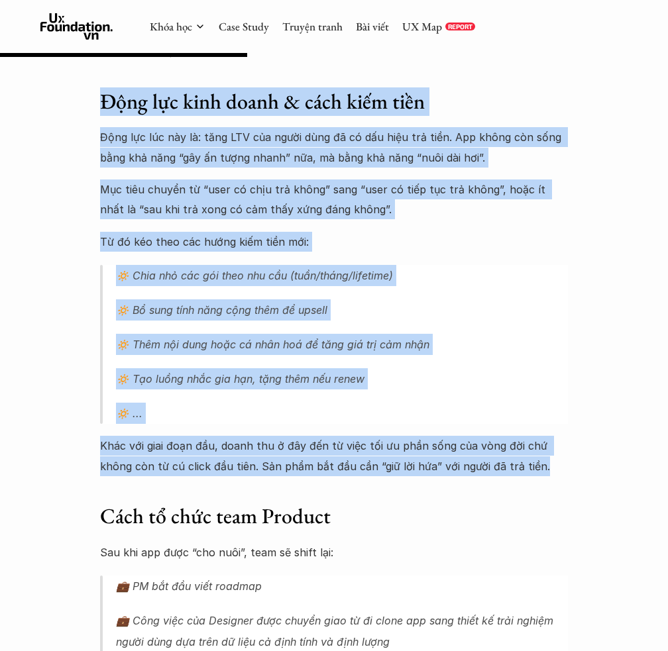
drag, startPoint x: 93, startPoint y: 97, endPoint x: 532, endPoint y: 488, distance: 588.0
copy div "Động lực kinh doanh & cách kiếm tiền Động lực lúc này là: tăng LTV của người dù…"
click at [476, 394] on blockquote "🔅 Chia nhỏ các gói theo nhu cầu (tuần/tháng/lifetime) 🔅 Bổ sung tính năng cộng …" at bounding box center [334, 344] width 468 height 159
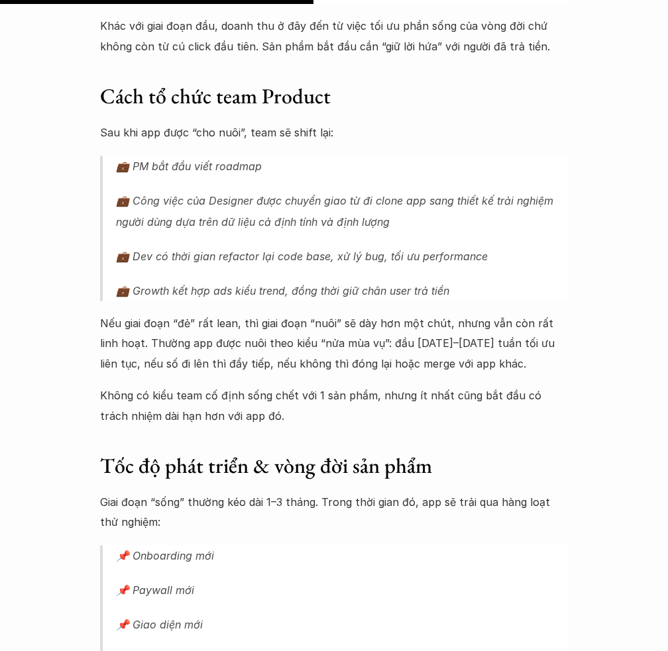
scroll to position [2001, 0]
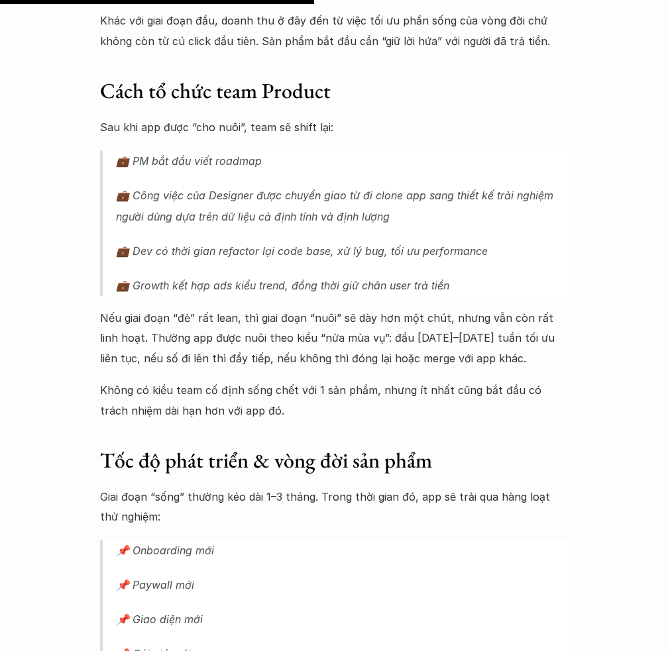
click at [354, 34] on p "Khác với giai đoạn đầu, doanh thu ở đây đến từ việc tối ưu phần sống của vòng đ…" at bounding box center [334, 31] width 468 height 40
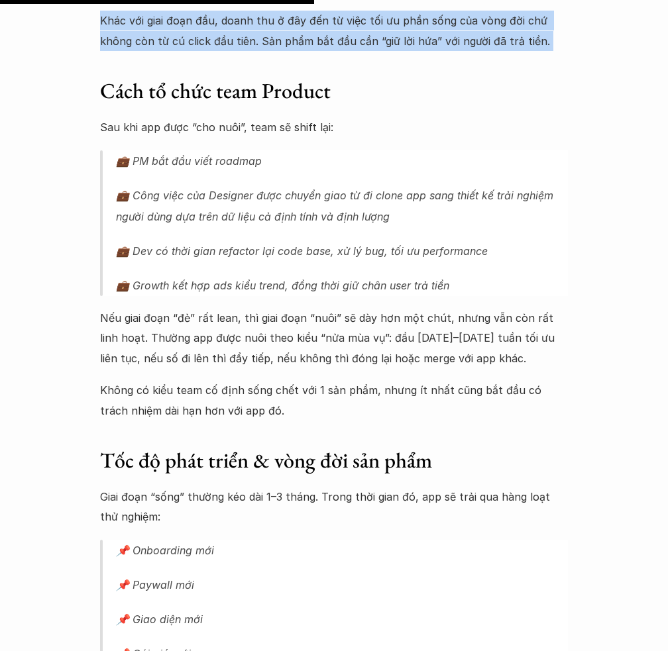
copy p "Khác với giai đoạn đầu, doanh thu ở đây đến từ việc tối ưu phần sống của vòng đ…"
click at [140, 81] on h3 "Cách tổ chức team Product" at bounding box center [334, 92] width 468 height 28
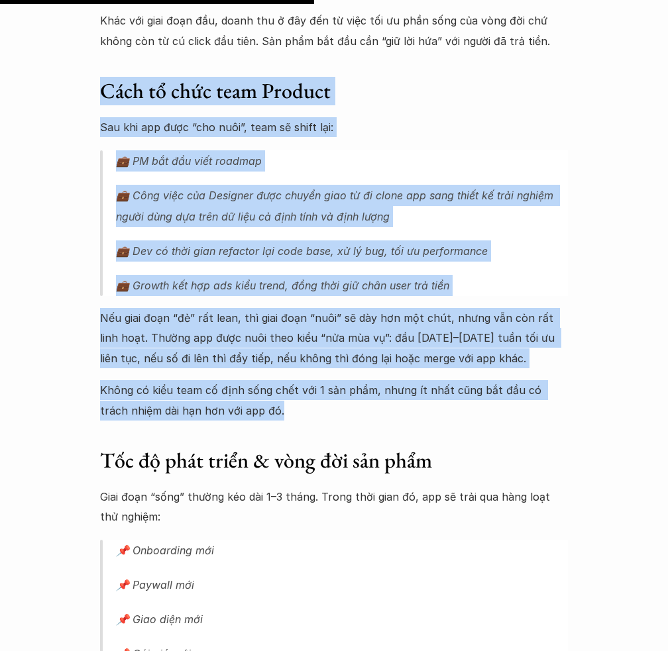
drag, startPoint x: 97, startPoint y: 89, endPoint x: 278, endPoint y: 417, distance: 374.5
click at [278, 417] on div "Lúa hóa kiến thức Chọn đúng nền văn minh - Phần 2.1: IAP (In-App Purchase) - Cá…" at bounding box center [334, 546] width 668 height 4962
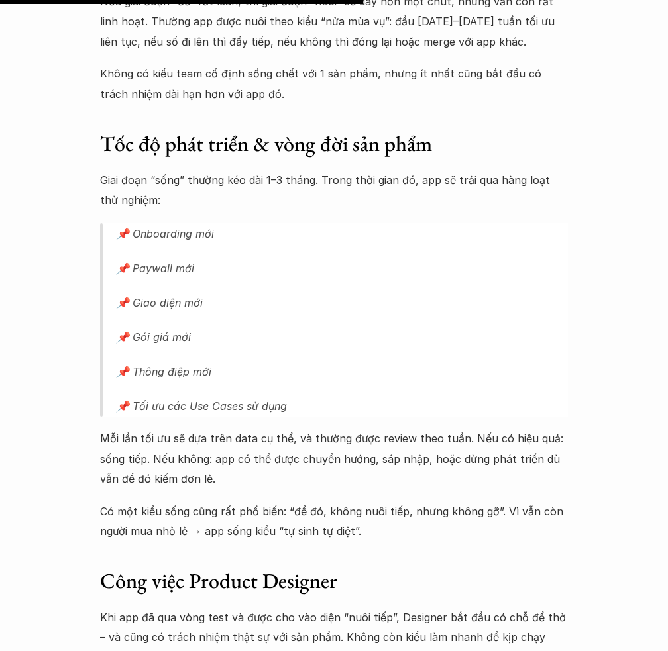
scroll to position [2321, 0]
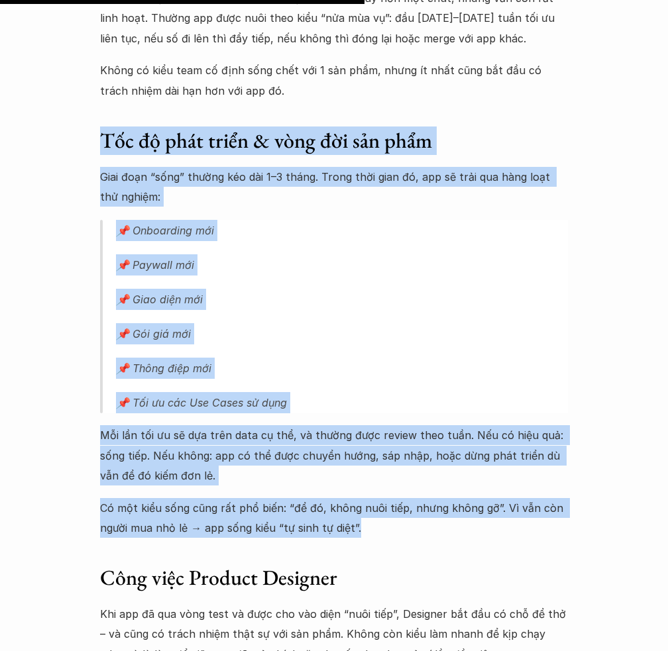
drag, startPoint x: 100, startPoint y: 130, endPoint x: 367, endPoint y: 530, distance: 481.1
click at [367, 530] on div "Bước 1: Đẻ thật nhiều: Phần này cũng giống với cách làm IAA ở "Phần 1: IAA (In-…" at bounding box center [334, 501] width 468 height 2636
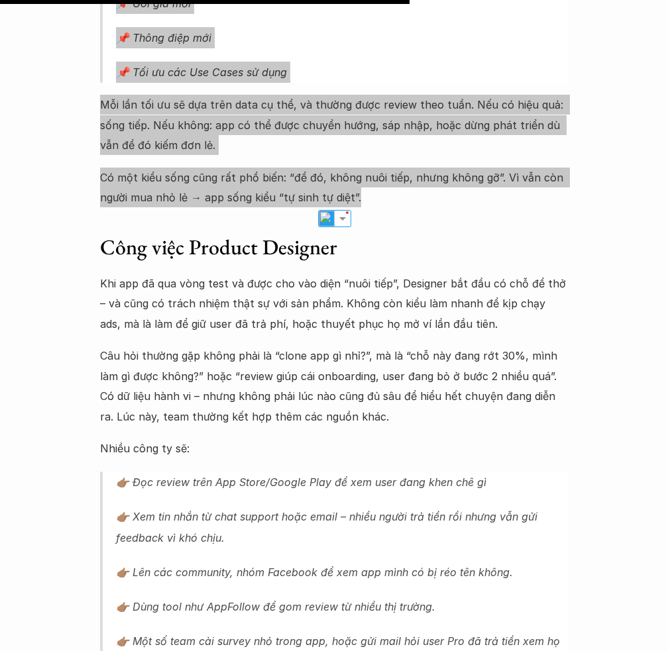
scroll to position [2659, 0]
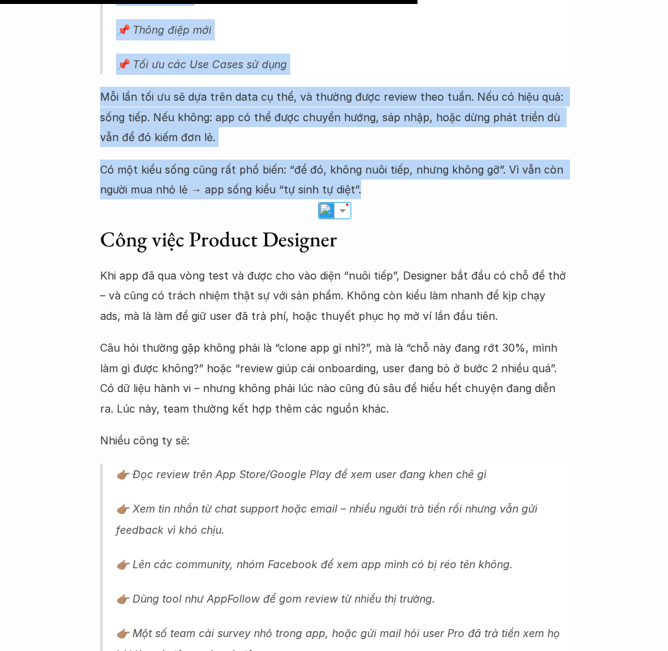
click at [290, 325] on div "Bước 1: Đẻ thật nhiều: Phần này cũng giống với cách làm IAA ở "Phần 1: IAA (In-…" at bounding box center [334, 163] width 468 height 2636
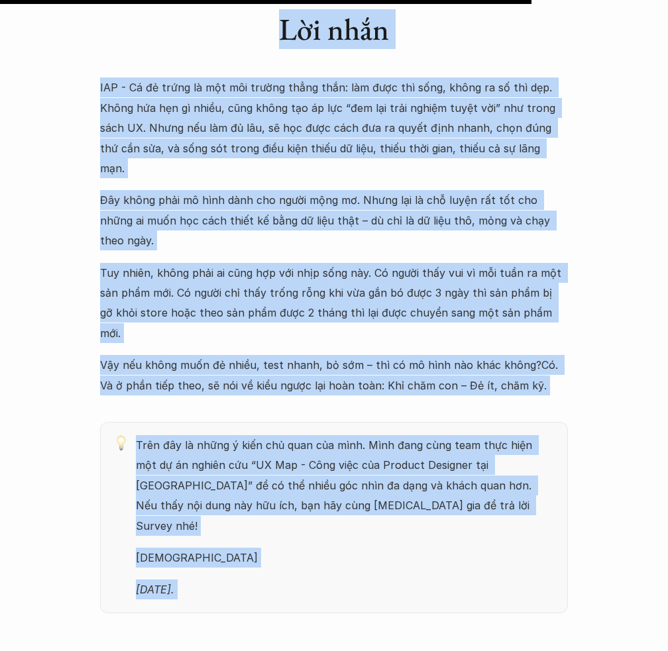
scroll to position [4315, 0]
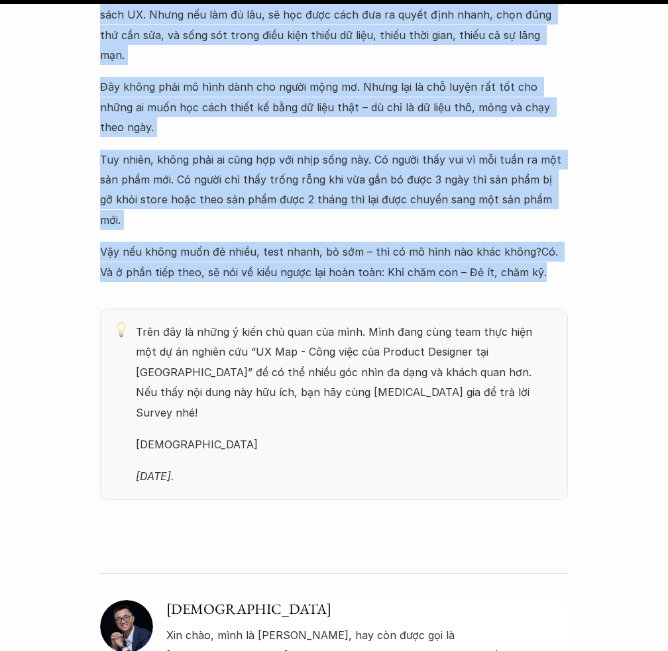
drag, startPoint x: 93, startPoint y: 41, endPoint x: 562, endPoint y: 197, distance: 493.6
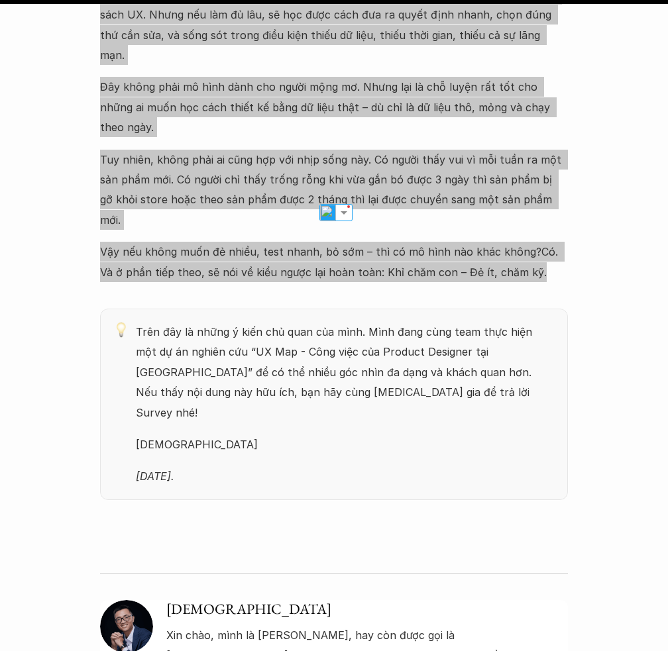
scroll to position [4383, 0]
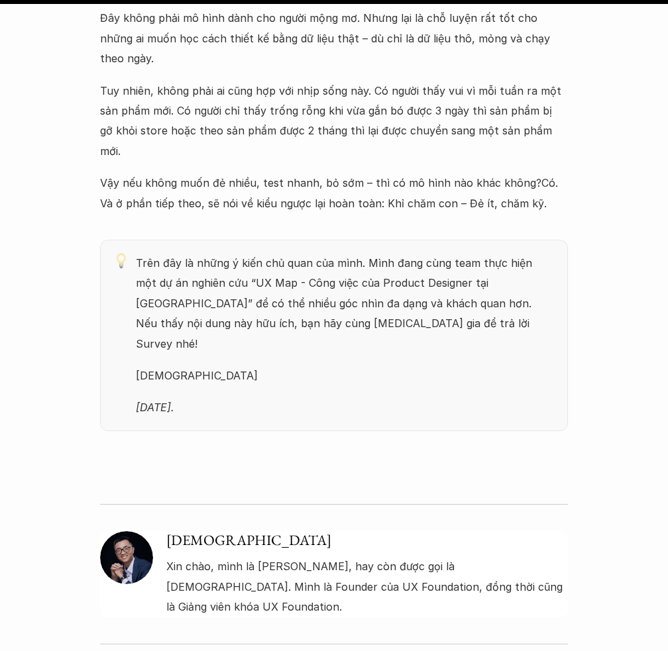
drag, startPoint x: 231, startPoint y: 301, endPoint x: 131, endPoint y: 175, distance: 160.9
click at [131, 240] on div "Trên đây là những ý kiến chủ quan của mình. Mình đang cùng team thực hiện một d…" at bounding box center [334, 335] width 468 height 191
click at [197, 366] on p "Ông Giáo" at bounding box center [345, 376] width 419 height 20
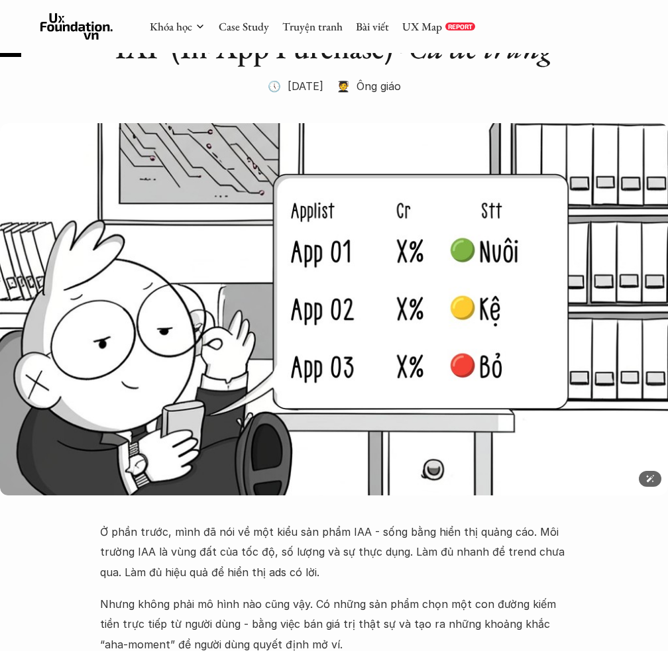
scroll to position [0, 0]
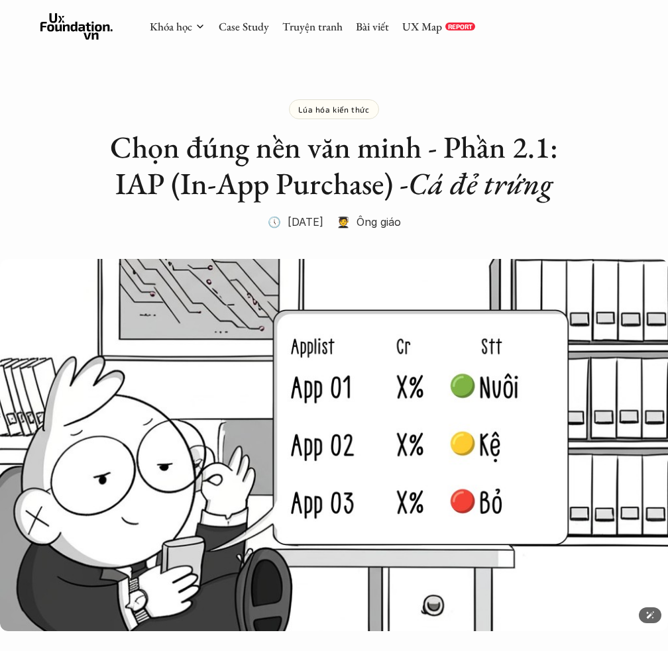
click at [367, 409] on img at bounding box center [334, 445] width 668 height 372
click at [470, 213] on div "Lúa hóa kiến thức Chọn đúng nền văn minh - Phần 2.1: IAP (In-App Purchase) - Cá…" at bounding box center [334, 149] width 468 height 166
click at [563, 218] on div "Lúa hóa kiến thức Chọn đúng nền văn minh - Phần 2.1: IAP (In-App Purchase) - Cá…" at bounding box center [334, 149] width 468 height 166
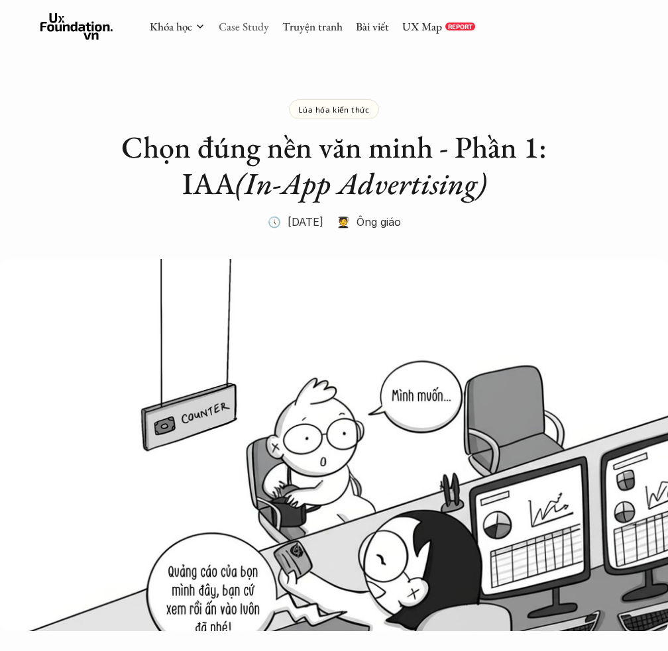
click at [254, 27] on link "Case Study" at bounding box center [244, 26] width 50 height 15
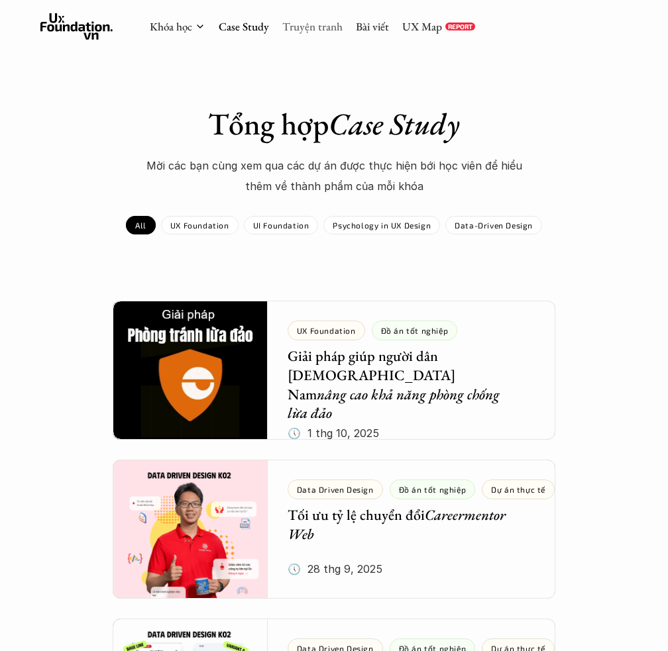
click at [320, 24] on link "Truyện tranh" at bounding box center [312, 26] width 60 height 15
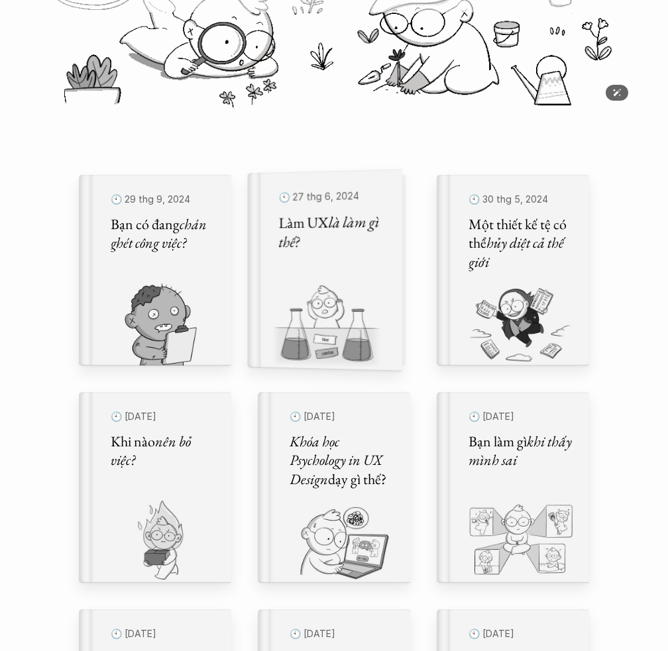
scroll to position [269, 0]
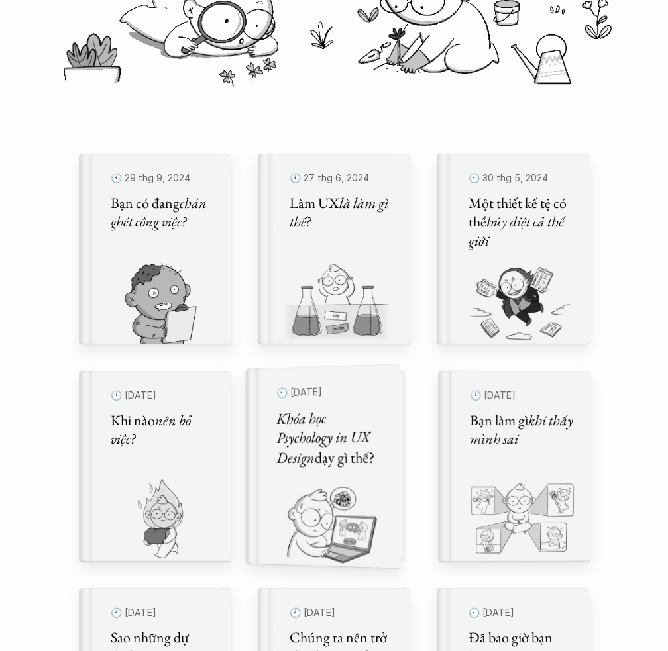
click at [339, 467] on h5 "Khóa học Psychology in UX Design dạy gì thế?" at bounding box center [329, 437] width 106 height 61
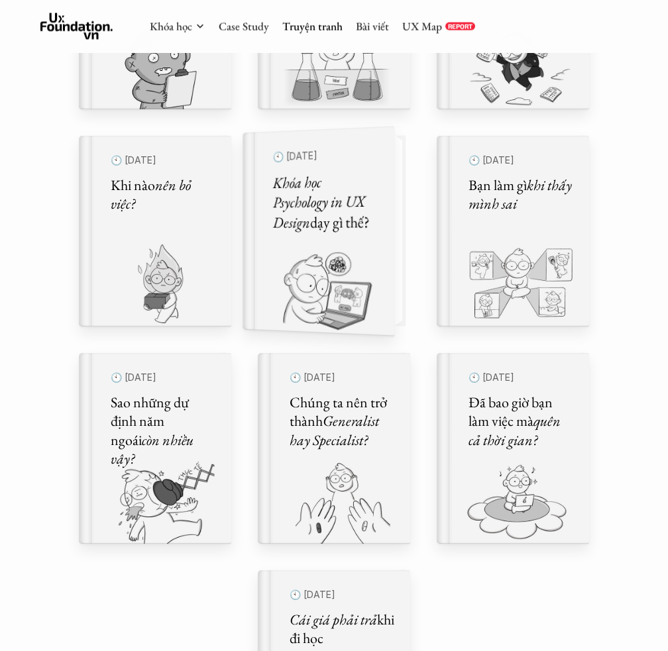
scroll to position [518, 0]
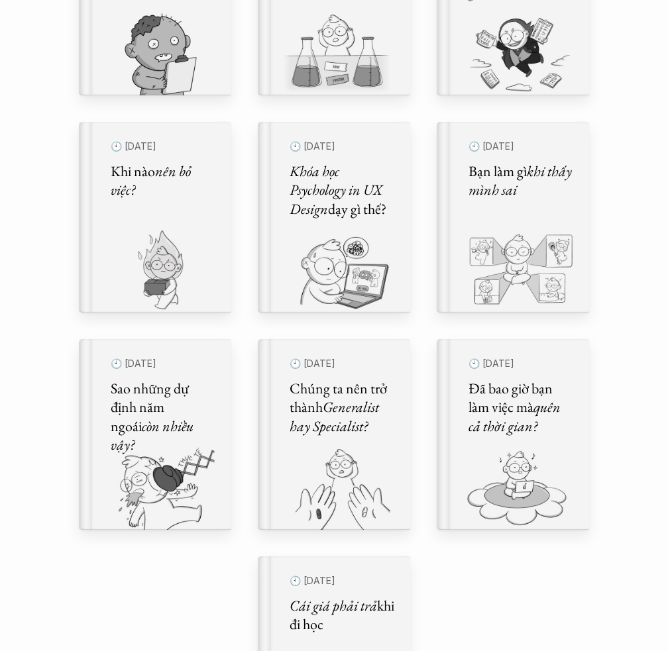
click at [478, 569] on div "🕙 29 thg 9, 2024 Bạn có đang chán ghét công việc? 🕙 27 thg 6, 2024 Làm UX là là…" at bounding box center [333, 326] width 563 height 949
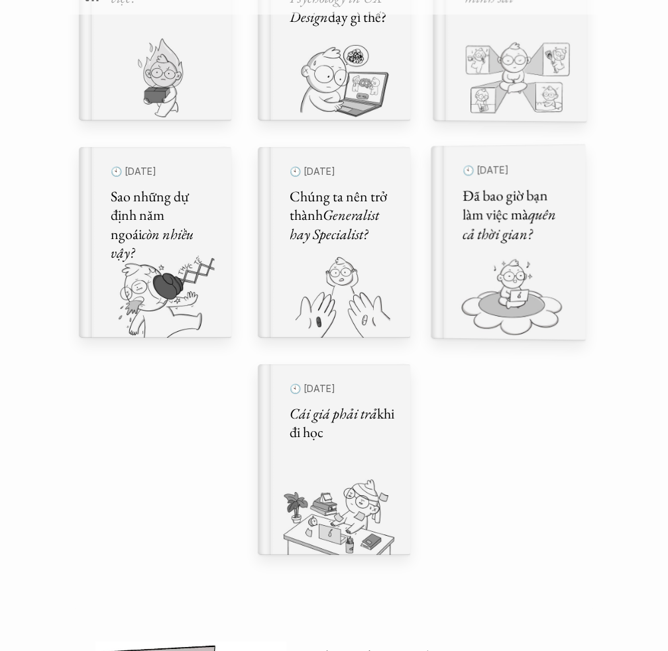
scroll to position [718, 0]
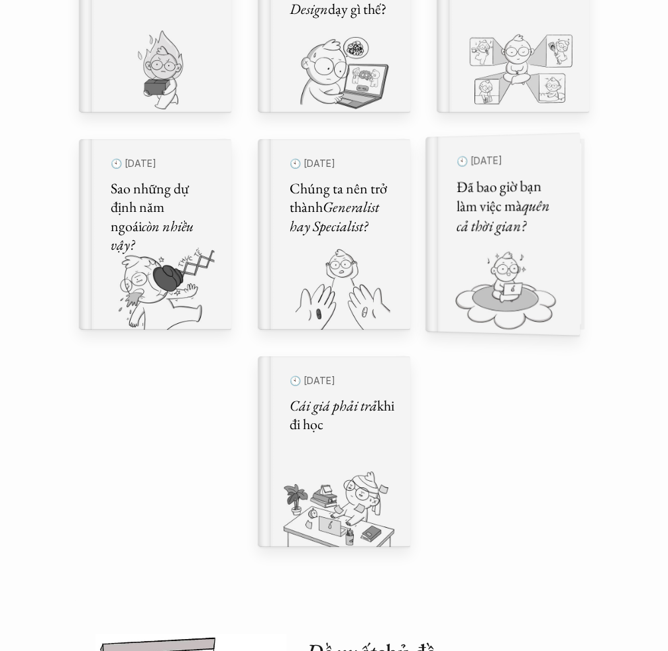
click at [499, 261] on img at bounding box center [494, 291] width 138 height 89
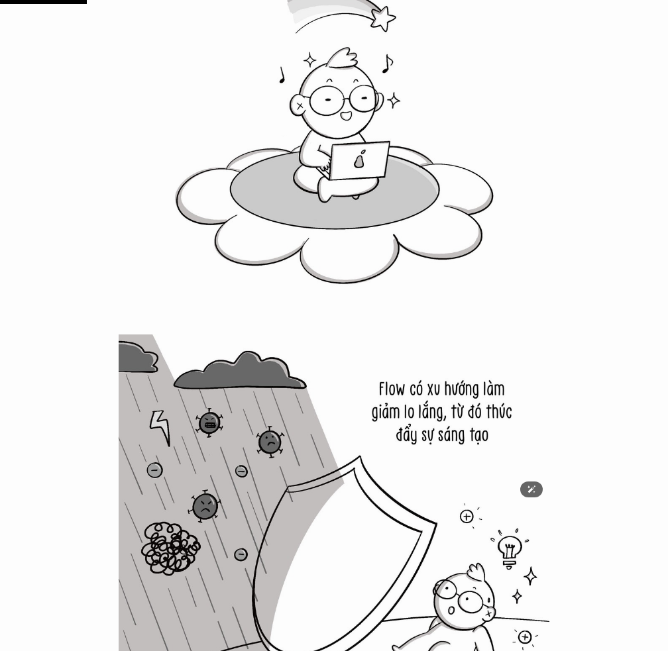
scroll to position [3425, 0]
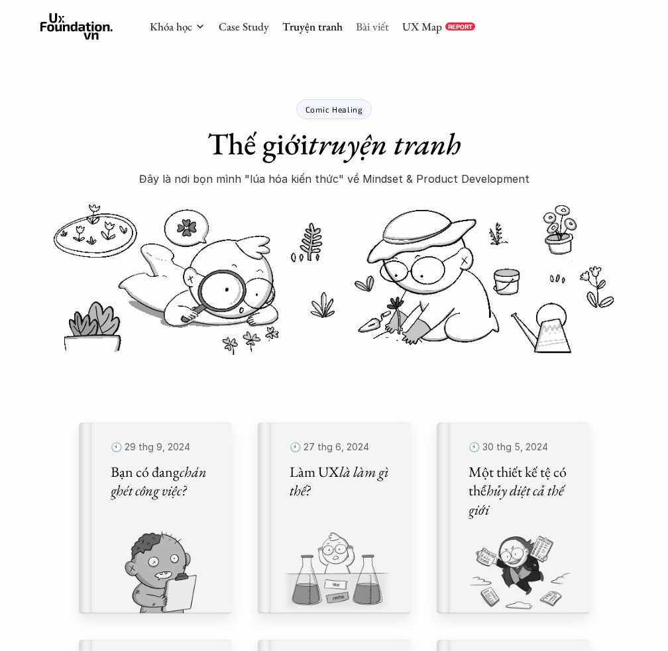
click at [366, 25] on link "Bài viết" at bounding box center [372, 26] width 33 height 15
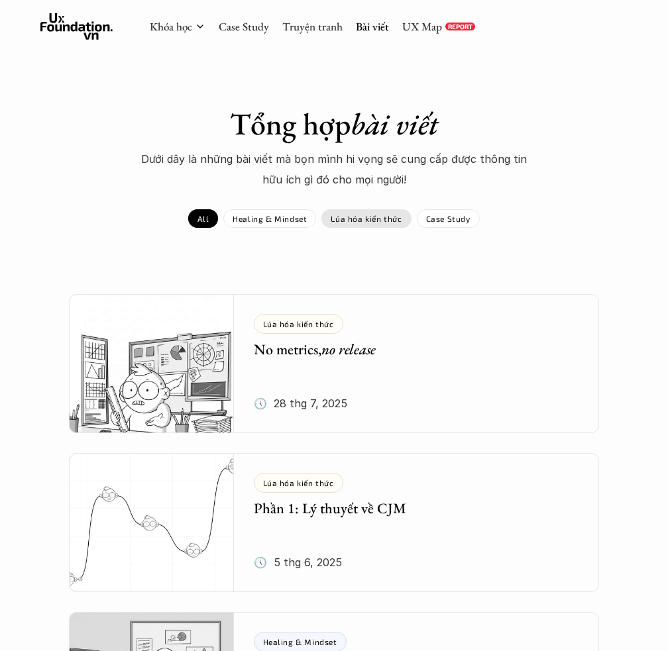
click at [359, 225] on div "Lúa hóa kiến thức" at bounding box center [365, 218] width 89 height 19
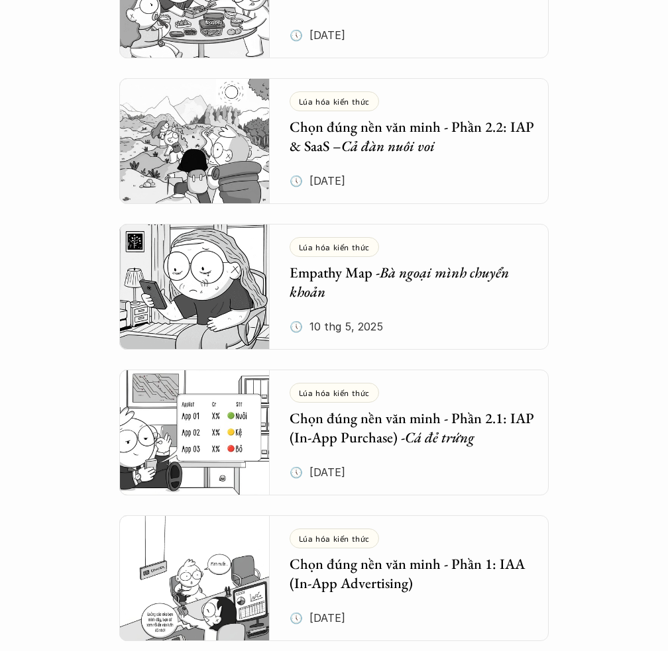
scroll to position [661, 0]
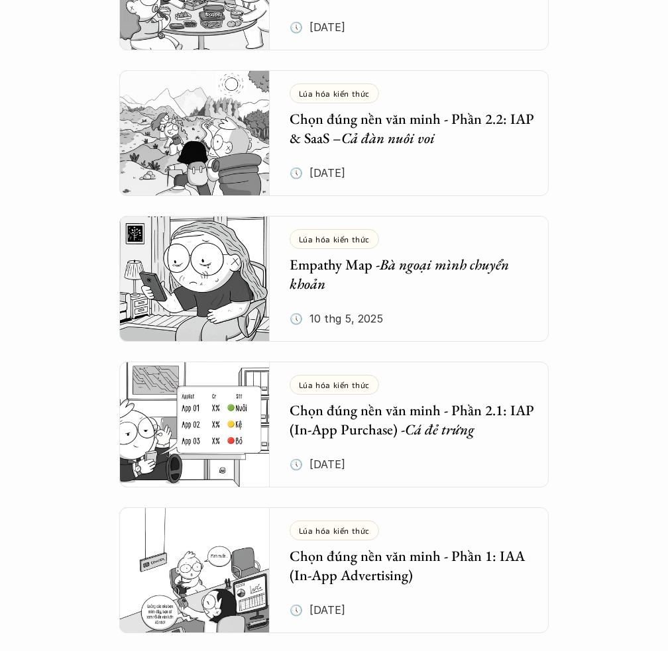
click at [440, 158] on div "Lúa hóa kiến thức Chọn đúng nền văn minh - Phần 2.2: IAP & SaaS – Cả đàn nuôi v…" at bounding box center [420, 133] width 260 height 126
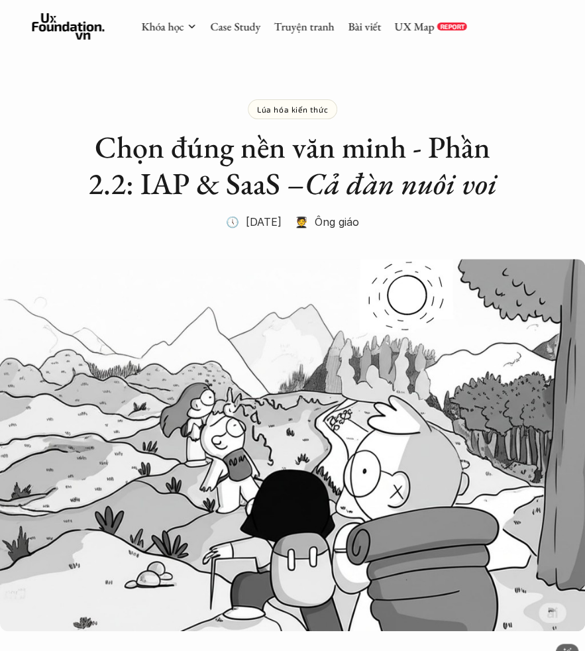
click at [349, 192] on em "Cả đàn nuôi voi" at bounding box center [401, 184] width 192 height 40
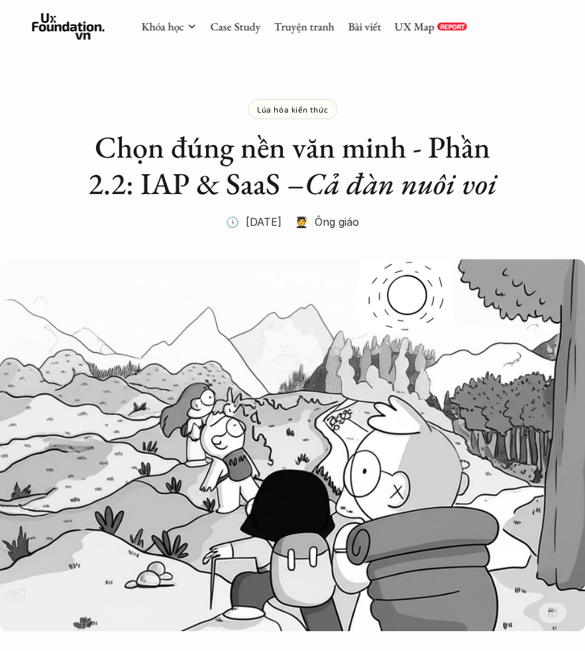
click at [349, 192] on em "Cả đàn nuôi voi" at bounding box center [401, 184] width 192 height 40
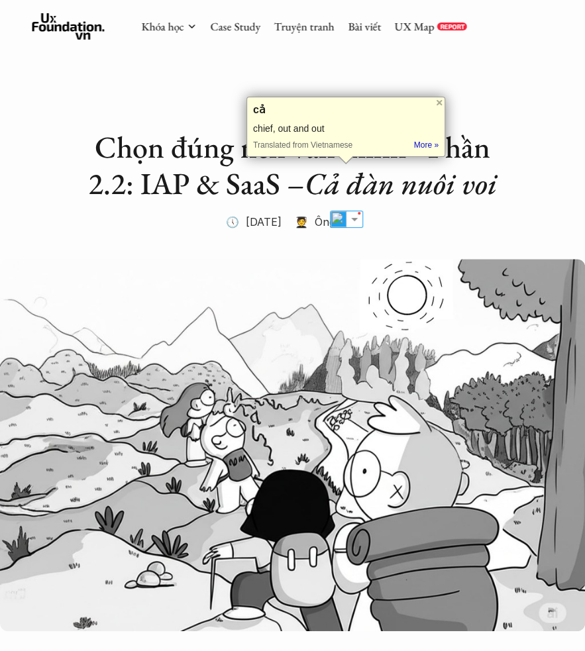
click at [349, 192] on em "Cả đàn nuôi voi" at bounding box center [401, 184] width 192 height 40
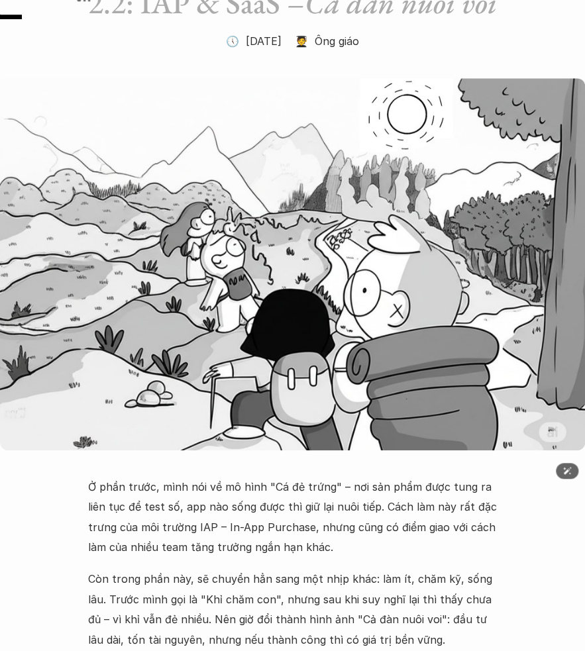
scroll to position [213, 0]
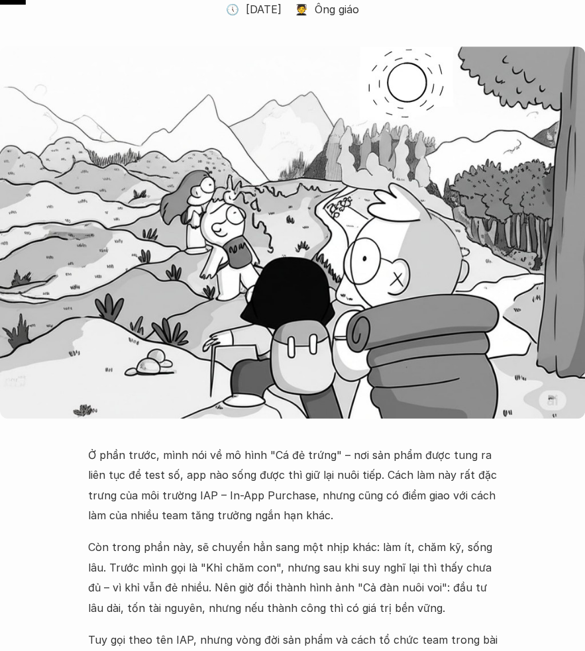
click at [317, 19] on p "🧑‍🎓 Ông giáo" at bounding box center [327, 9] width 64 height 20
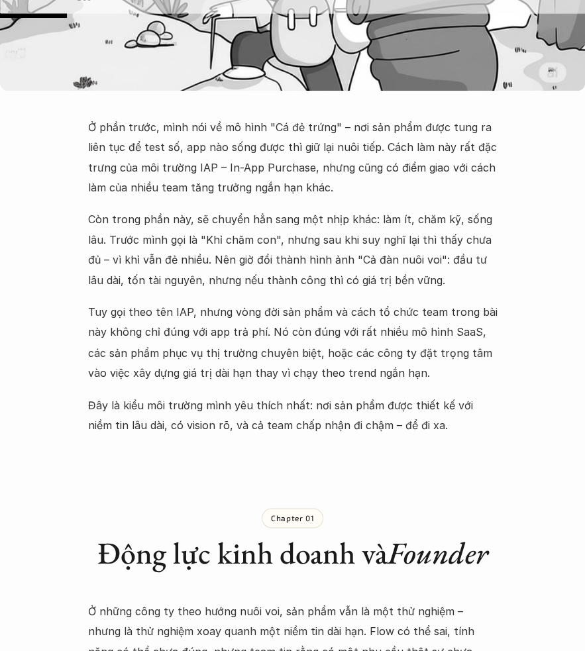
scroll to position [523, 0]
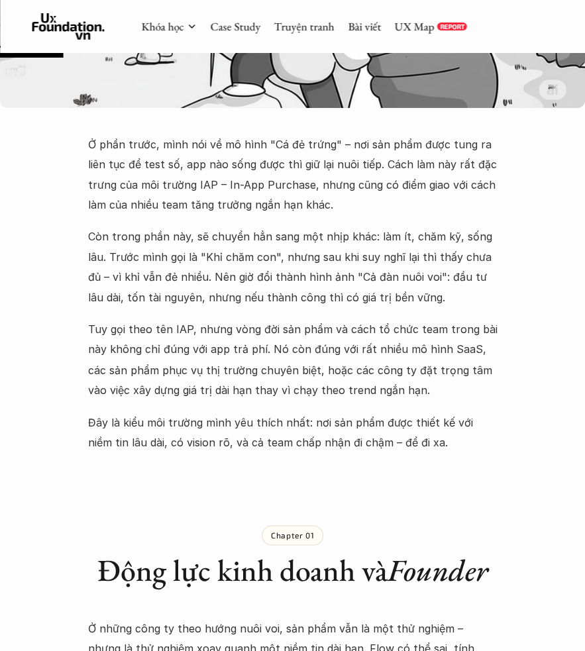
click at [291, 541] on div "Chapter 01 Động lực kinh doanh và Founder" at bounding box center [291, 545] width 409 height 133
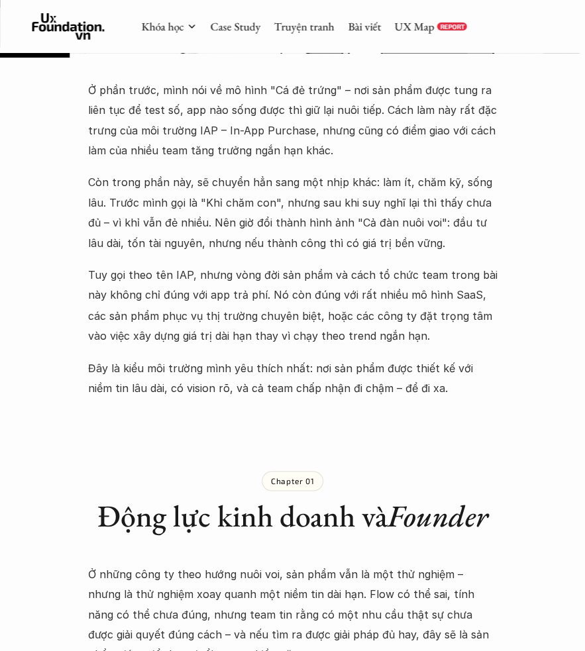
scroll to position [573, 0]
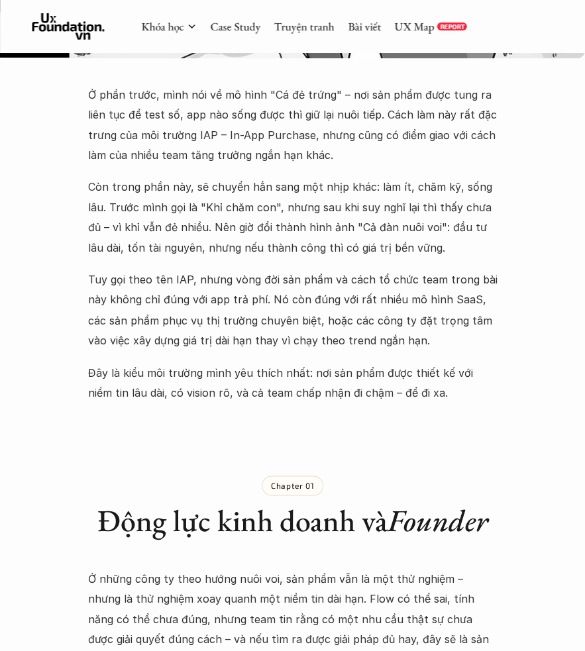
drag, startPoint x: 89, startPoint y: 130, endPoint x: 508, endPoint y: 445, distance: 524.2
copy div "Ở phần trước, mình nói về mô hình "Cá đẻ trứng" – nơi sản phẩm được tung ra liê…"
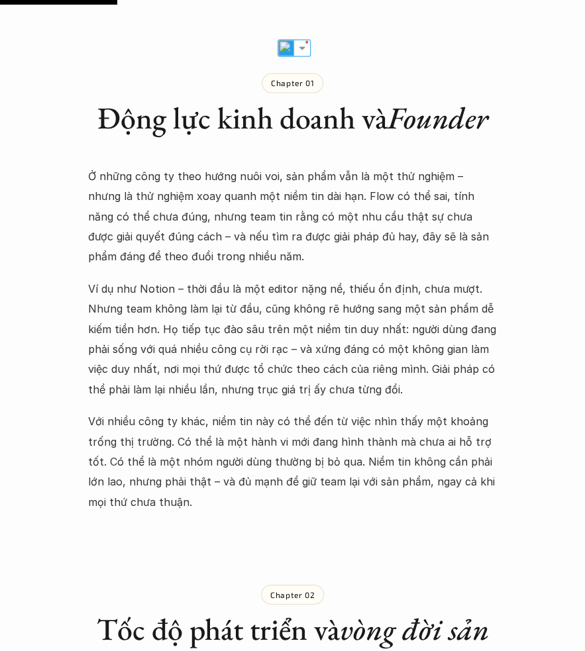
scroll to position [979, 0]
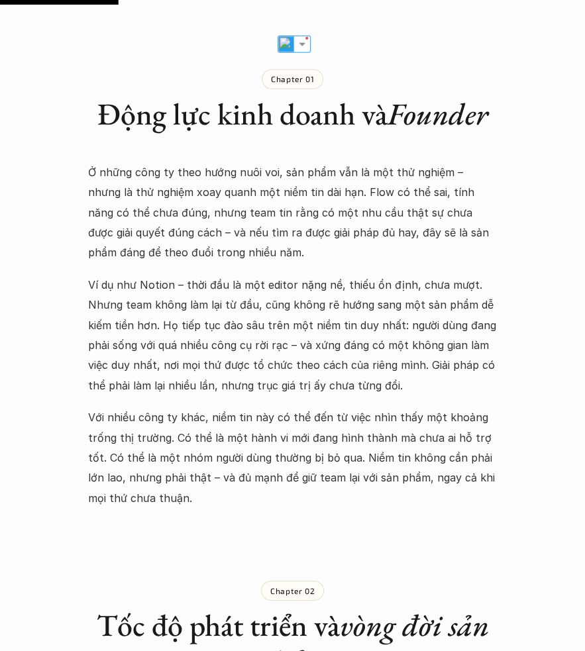
click at [295, 133] on h1 "Động lực kinh doanh và Founder" at bounding box center [291, 114] width 409 height 36
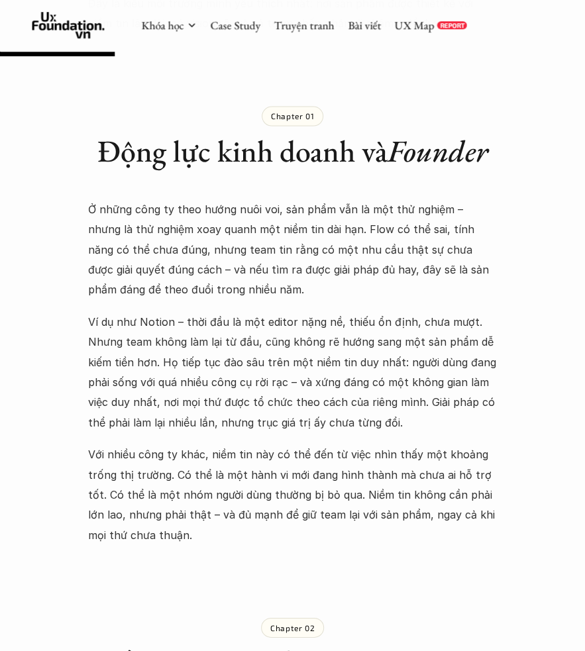
scroll to position [904, 0]
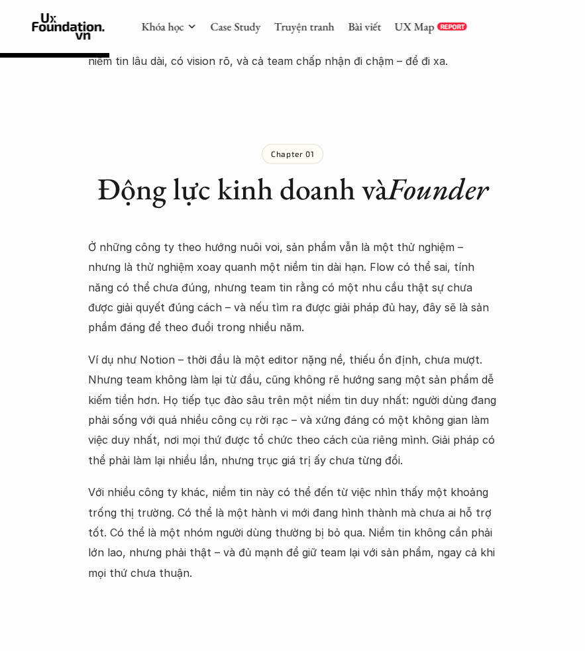
drag, startPoint x: 233, startPoint y: 182, endPoint x: 438, endPoint y: 604, distance: 470.0
click at [438, 584] on div "Chapter 01 Động lực kinh doanh và Founder Ở những công ty theo hướng nuôi voi, …" at bounding box center [291, 341] width 409 height 486
copy div "Động lực kinh doanh và Founder Ở những công ty theo hướng nuôi voi, sản phẩm vẫ…"
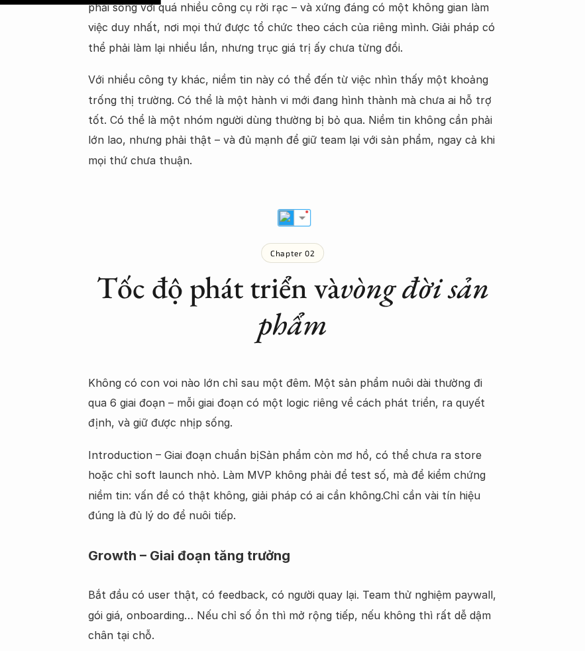
scroll to position [1345, 0]
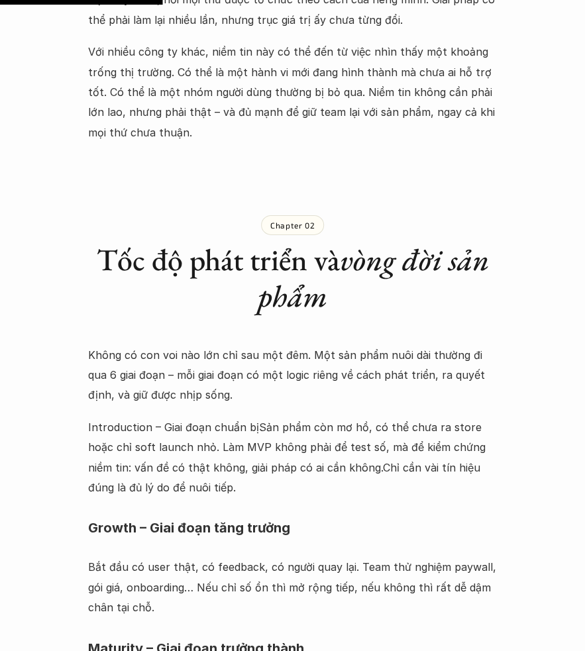
copy div "Chapter 02 Tốc độ phát triển và vòng đời sản phẩm"
drag, startPoint x: 248, startPoint y: 258, endPoint x: 345, endPoint y: 343, distance: 128.6
click at [345, 338] on div "Chapter 02 Tốc độ phát triển và vòng đời sản phẩm" at bounding box center [291, 253] width 409 height 169
click at [269, 389] on p "Không có con voi nào lớn chỉ sau một đêm. Một sản phẩm nuôi dài thường đi qua 6…" at bounding box center [291, 375] width 409 height 60
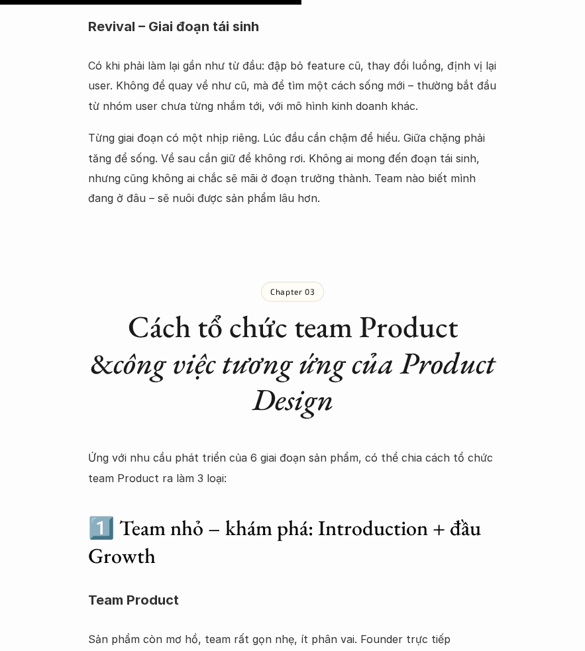
scroll to position [2630, 0]
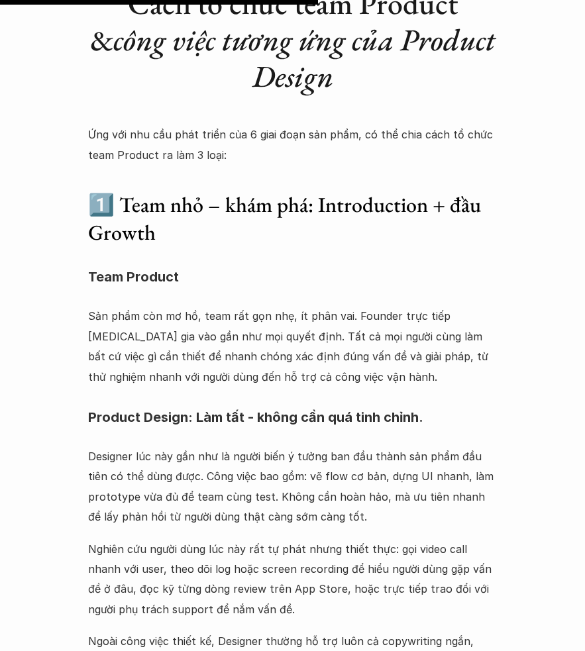
copy div "Không có con voi nào lớn chỉ sau một đêm. Một sản phẩm nuôi dài thường đi qua 6…"
drag, startPoint x: 87, startPoint y: 238, endPoint x: 351, endPoint y: 120, distance: 288.9
click at [351, 120] on div "Lúa hóa kiến thức Chọn đúng nền văn minh - Phần 2.2: IAP & SaaS – Cả đàn nuôi v…" at bounding box center [292, 131] width 585 height 5390
click at [273, 246] on h3 "1️⃣ Team nhỏ – khám phá: Introduction + đầu Growth" at bounding box center [291, 218] width 409 height 55
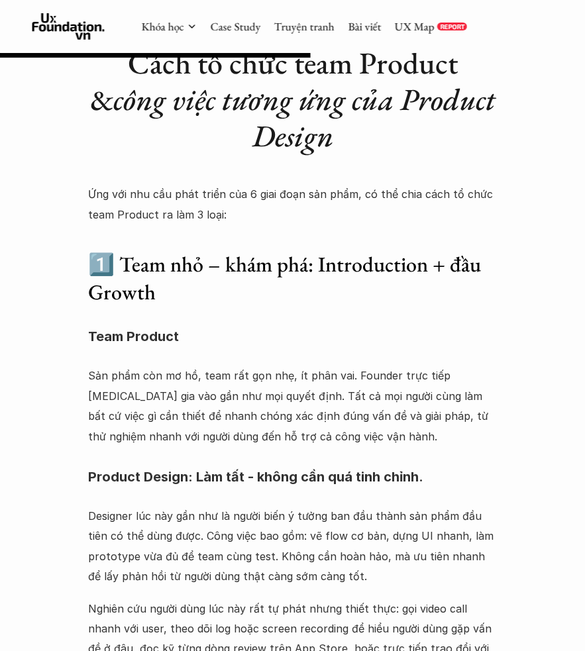
scroll to position [2547, 0]
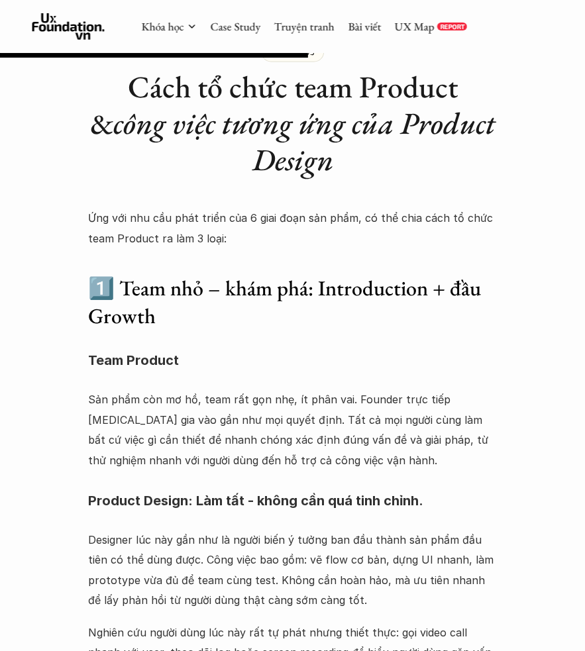
click at [88, 248] on p "Ứng với nhu cầu phát triển của 6 giai đoạn sản phẩm, có thể chia cách tổ chức t…" at bounding box center [291, 227] width 409 height 40
drag, startPoint x: 81, startPoint y: 323, endPoint x: 215, endPoint y: 511, distance: 231.3
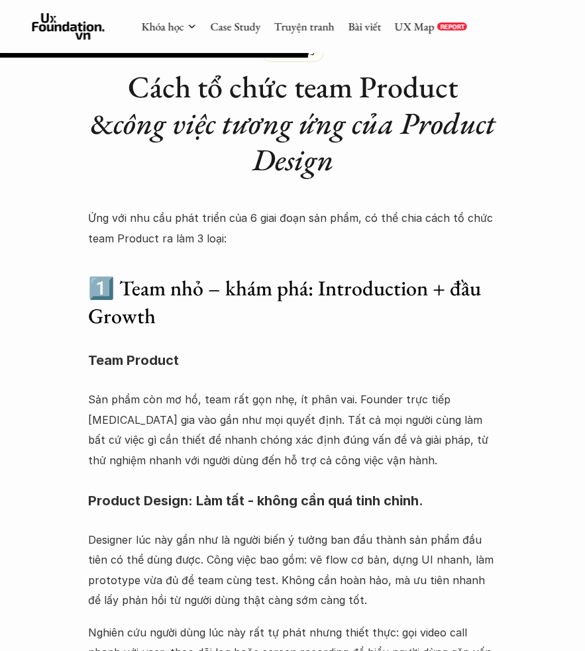
click at [215, 511] on div "Lúa hóa kiến thức Chọn đúng nền văn minh - Phần 2.2: IAP & SaaS – Cả đàn nuôi v…" at bounding box center [292, 214] width 585 height 5390
click at [64, 251] on div "Lúa hóa kiến thức Chọn đúng nền văn minh - Phần 2.2: IAP & SaaS – Cả đàn nuôi v…" at bounding box center [292, 214] width 585 height 5390
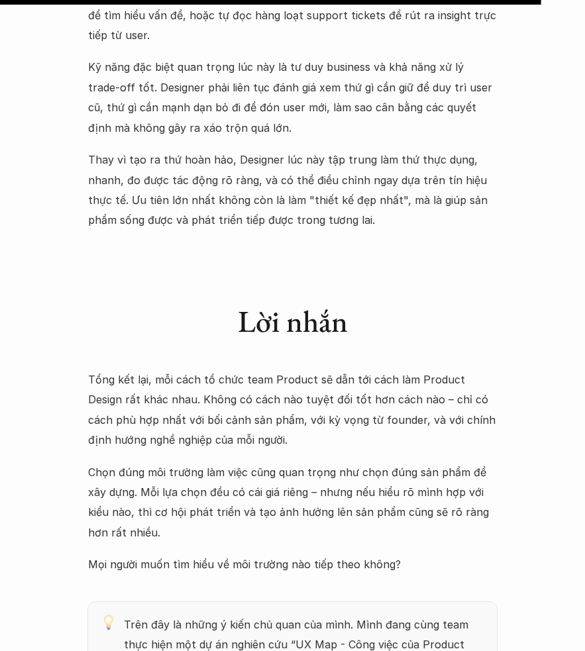
scroll to position [4475, 0]
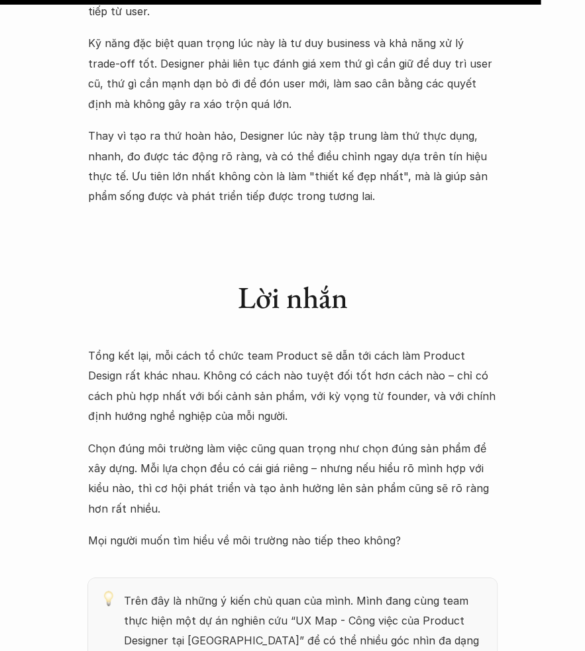
copy div "Ứng với nhu cầu phát triển của 6 giai đoạn sản phẩm, có thể chia cách tổ chức t…"
drag, startPoint x: 76, startPoint y: 252, endPoint x: 343, endPoint y: 251, distance: 267.0
click at [421, 283] on div "Lời nhắn" at bounding box center [291, 286] width 409 height 106
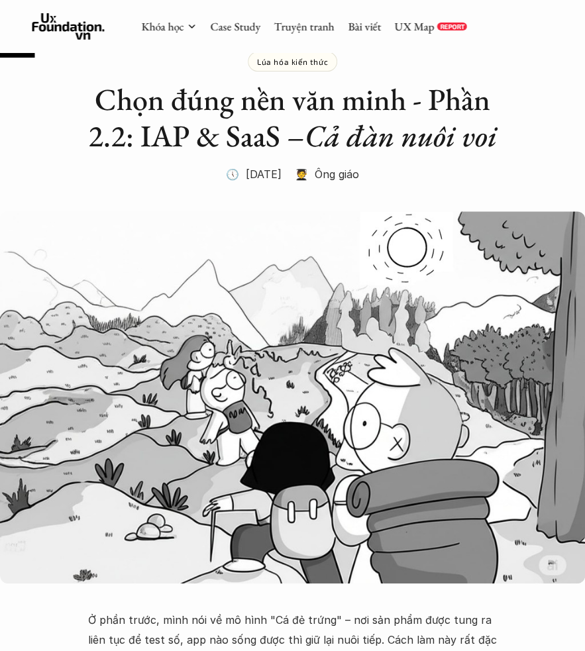
scroll to position [0, 0]
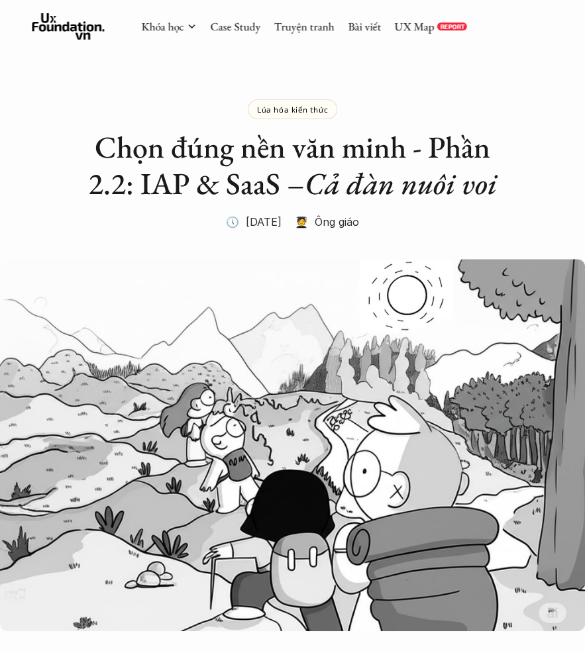
click at [50, 20] on icon at bounding box center [68, 26] width 73 height 27
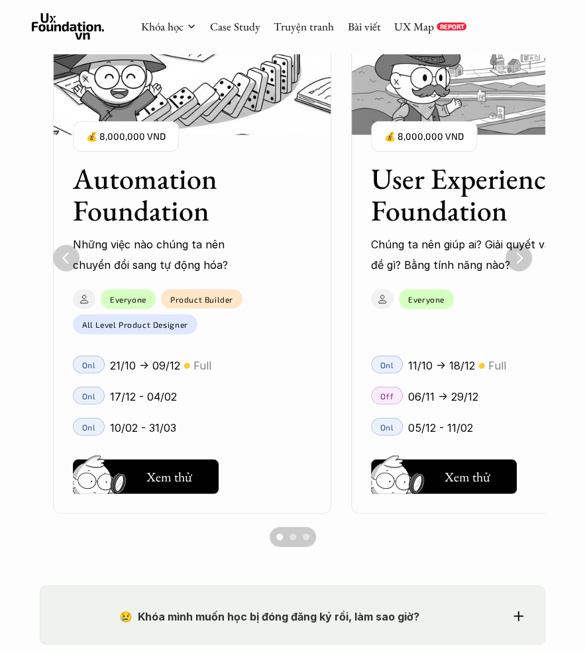
scroll to position [0, 298]
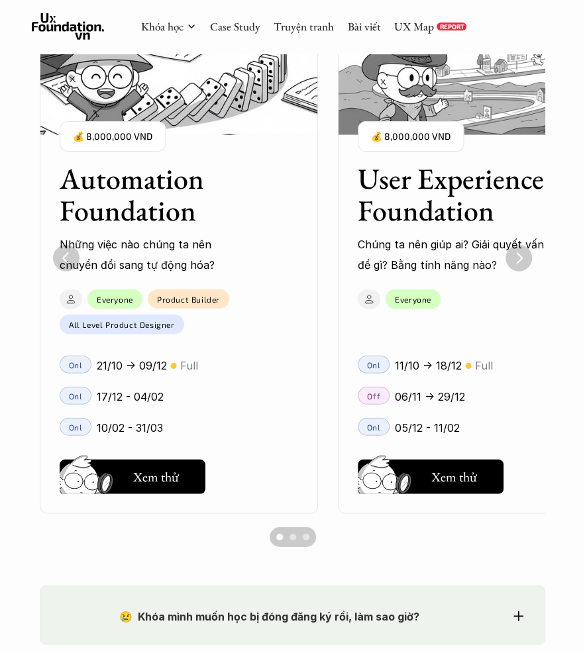
click at [324, 406] on ul "User Interface Foundation Digital product đúng quy chuẩn được thiết kế thế nào?…" at bounding box center [293, 259] width 506 height 512
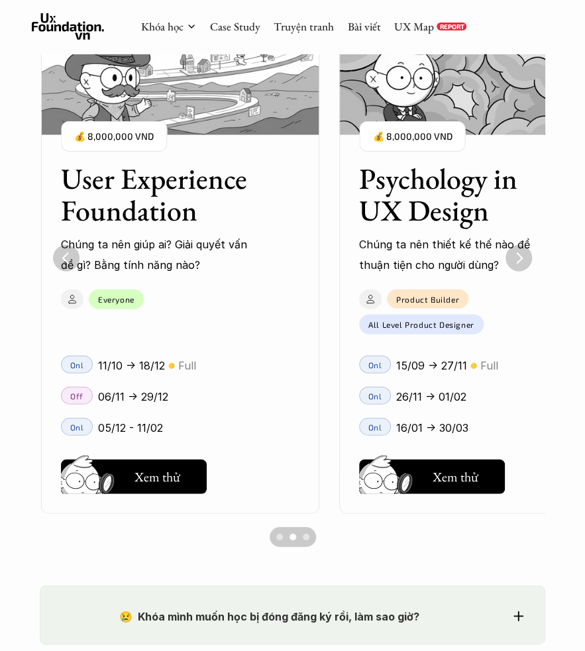
scroll to position [0, 596]
click at [324, 406] on ul "User Interface Foundation Digital product đúng quy chuẩn được thiết kế thế nào?…" at bounding box center [293, 259] width 506 height 512
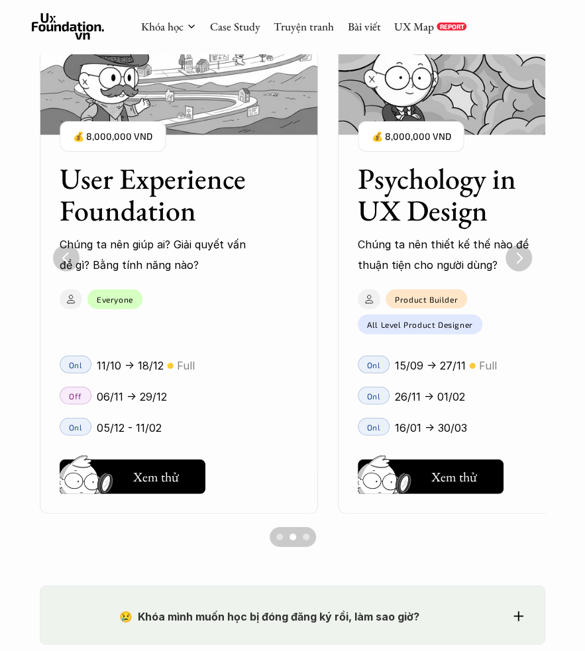
click at [324, 406] on ul "User Interface Foundation Digital product đúng quy chuẩn được thiết kế thế nào?…" at bounding box center [293, 259] width 506 height 512
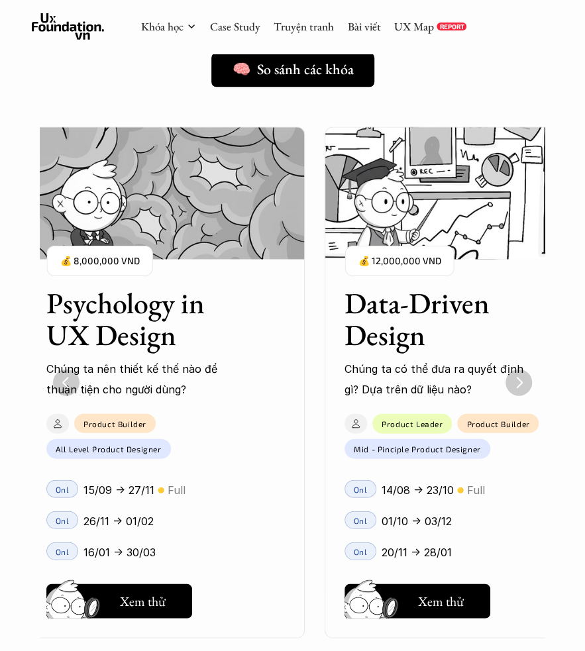
scroll to position [0, 965]
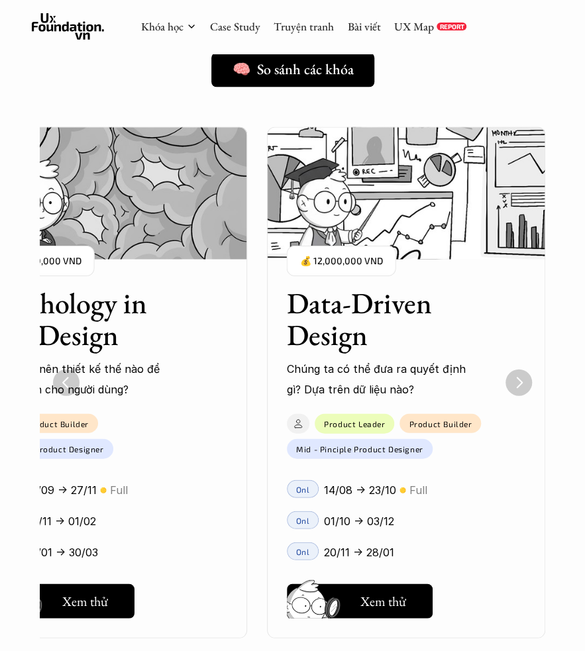
click at [366, 317] on h3 "Data-Driven Design" at bounding box center [389, 319] width 205 height 64
click at [360, 385] on p "Chúng ta có thể đưa ra quyết định gì? Dựa trên dữ liệu nào?" at bounding box center [383, 378] width 192 height 40
click at [295, 426] on use "5 of 5" at bounding box center [297, 423] width 7 height 8
click at [472, 453] on div "Product Builder Mid - Pinciple Product Designer Product Leader" at bounding box center [399, 433] width 264 height 52
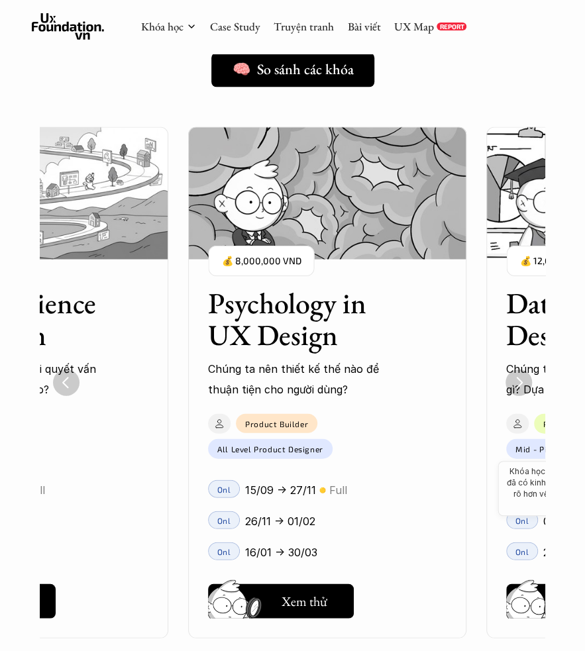
scroll to position [0, 894]
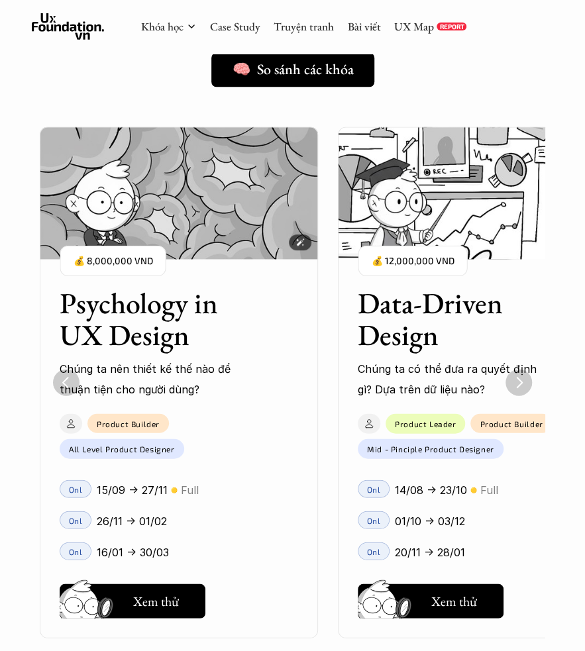
click at [119, 189] on img "4 of 5" at bounding box center [179, 193] width 278 height 133
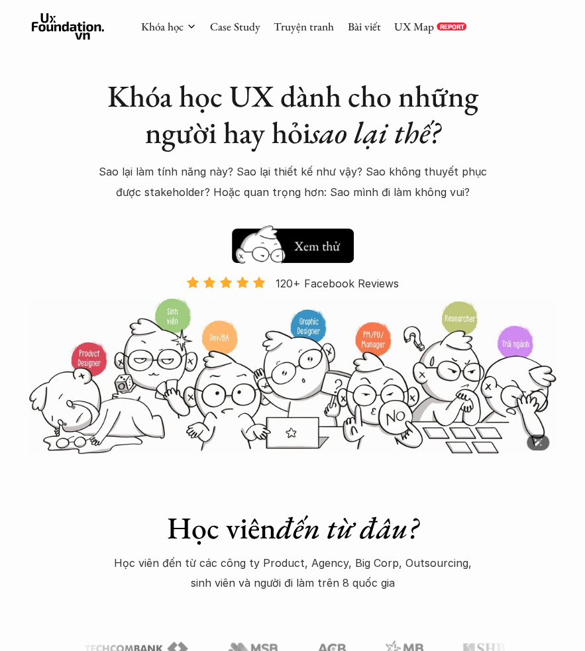
scroll to position [0, 0]
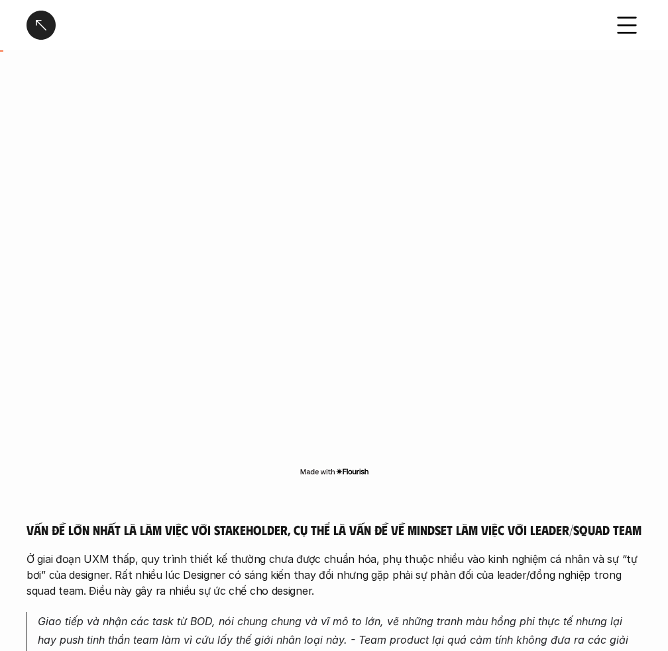
scroll to position [1211, 0]
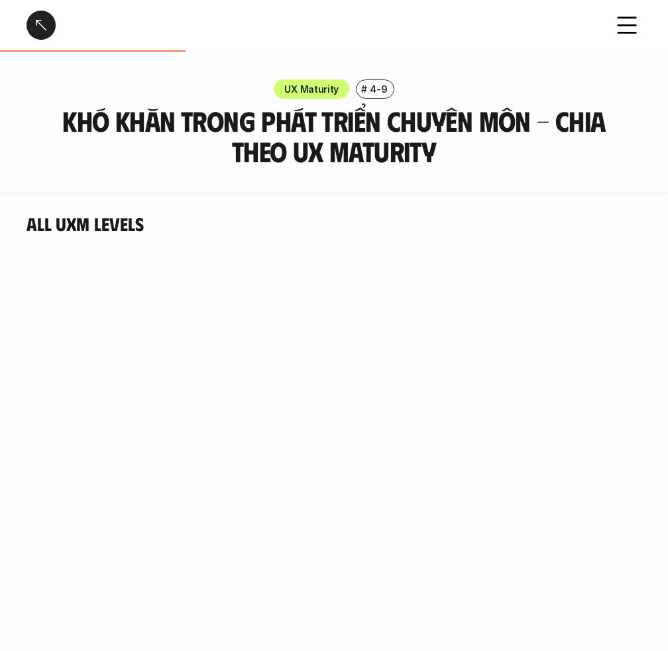
scroll to position [1162, 0]
